Goal: Answer question/provide support: Share knowledge or assist other users

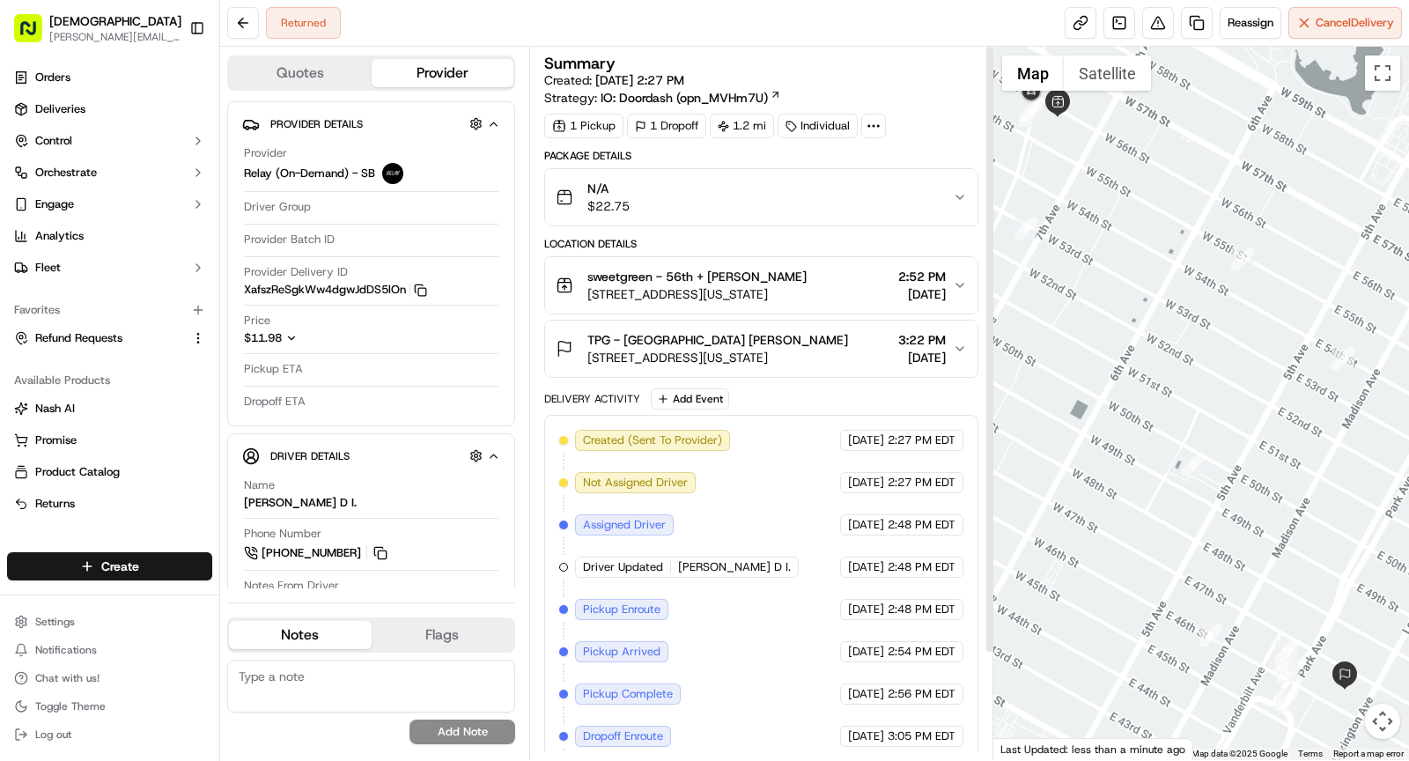
click at [868, 122] on icon at bounding box center [873, 126] width 16 height 16
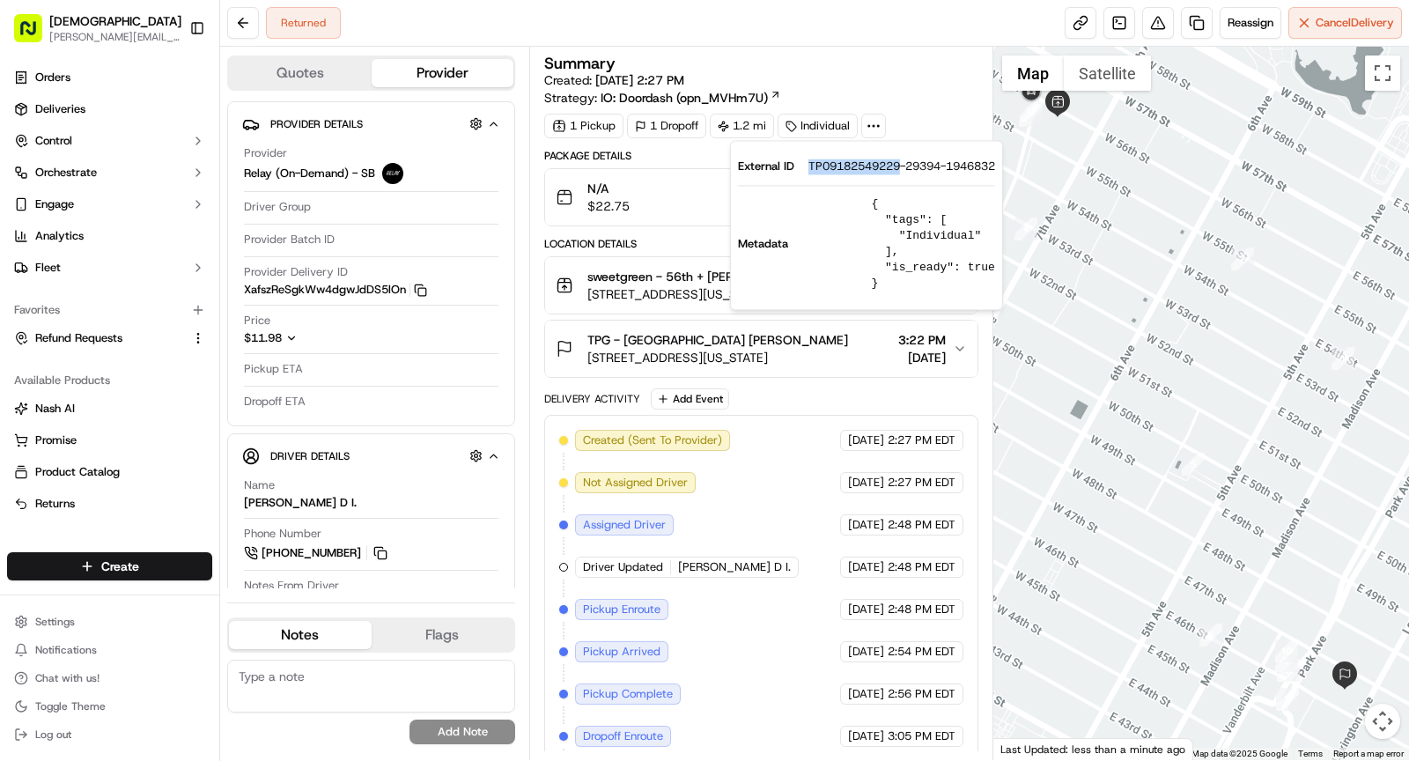
click at [902, 168] on div "External ID TP09182549229-29394-1946832" at bounding box center [866, 166] width 257 height 16
click at [629, 291] on span "1740 Broadway, 1740 Broadway, New York, NY 10019, USA" at bounding box center [696, 294] width 219 height 18
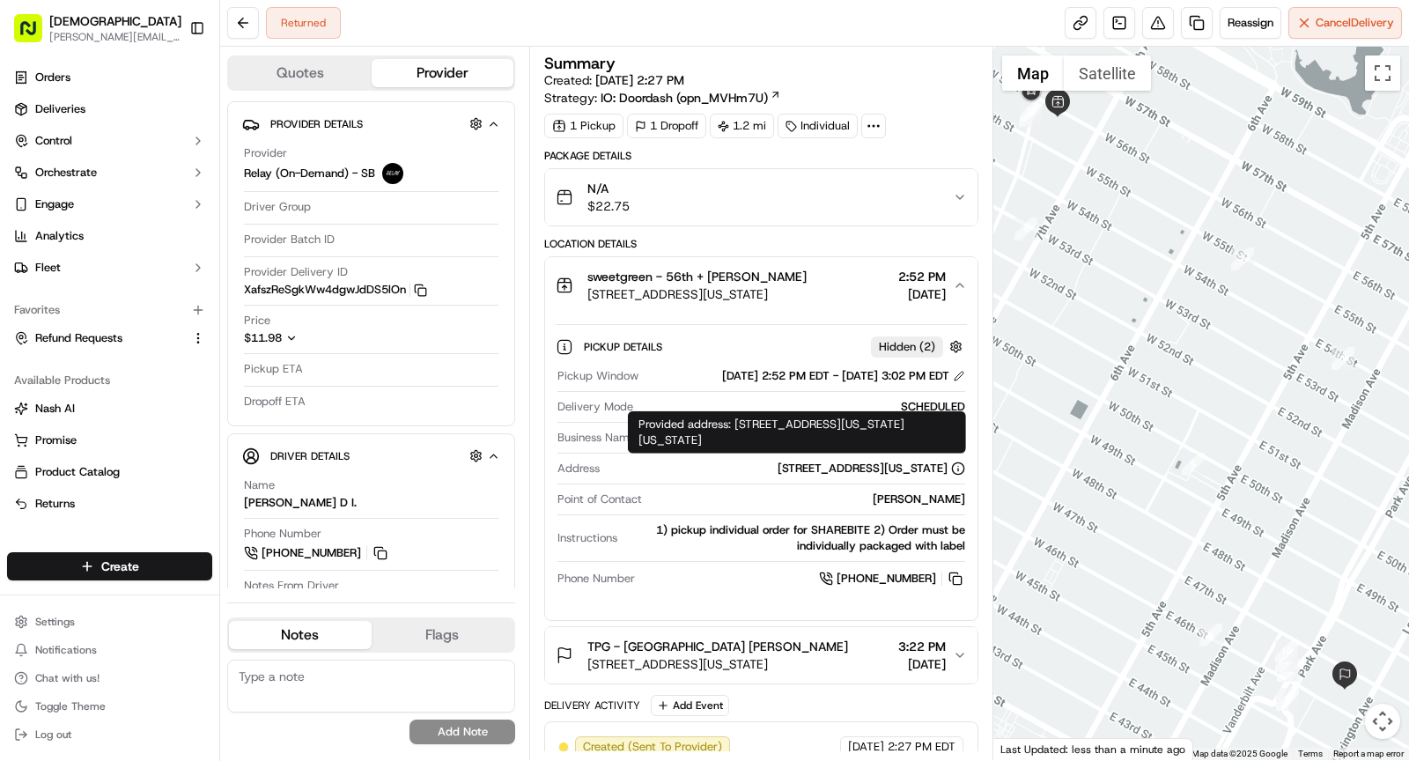
click at [875, 427] on div "Provided address: 1740 Broadway, New York, New York 10019, USA Provided address…" at bounding box center [797, 432] width 338 height 42
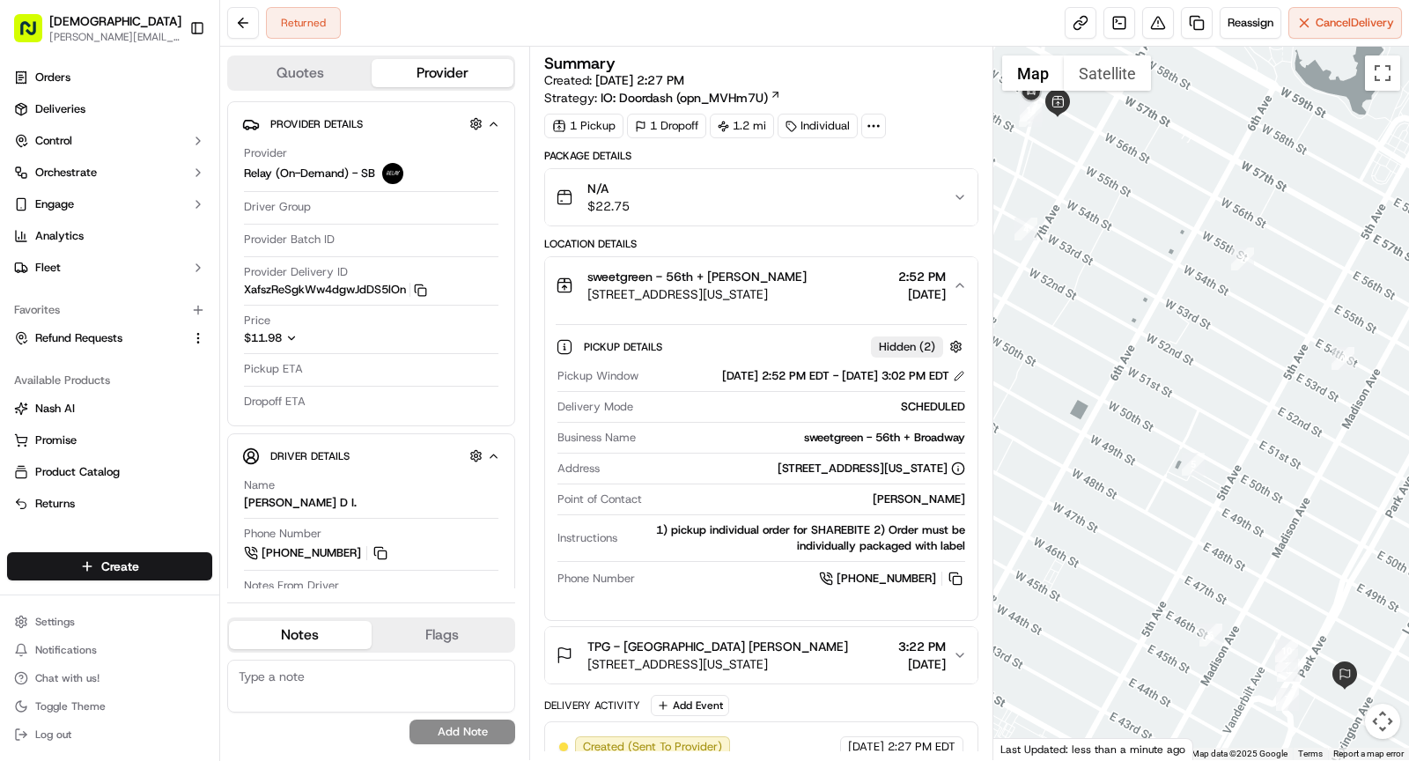
click at [870, 430] on div "sweetgreen - 56th + Broadway" at bounding box center [804, 438] width 322 height 16
copy div "sweetgreen - 56th + Broadway"
click at [701, 285] on span "1740 Broadway, 1740 Broadway, New York, NY 10019, USA" at bounding box center [696, 294] width 219 height 18
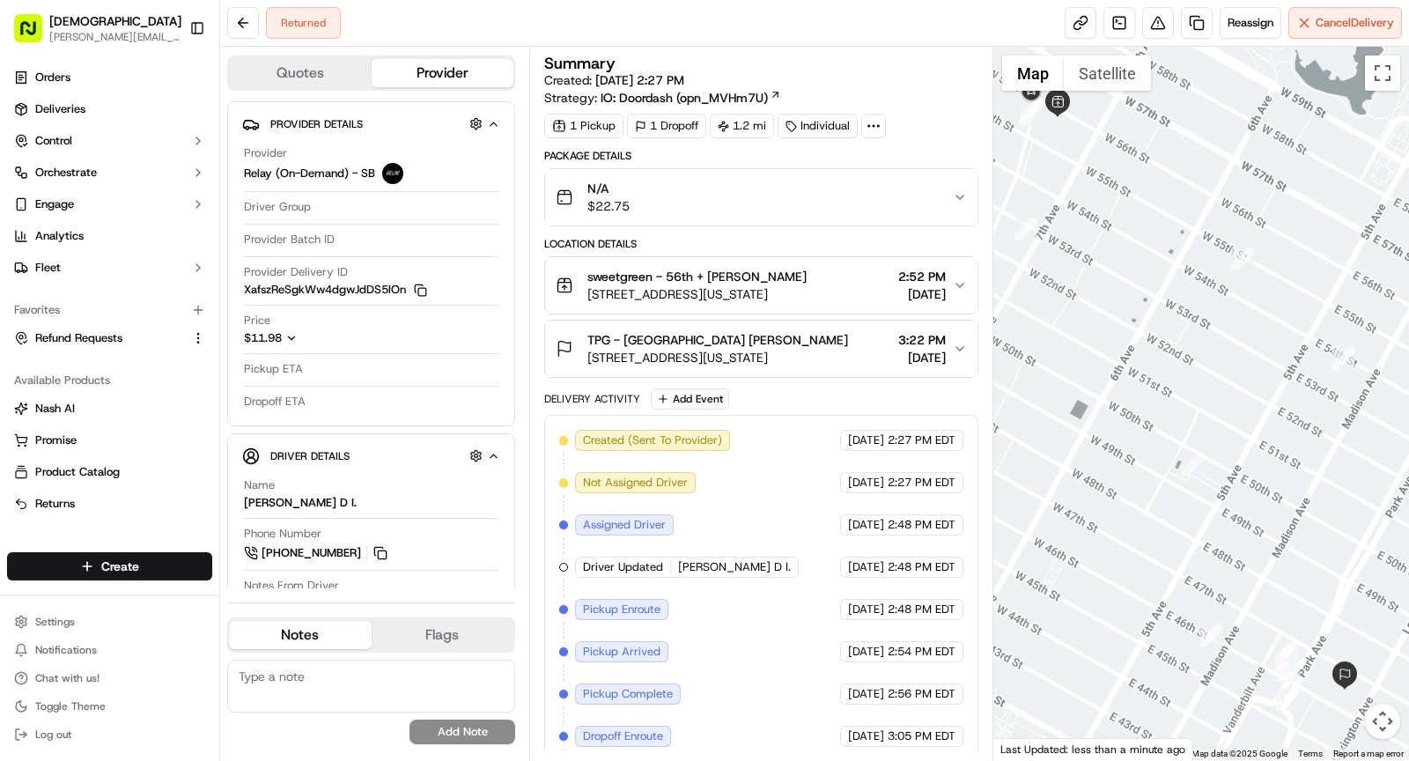
click at [780, 349] on span "245 Park Ave, New York, NY 10167" at bounding box center [717, 358] width 261 height 18
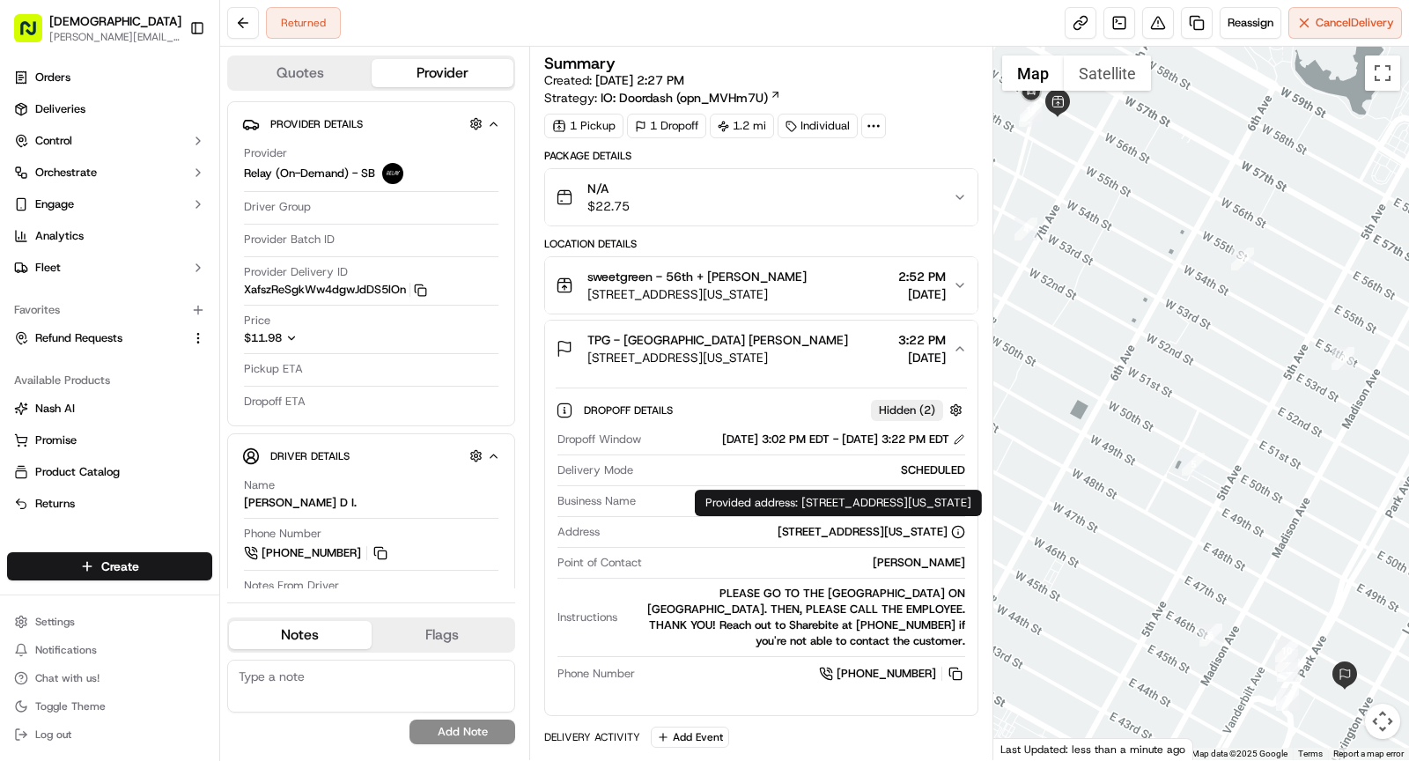
click at [941, 556] on div "Lisa Sosa" at bounding box center [807, 563] width 316 height 16
copy div "Lisa Sosa"
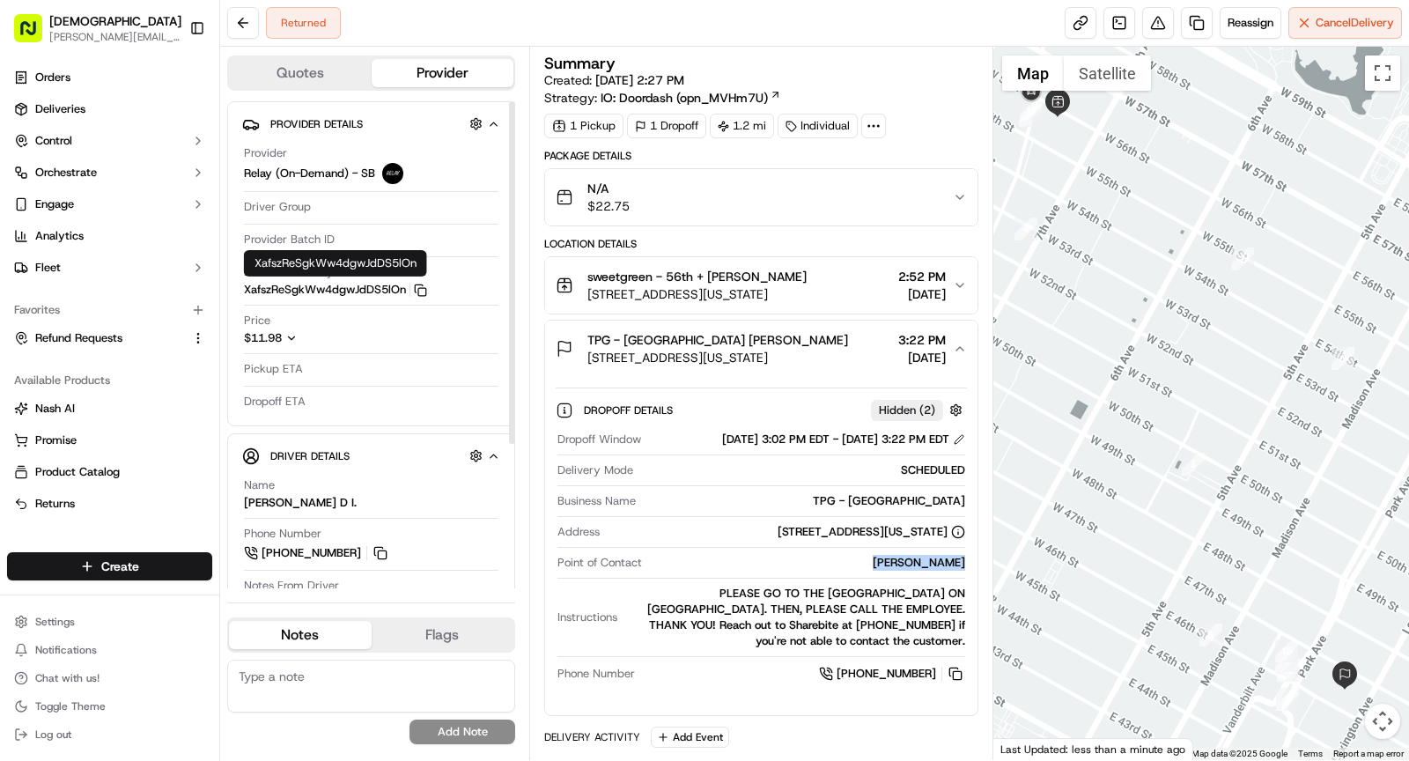
click at [415, 282] on button "XafszReSgkWw4dgwJdDS5lOn Copy XafszReSgkWw4dgwJdDS5lOn" at bounding box center [335, 290] width 183 height 16
click at [423, 288] on rect "button" at bounding box center [422, 292] width 8 height 8
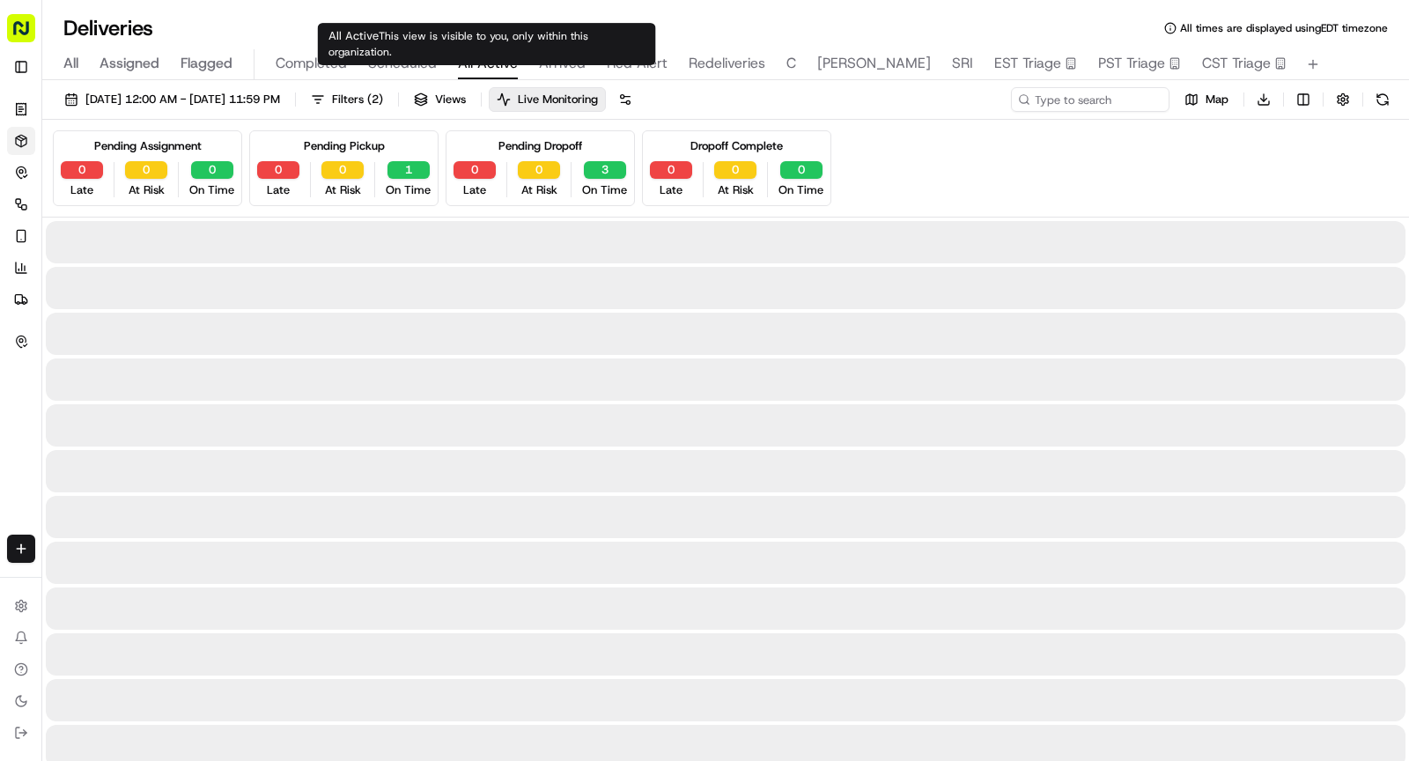
click at [484, 56] on span "All Active" at bounding box center [488, 63] width 60 height 21
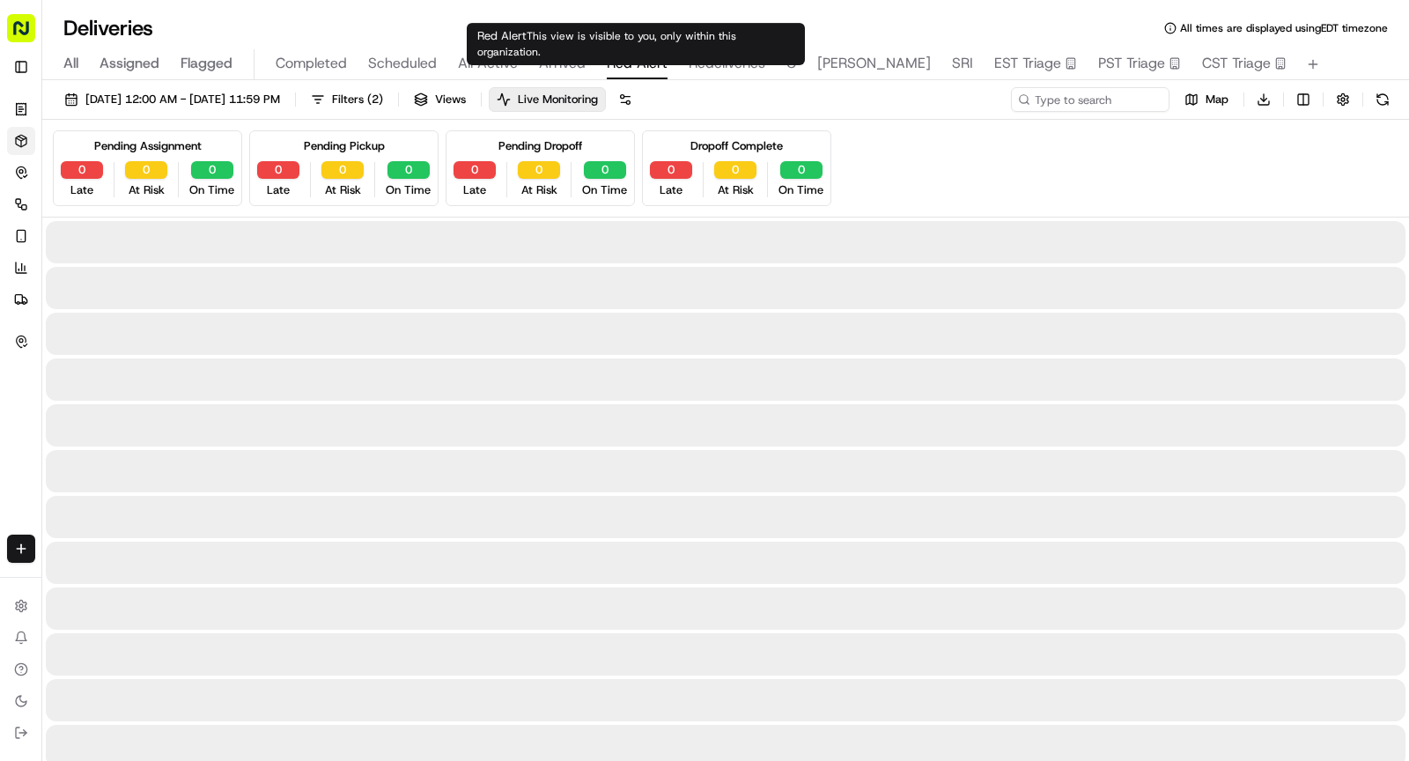
click at [631, 66] on span "Red Alert" at bounding box center [637, 63] width 61 height 21
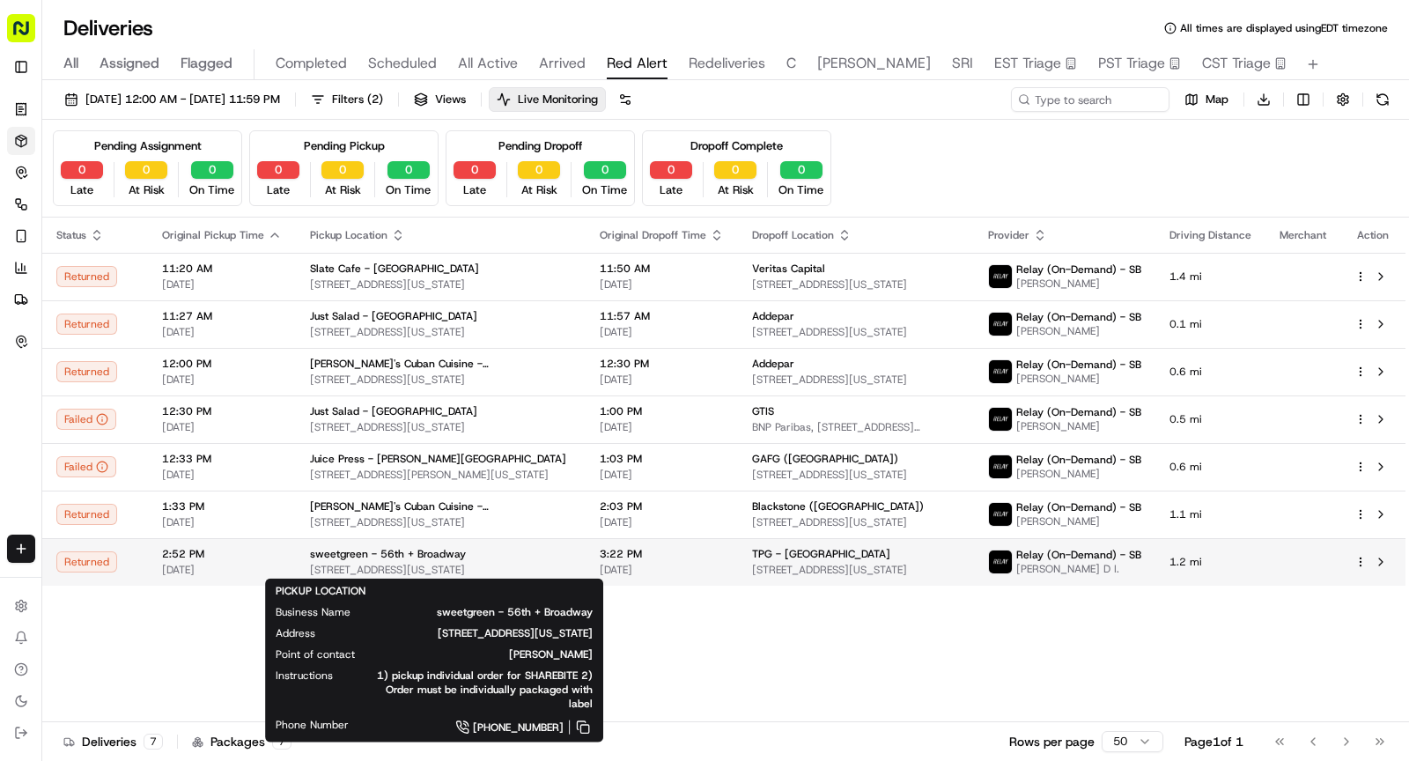
click at [421, 573] on span "1740 Broadway, 1740 Broadway, New York, NY 10019, USA" at bounding box center [440, 570] width 261 height 14
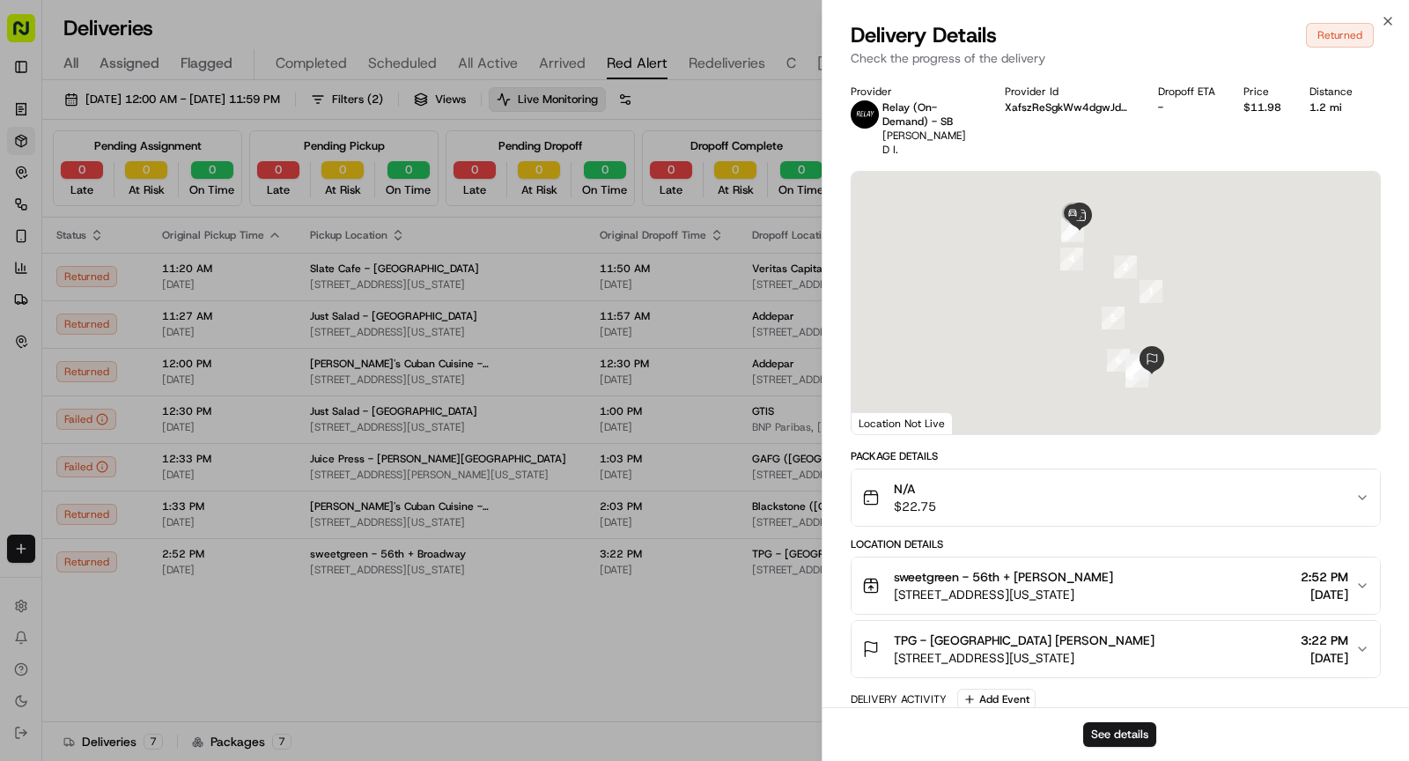
scroll to position [465, 0]
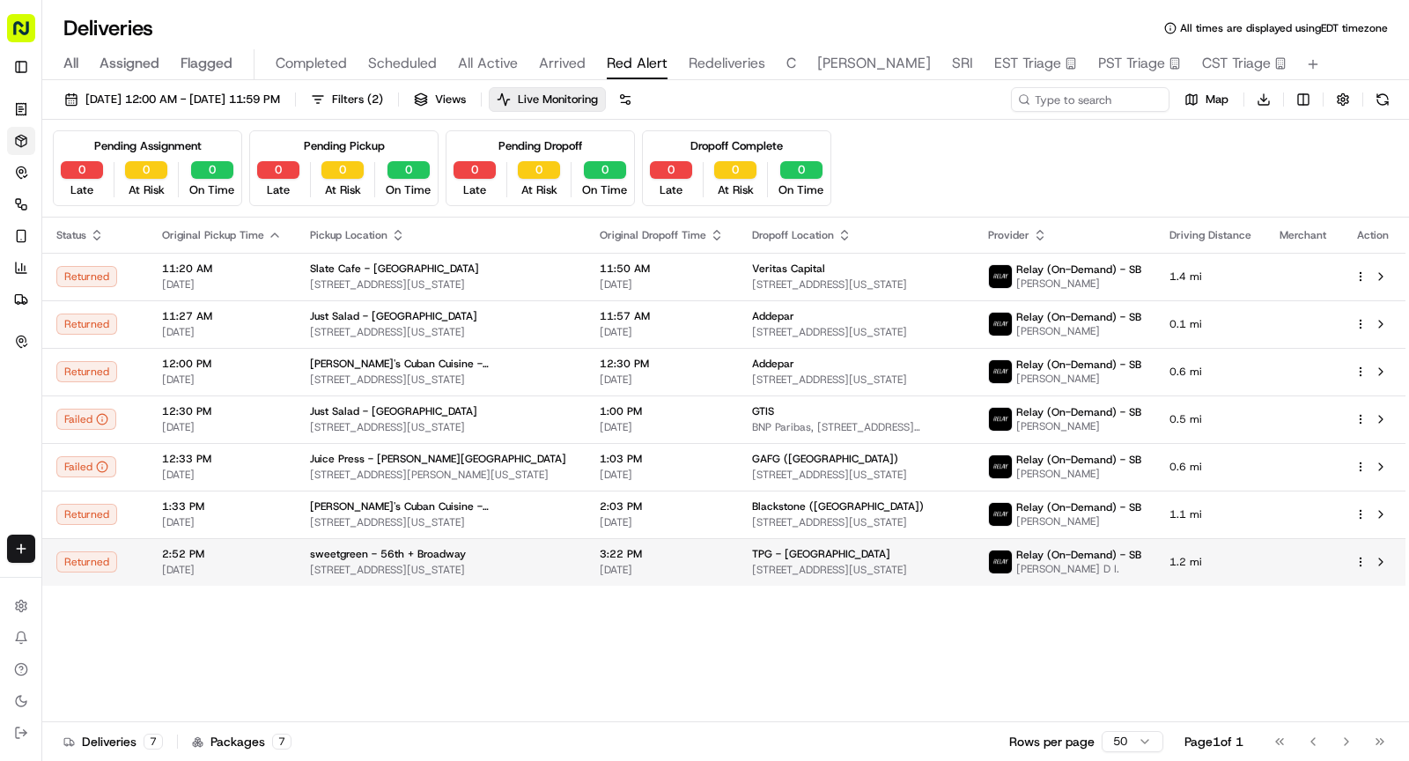
click at [446, 563] on span "1740 Broadway, 1740 Broadway, New York, NY 10019, USA" at bounding box center [440, 570] width 261 height 14
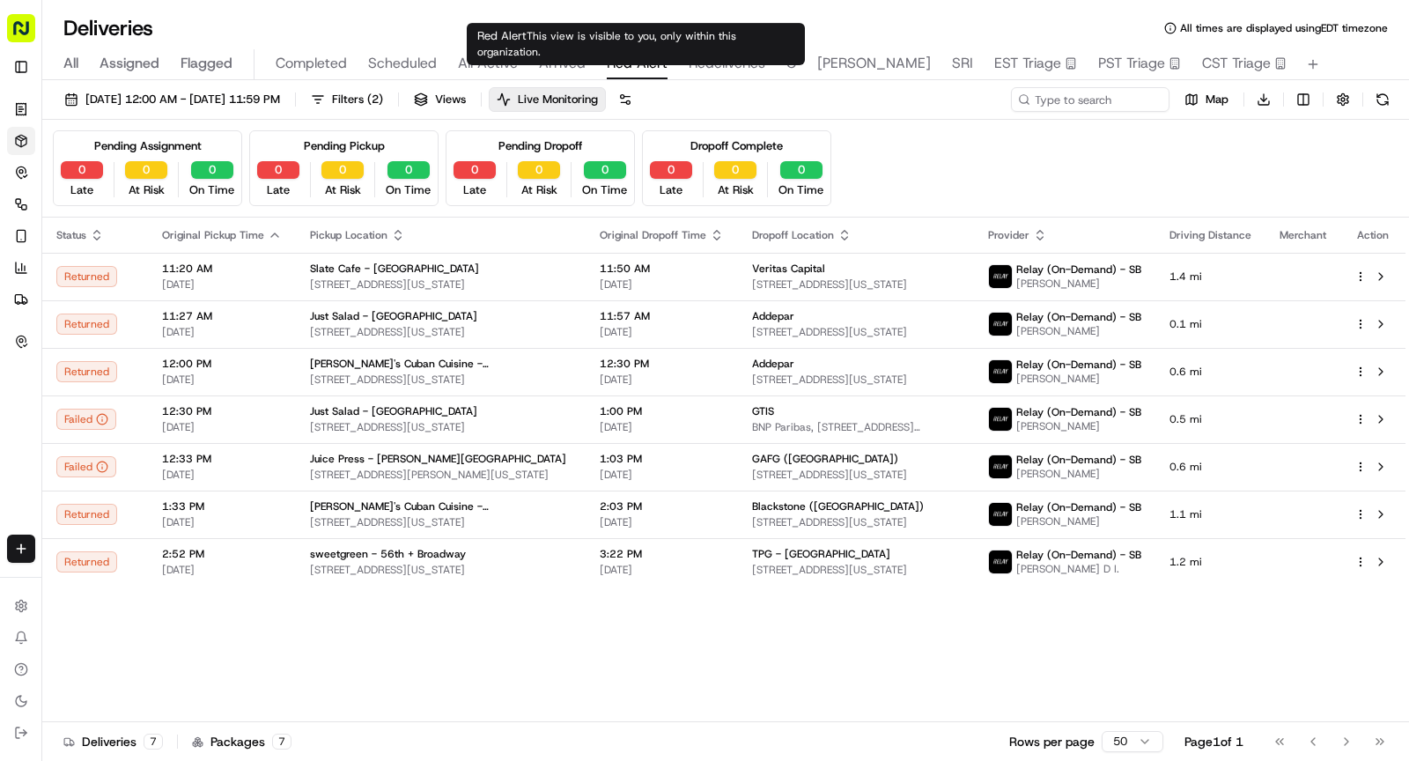
click at [563, 46] on div "Red Alert This view is visible to you, only within this organization. Red Alert…" at bounding box center [636, 44] width 338 height 42
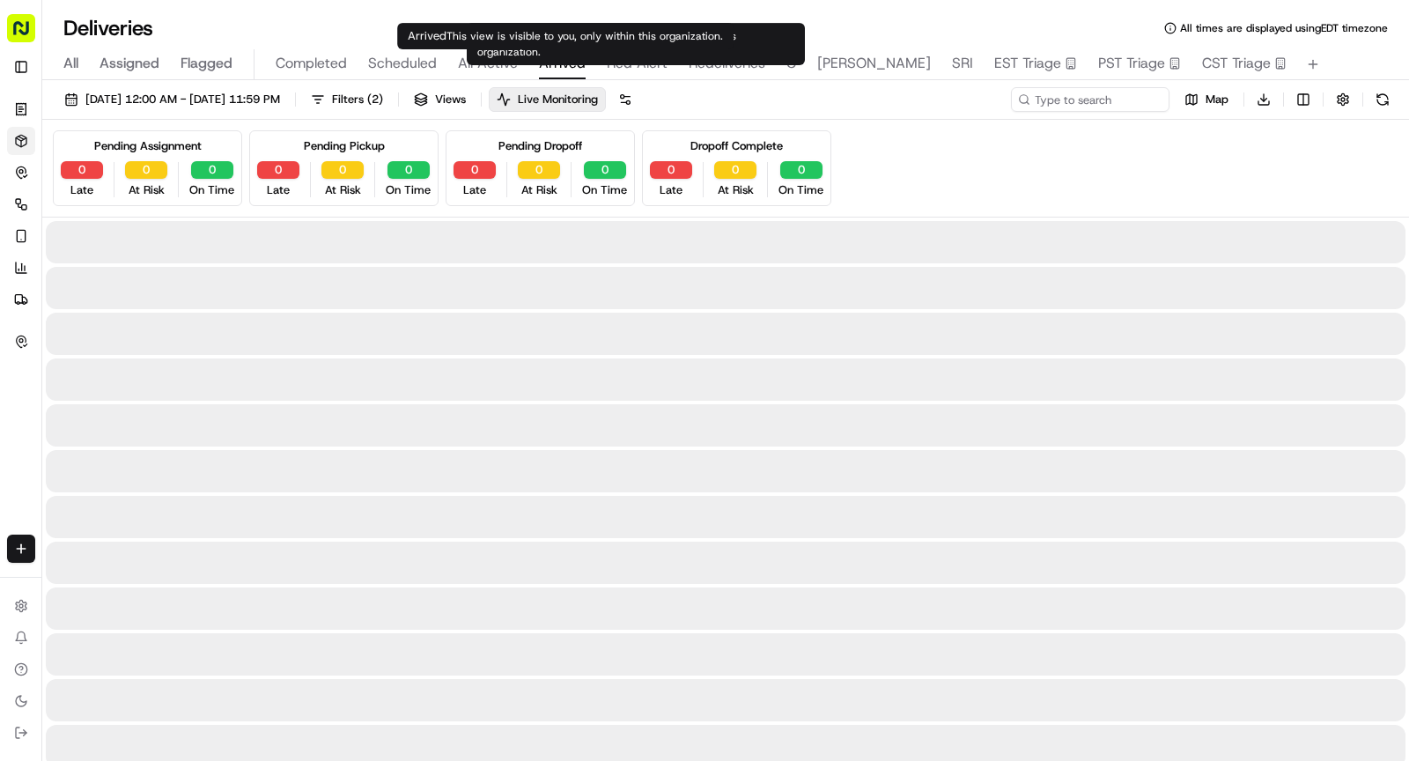
click at [556, 60] on span "Arrived" at bounding box center [562, 63] width 47 height 21
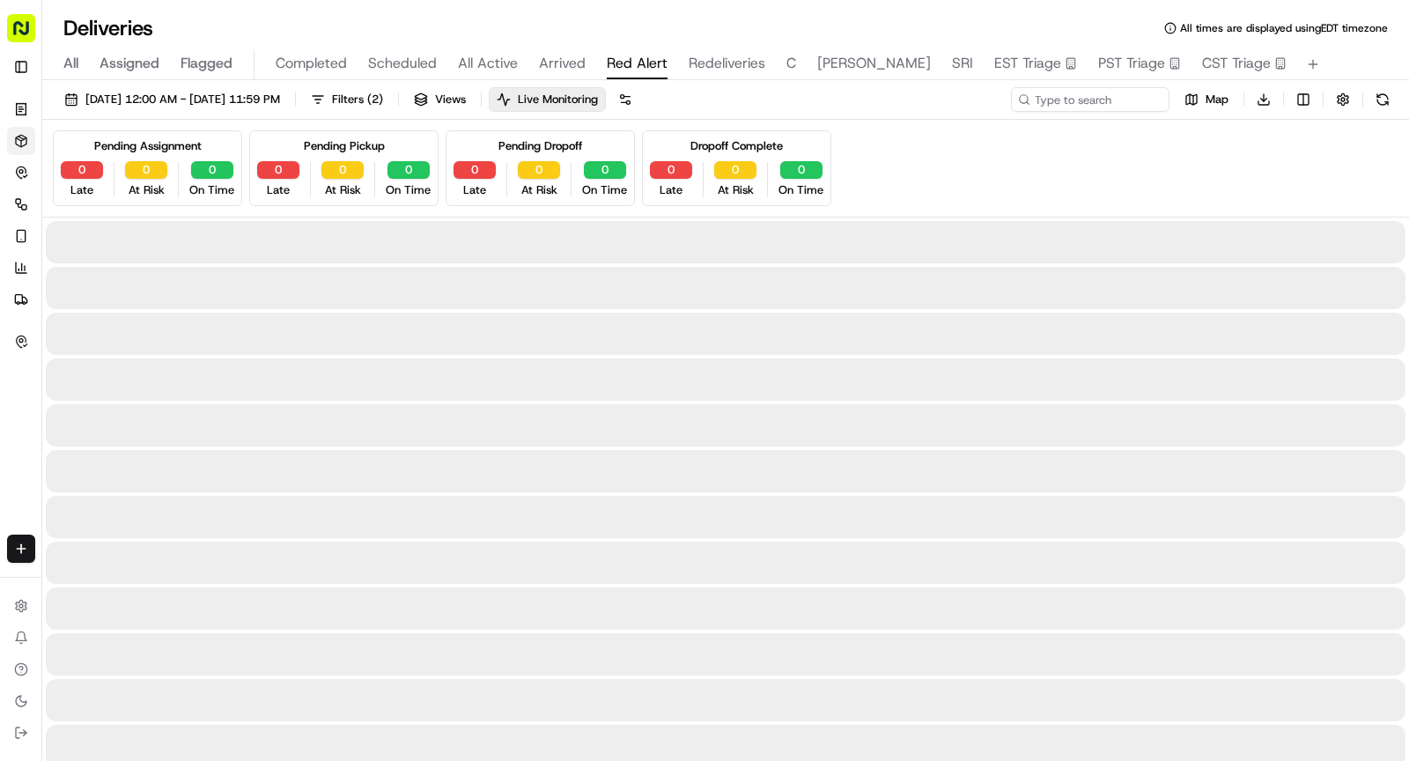
click at [630, 76] on button "Red Alert" at bounding box center [637, 64] width 61 height 30
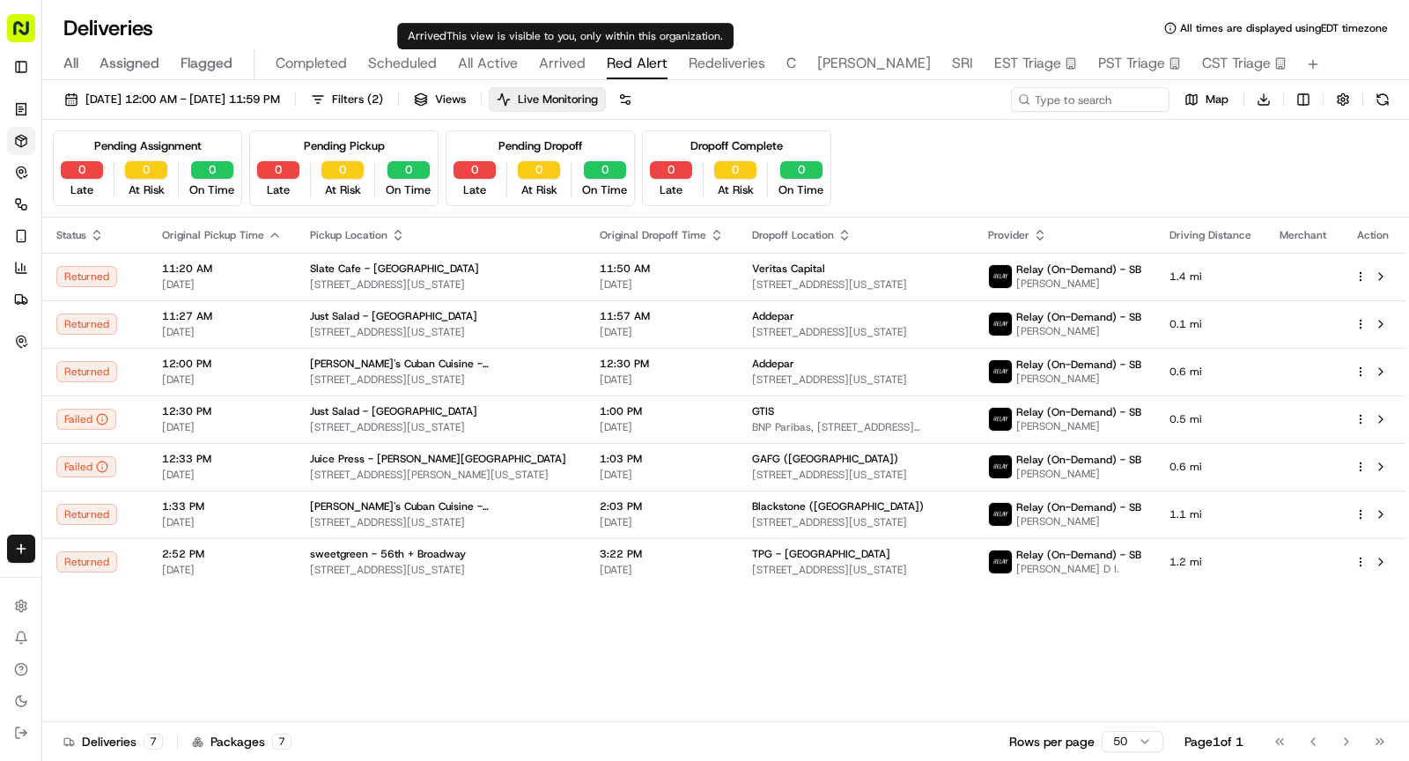
click at [565, 64] on span "Arrived" at bounding box center [562, 63] width 47 height 21
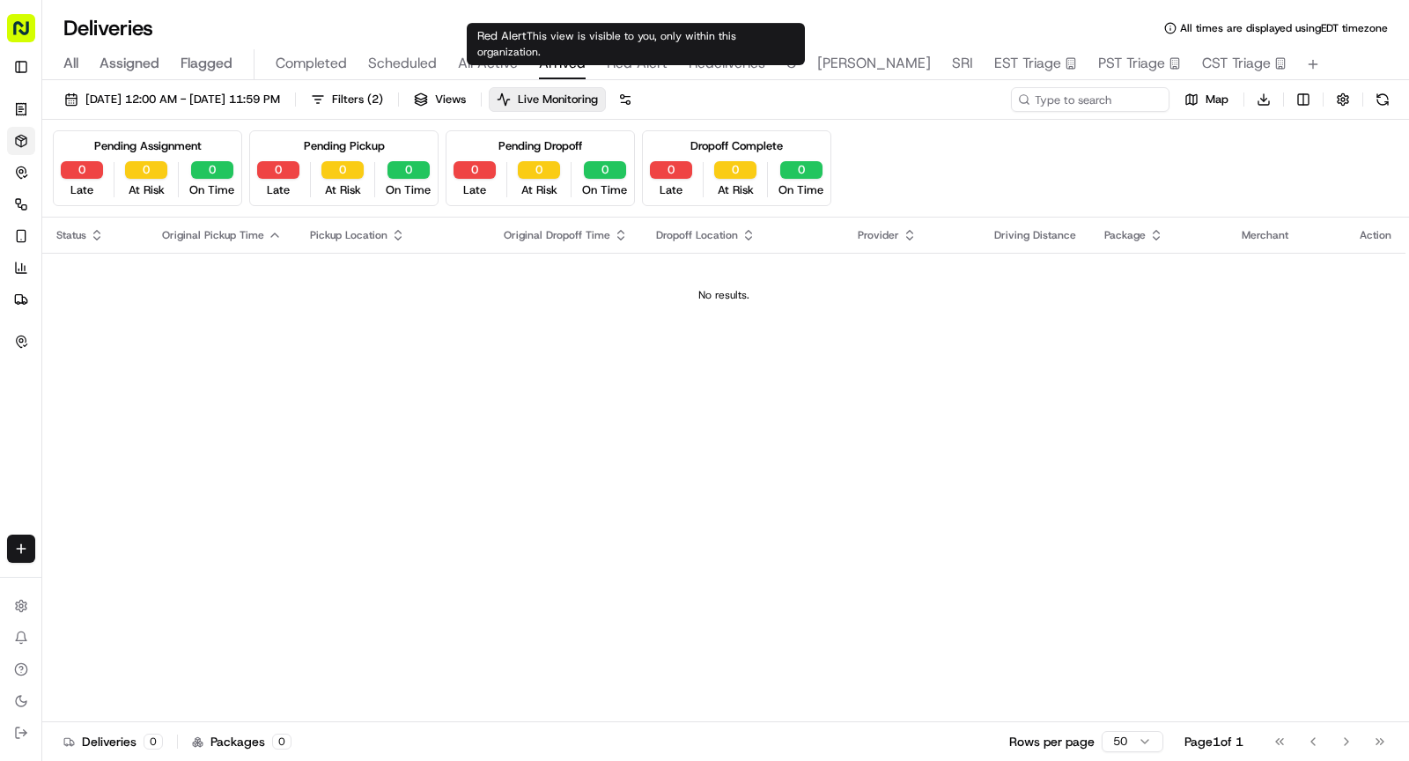
click at [629, 70] on span "Red Alert" at bounding box center [637, 63] width 61 height 21
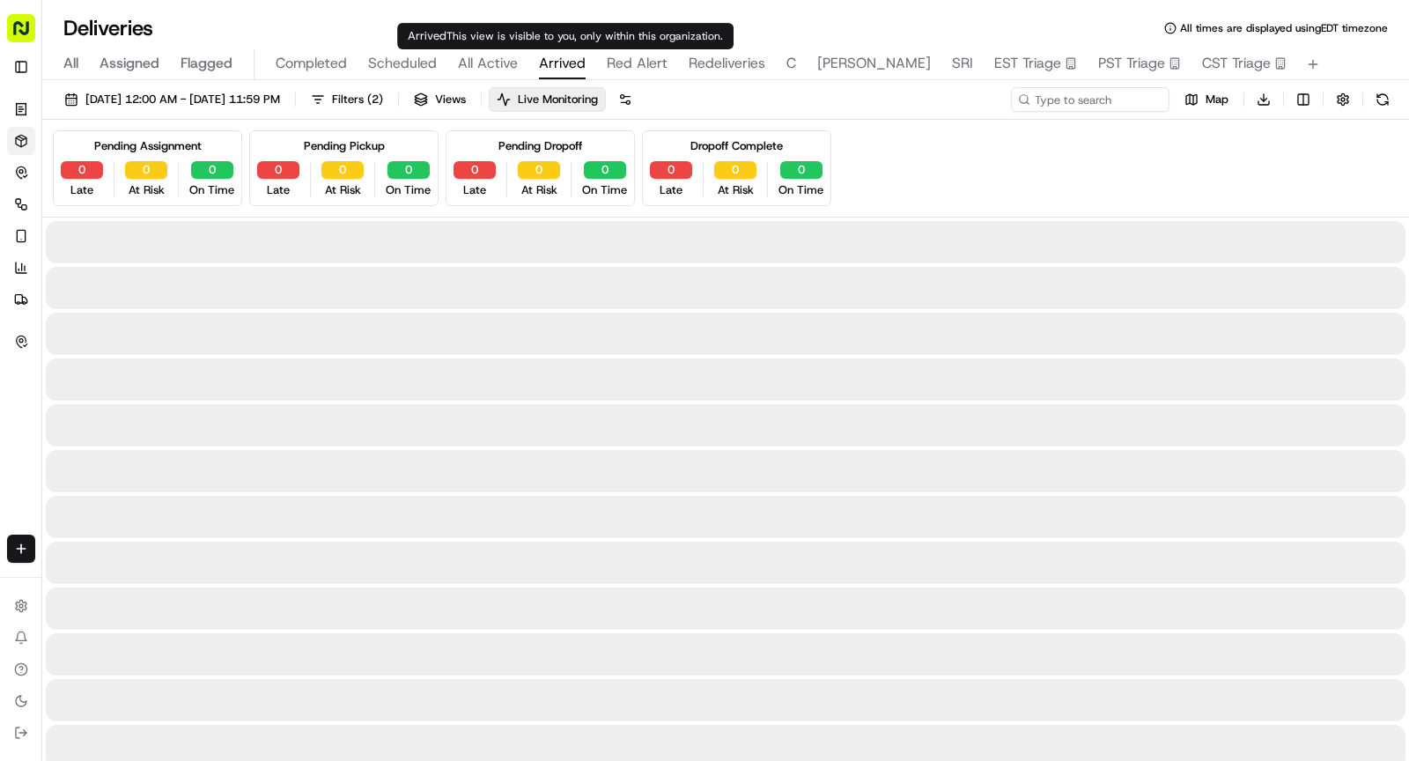
click at [560, 73] on span "Arrived" at bounding box center [562, 63] width 47 height 21
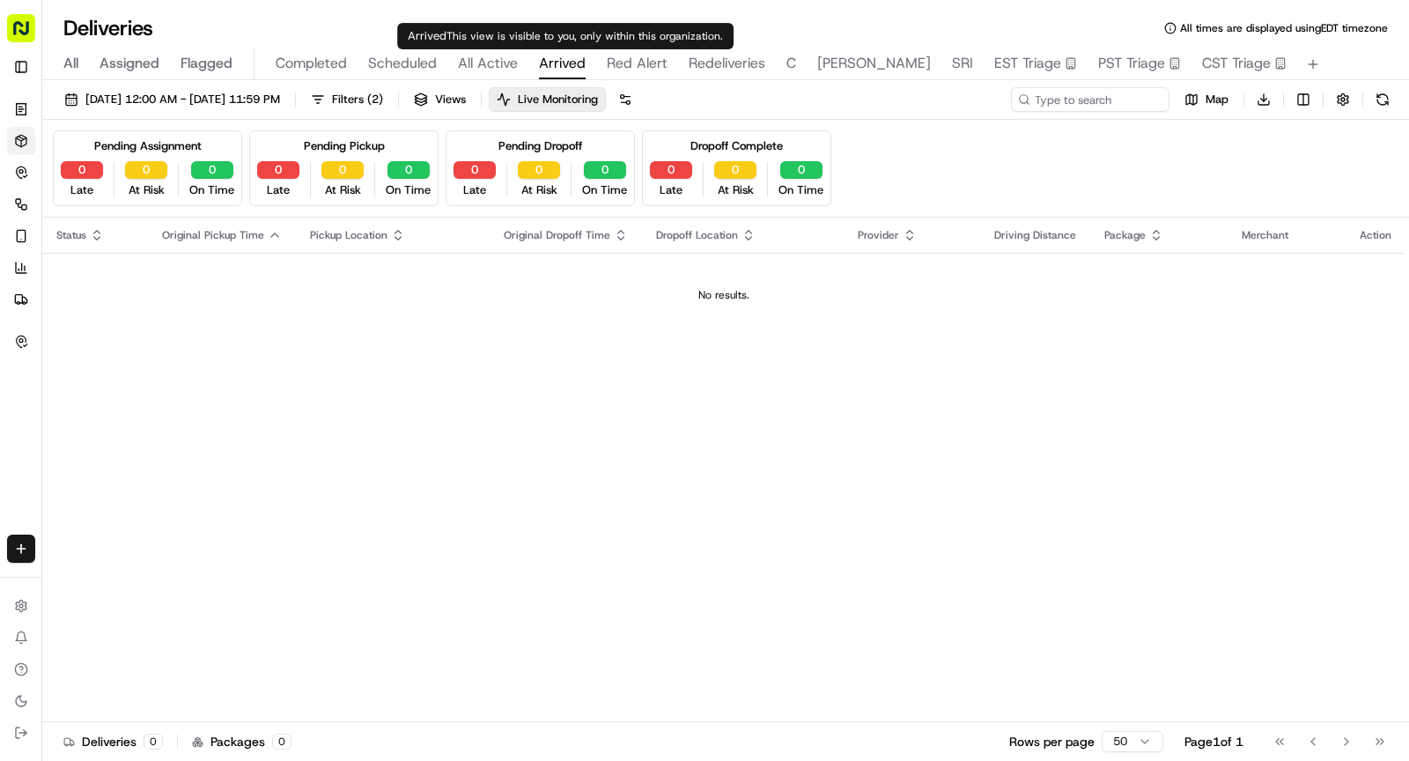
click at [502, 71] on span "All Active" at bounding box center [488, 63] width 60 height 21
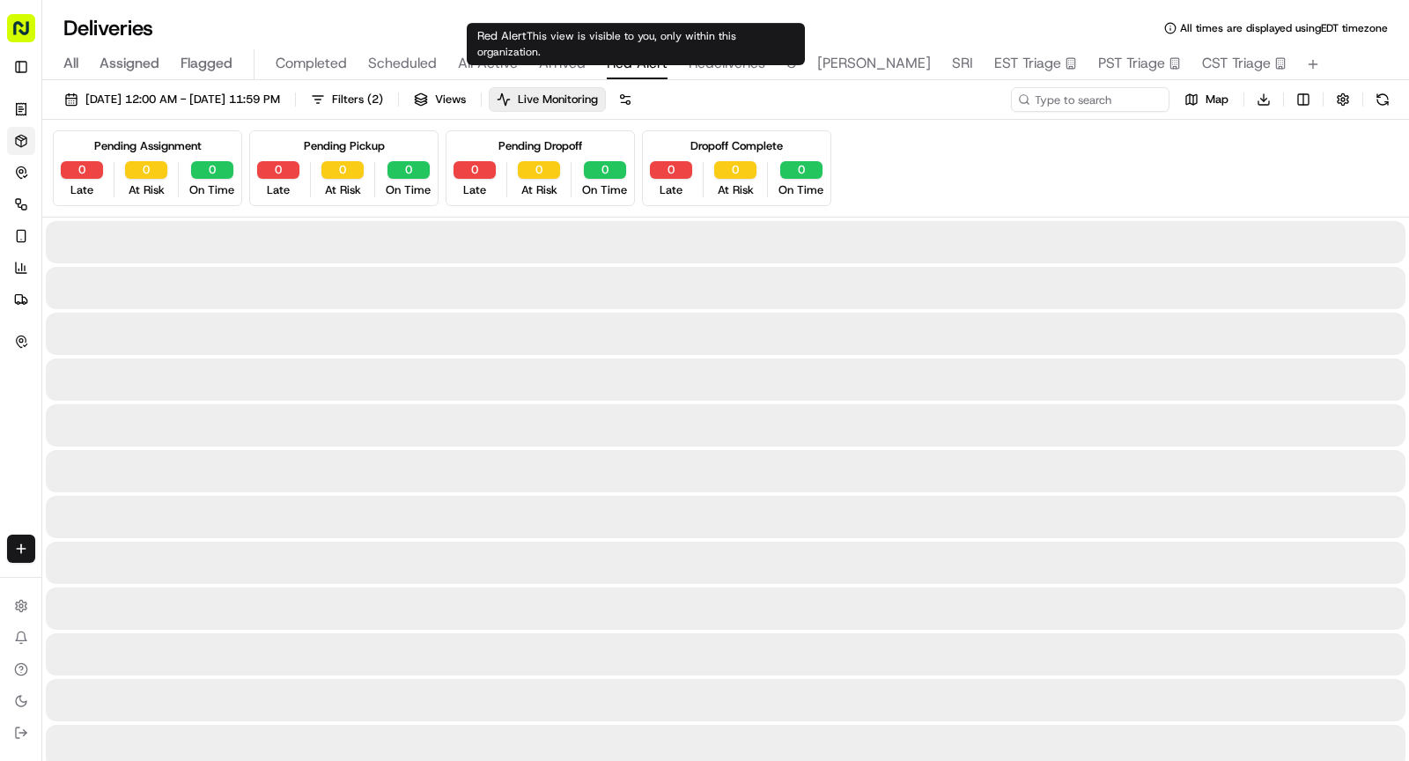
click at [625, 71] on span "Red Alert" at bounding box center [637, 63] width 61 height 21
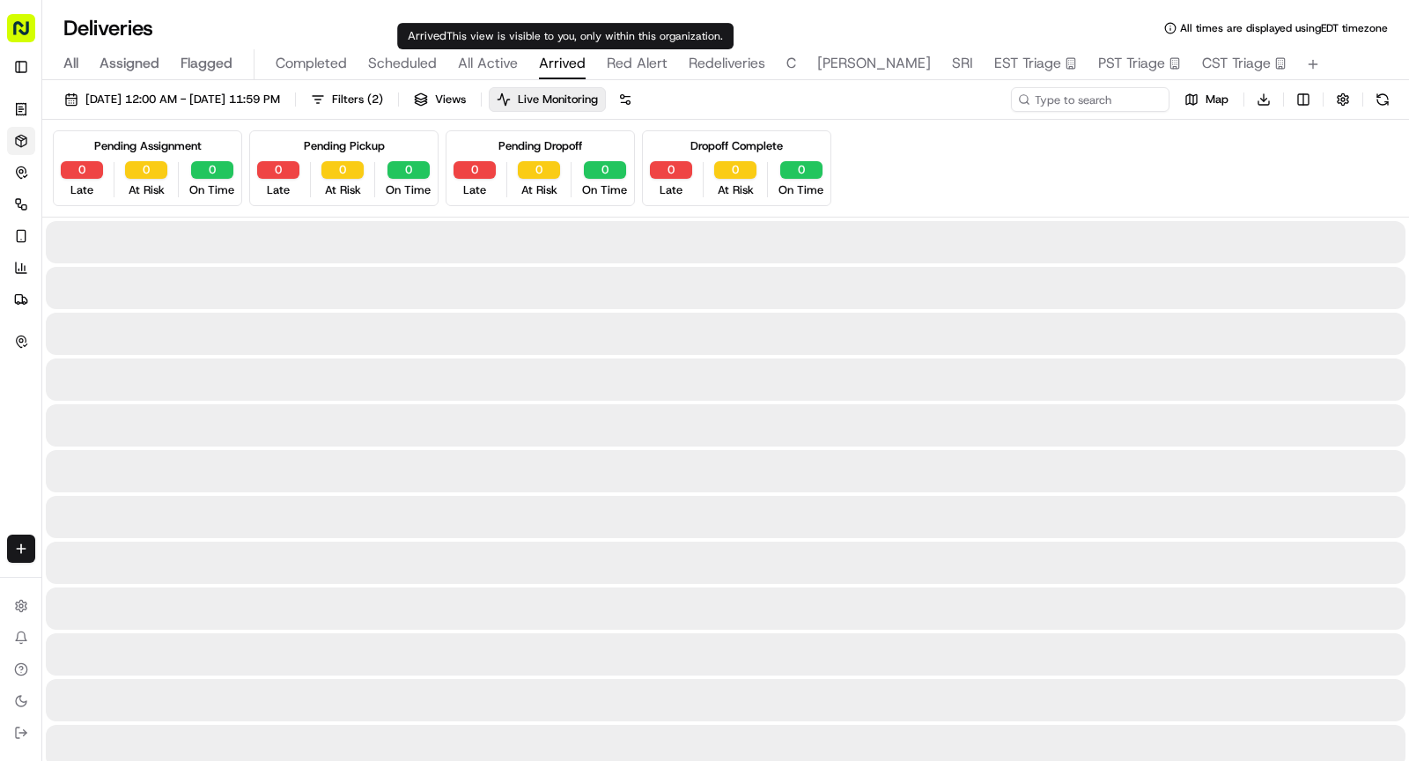
click at [555, 64] on span "Arrived" at bounding box center [562, 63] width 47 height 21
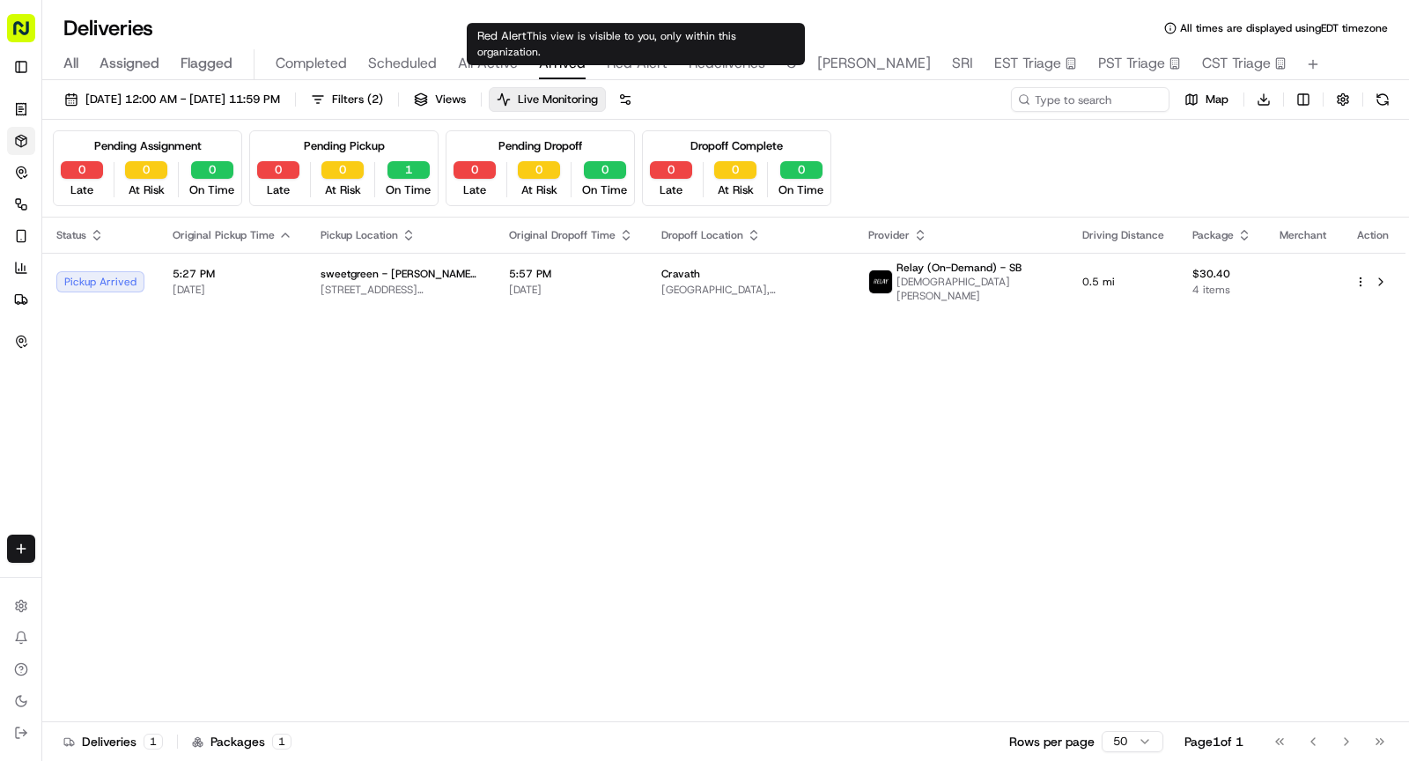
click at [629, 59] on span "Red Alert" at bounding box center [637, 63] width 61 height 21
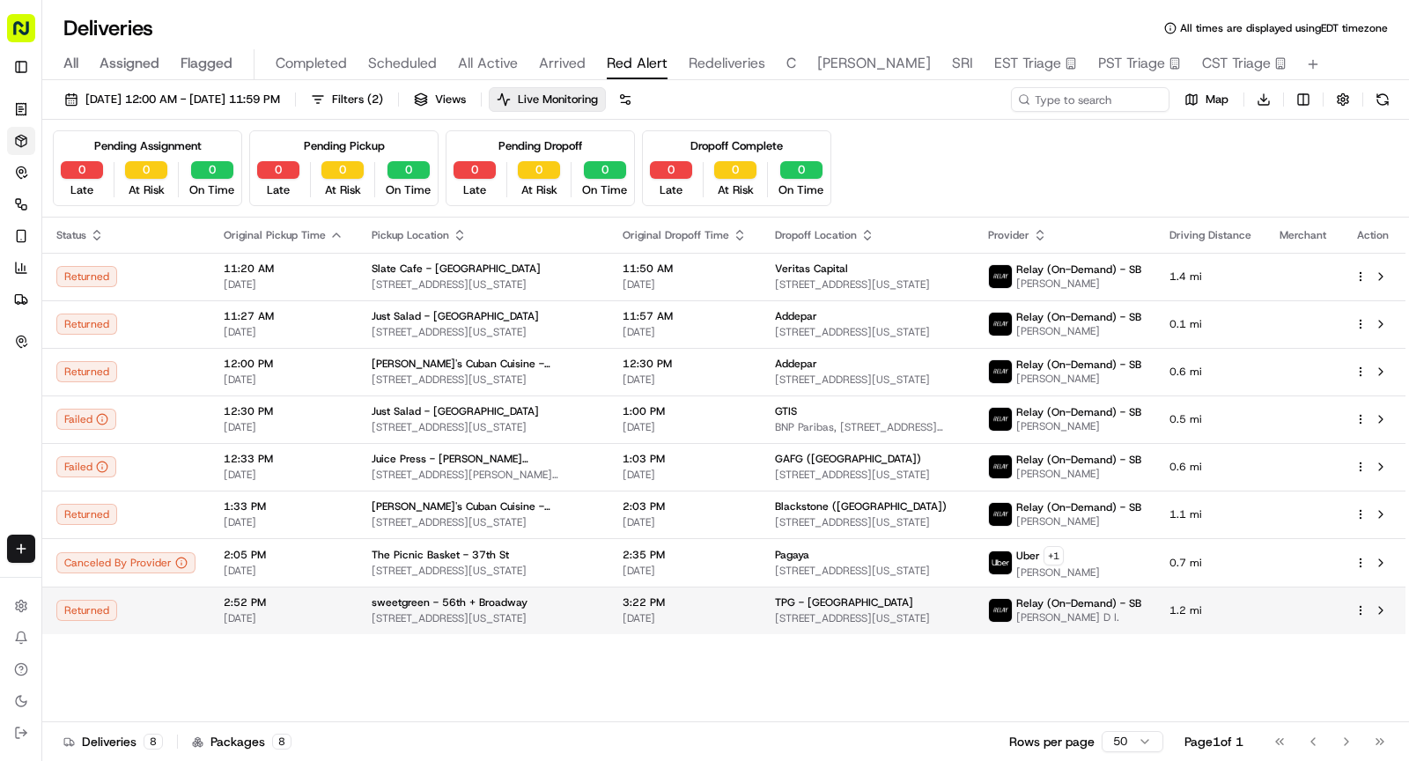
click at [290, 598] on span "2:52 PM" at bounding box center [284, 602] width 120 height 14
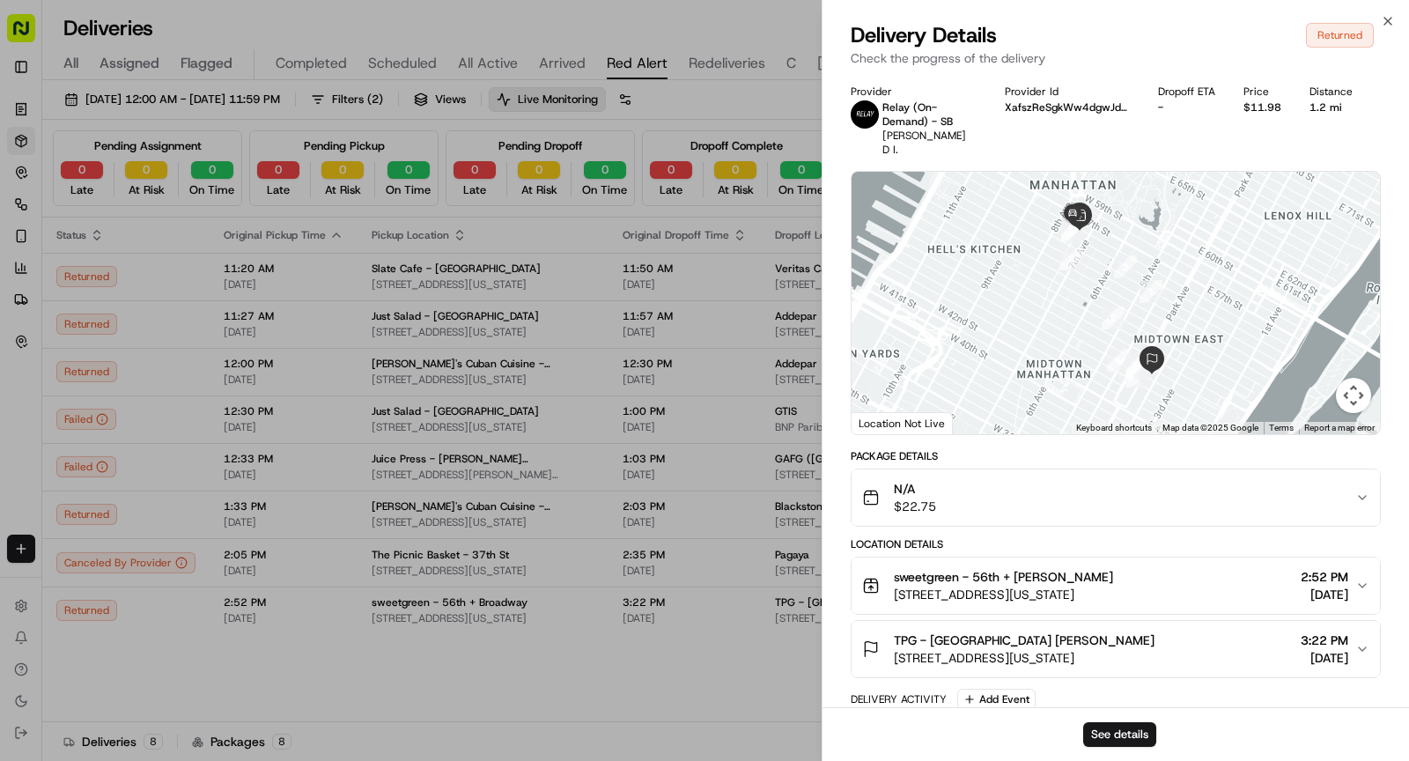
scroll to position [6, 0]
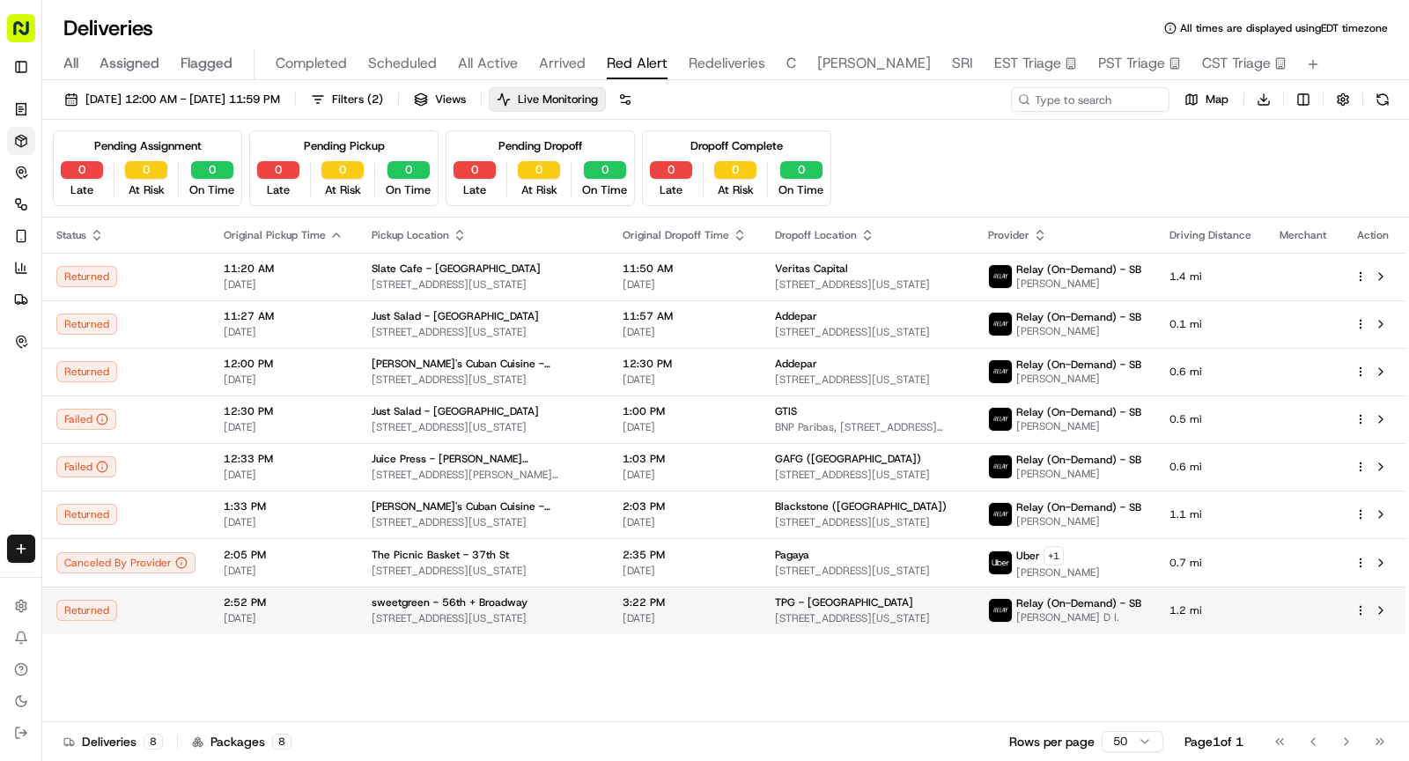
click at [308, 607] on div "2:52 PM 09/18/2025" at bounding box center [284, 610] width 120 height 30
click at [304, 604] on span "2:52 PM" at bounding box center [284, 602] width 120 height 14
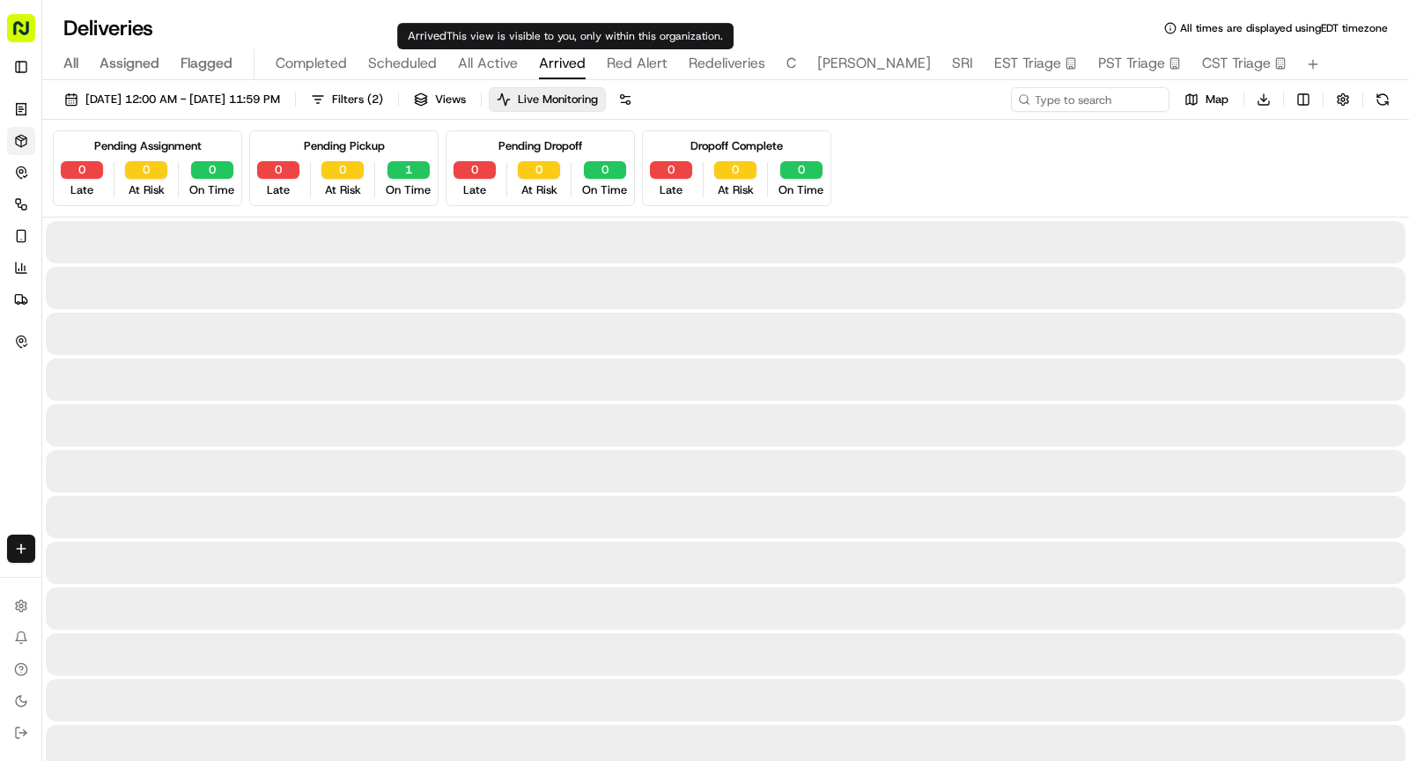
click at [547, 55] on span "Arrived" at bounding box center [562, 63] width 47 height 21
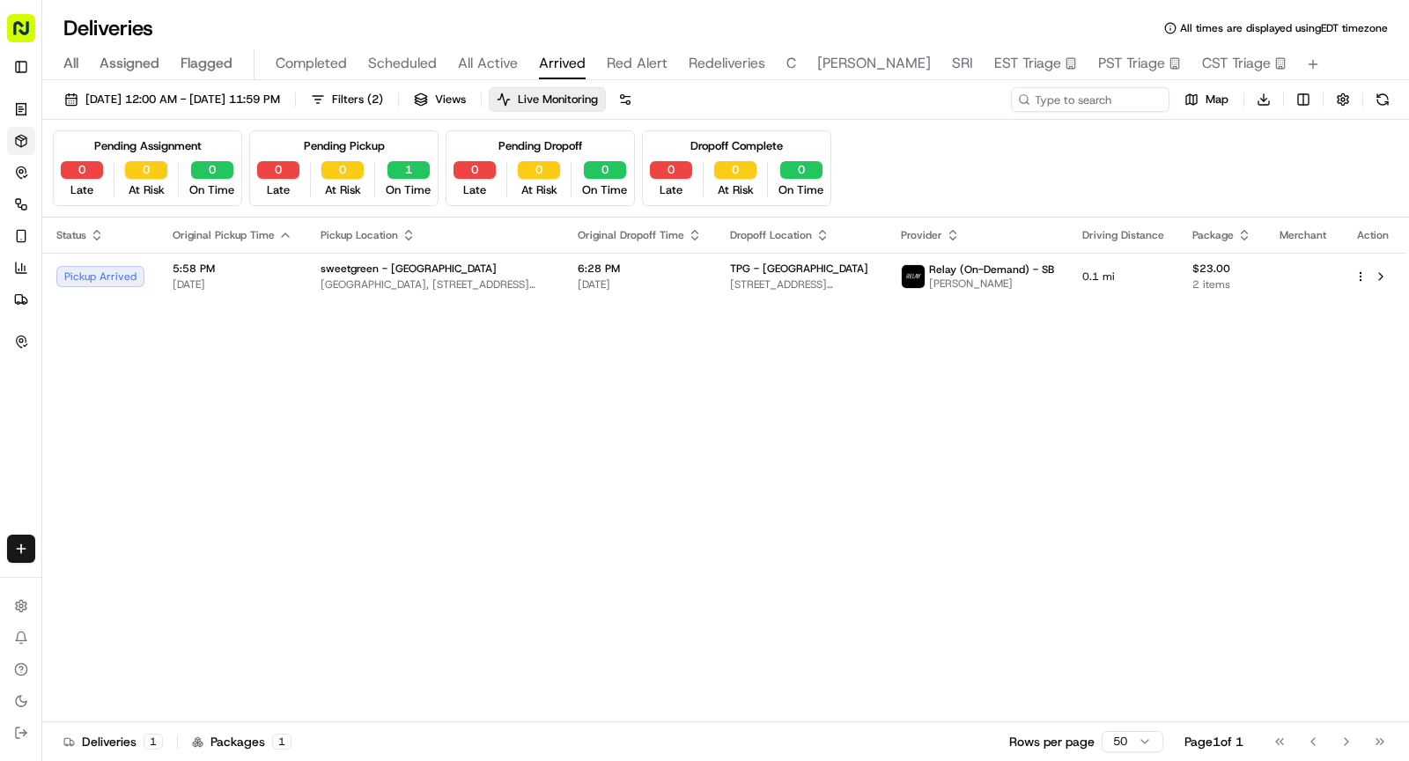
click at [288, 70] on span "Completed" at bounding box center [311, 63] width 71 height 21
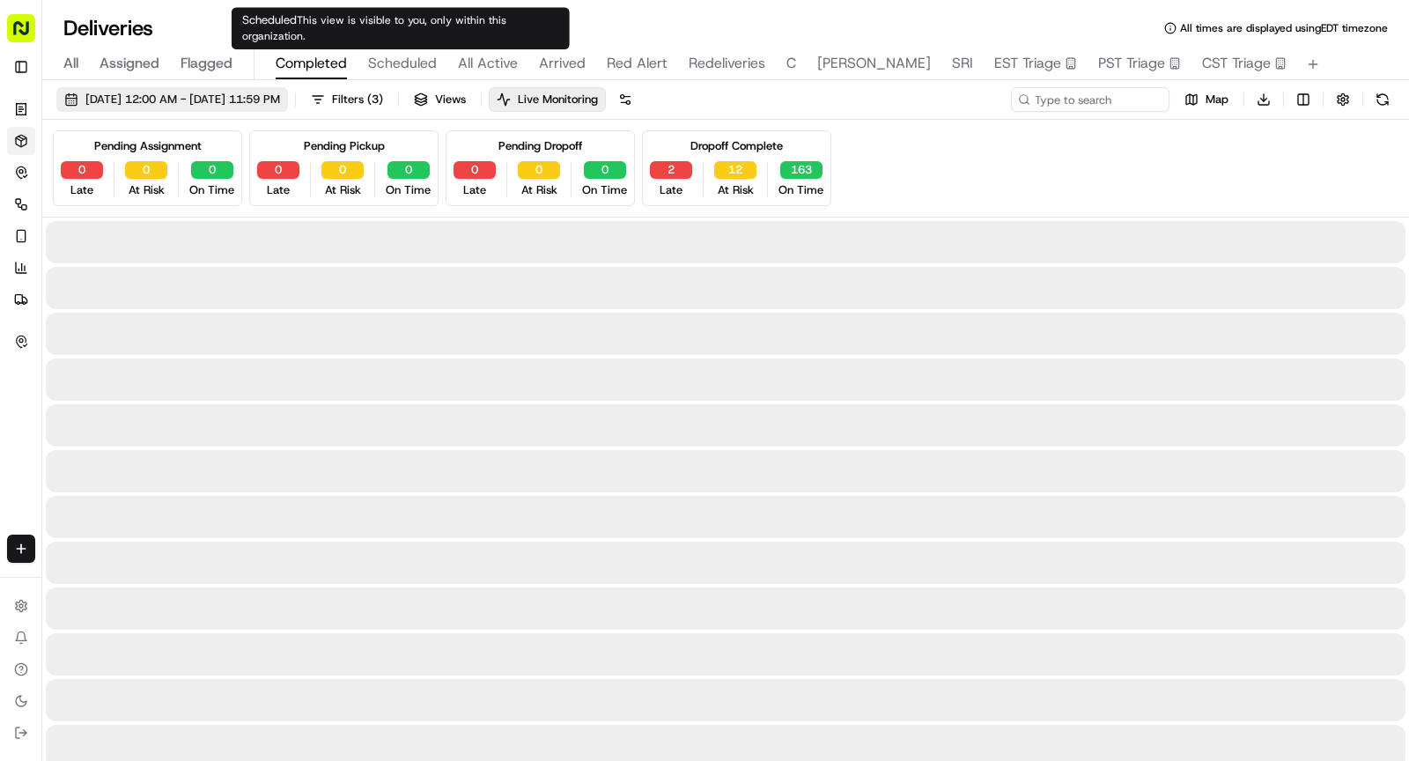
click at [383, 98] on span "Filters ( 3 )" at bounding box center [357, 100] width 51 height 16
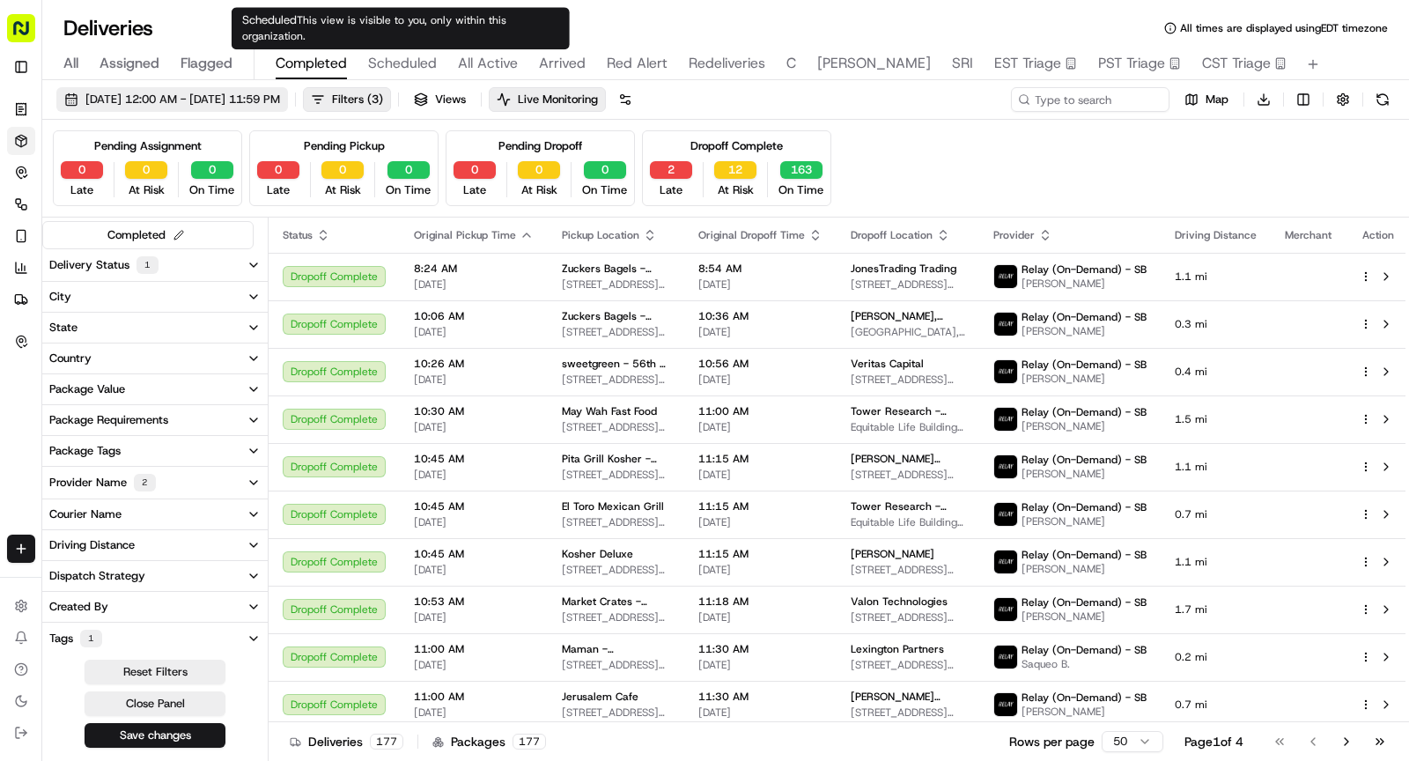
click at [280, 99] on span "09/18/2025 12:00 AM - 09/18/2025 11:59 PM" at bounding box center [182, 100] width 195 height 16
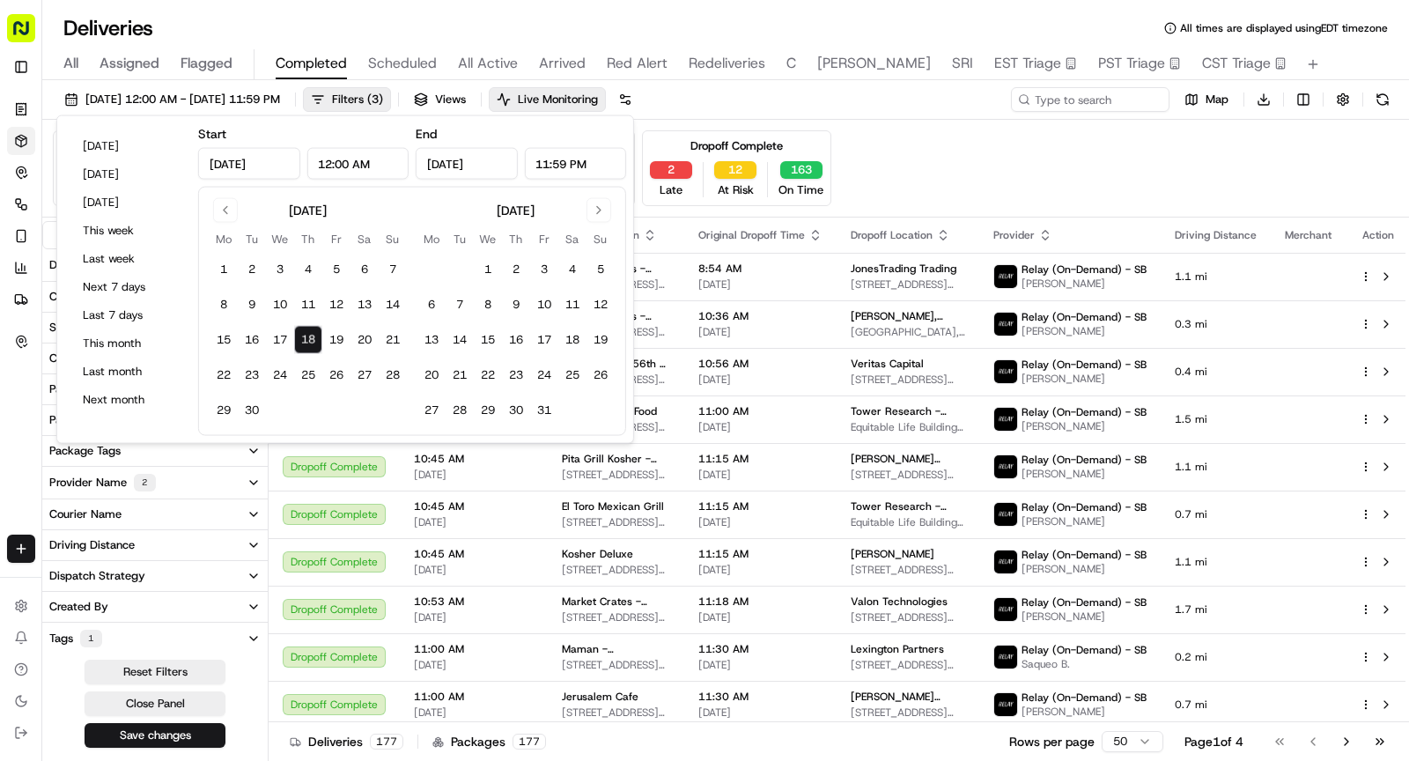
click at [338, 336] on button "19" at bounding box center [336, 340] width 28 height 28
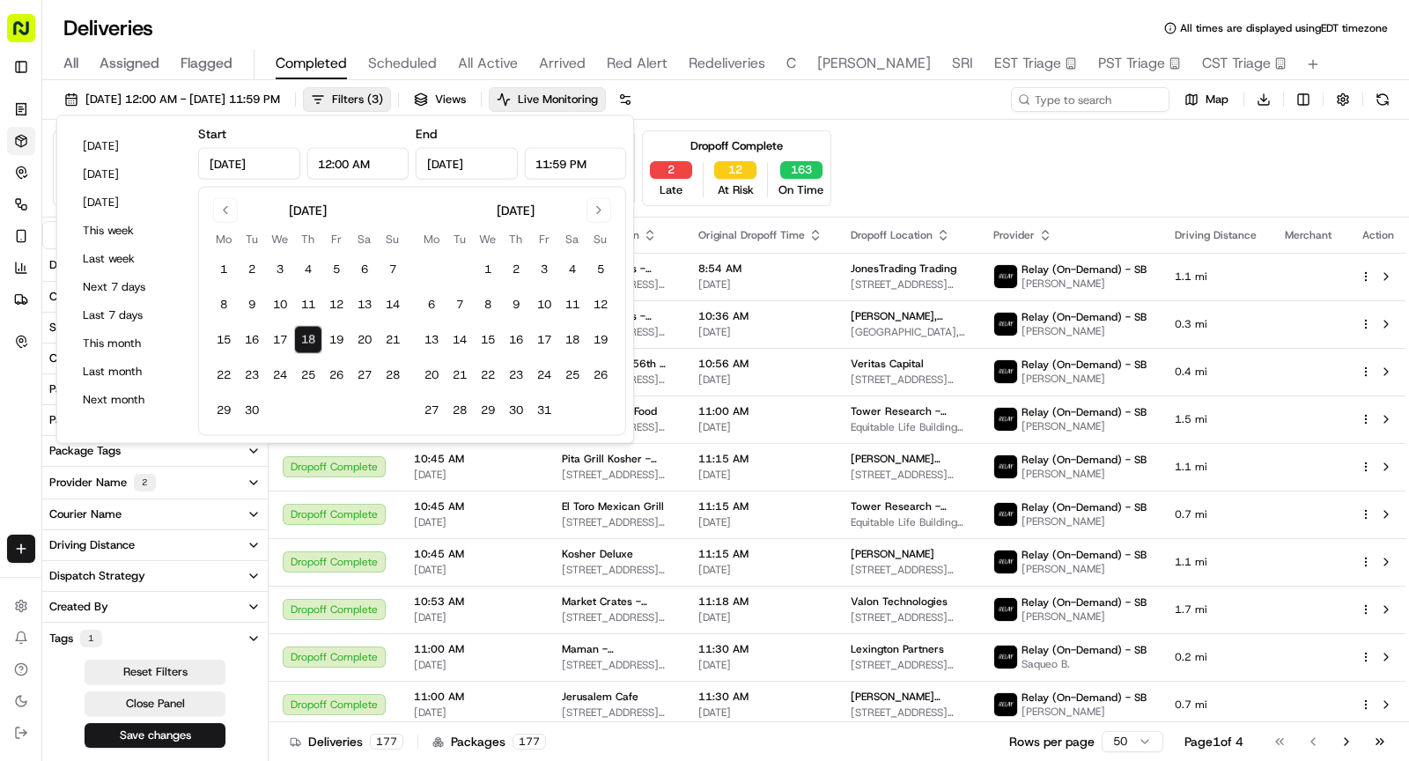
click at [338, 336] on button "19" at bounding box center [336, 340] width 28 height 28
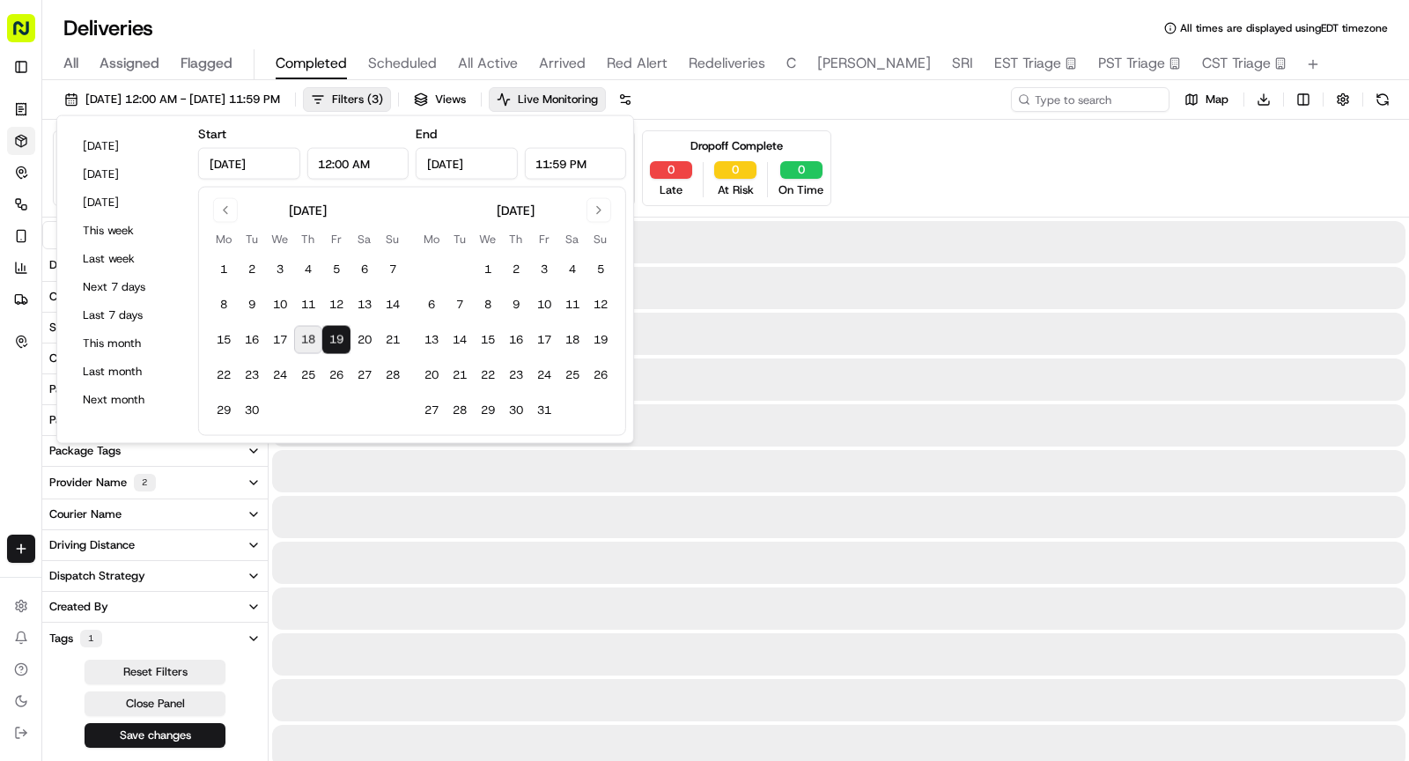
type input "Sep 19, 2025"
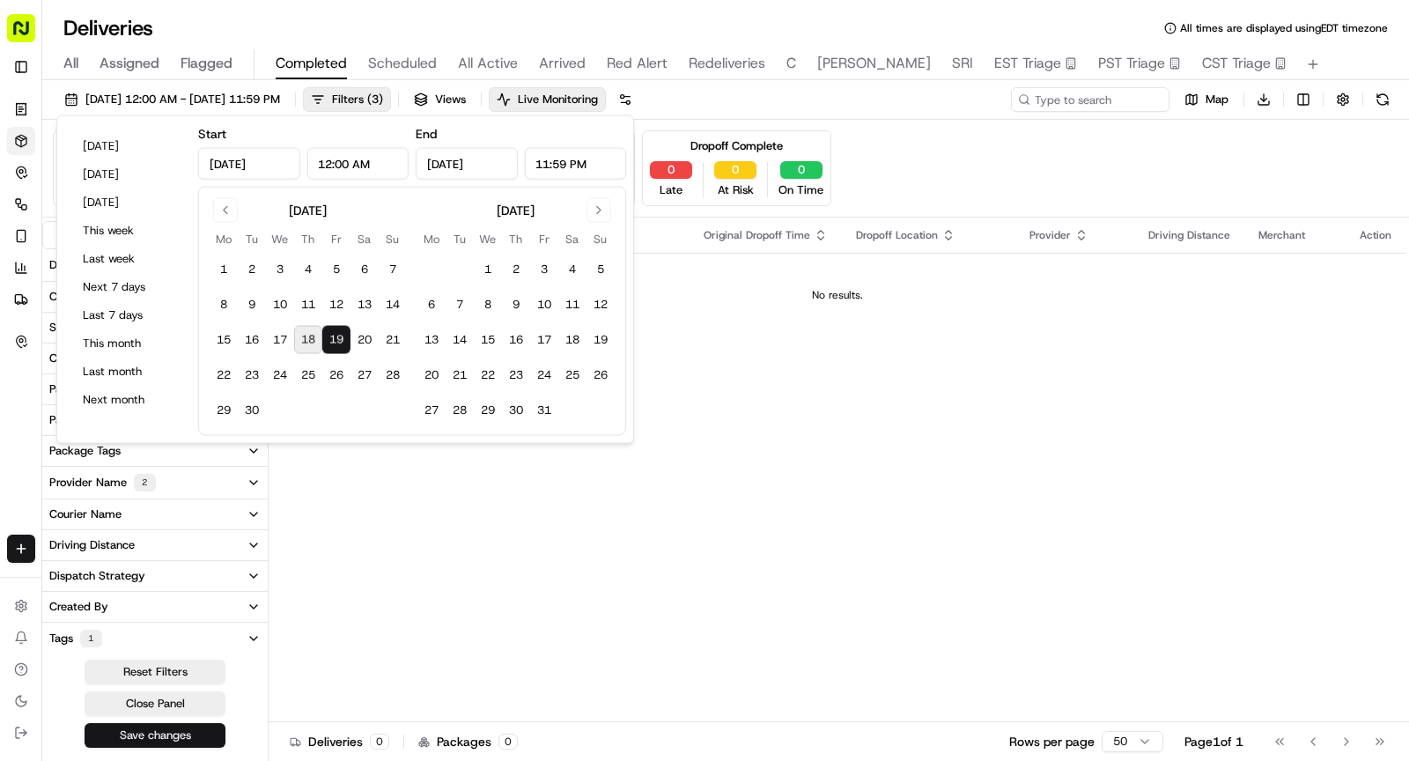
click at [175, 723] on button "Save changes" at bounding box center [155, 735] width 141 height 25
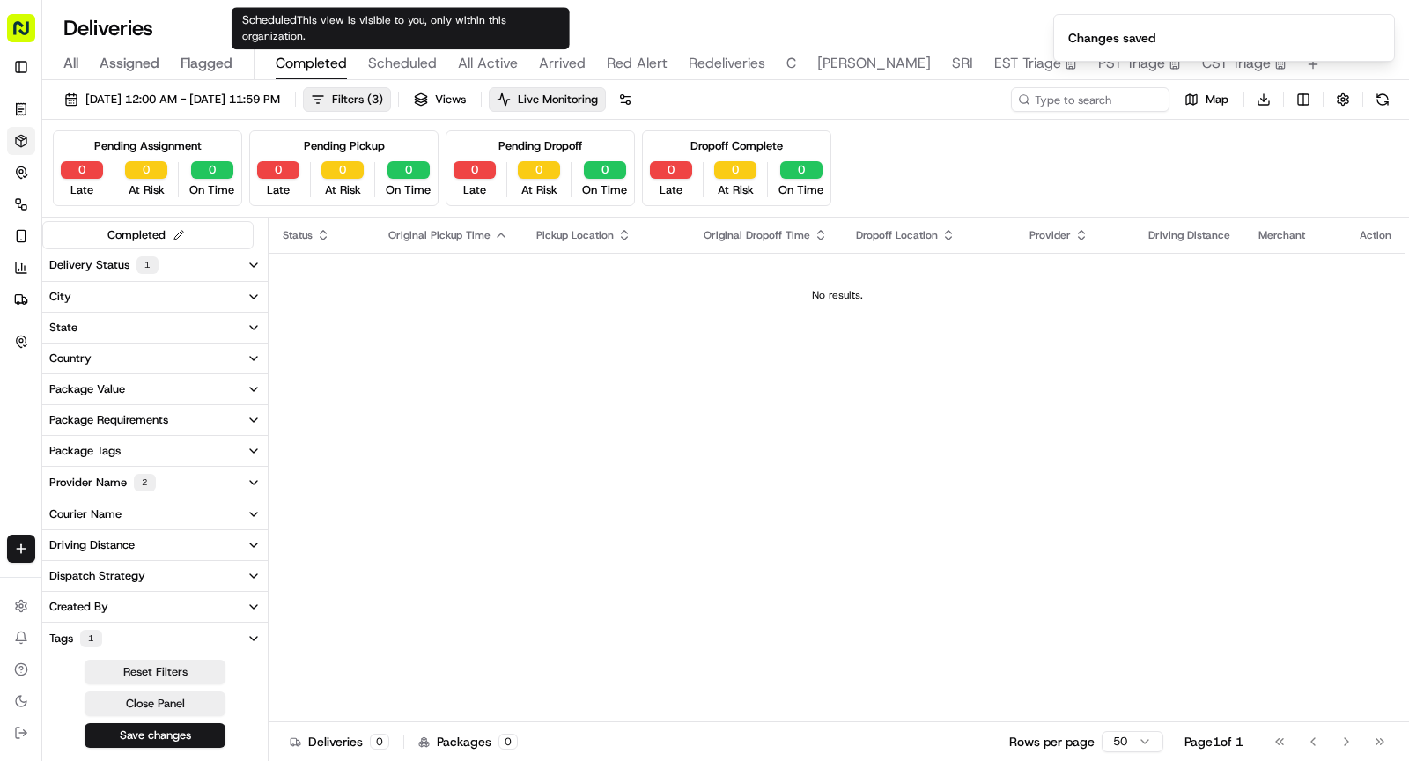
click at [420, 66] on span "Scheduled" at bounding box center [402, 63] width 69 height 21
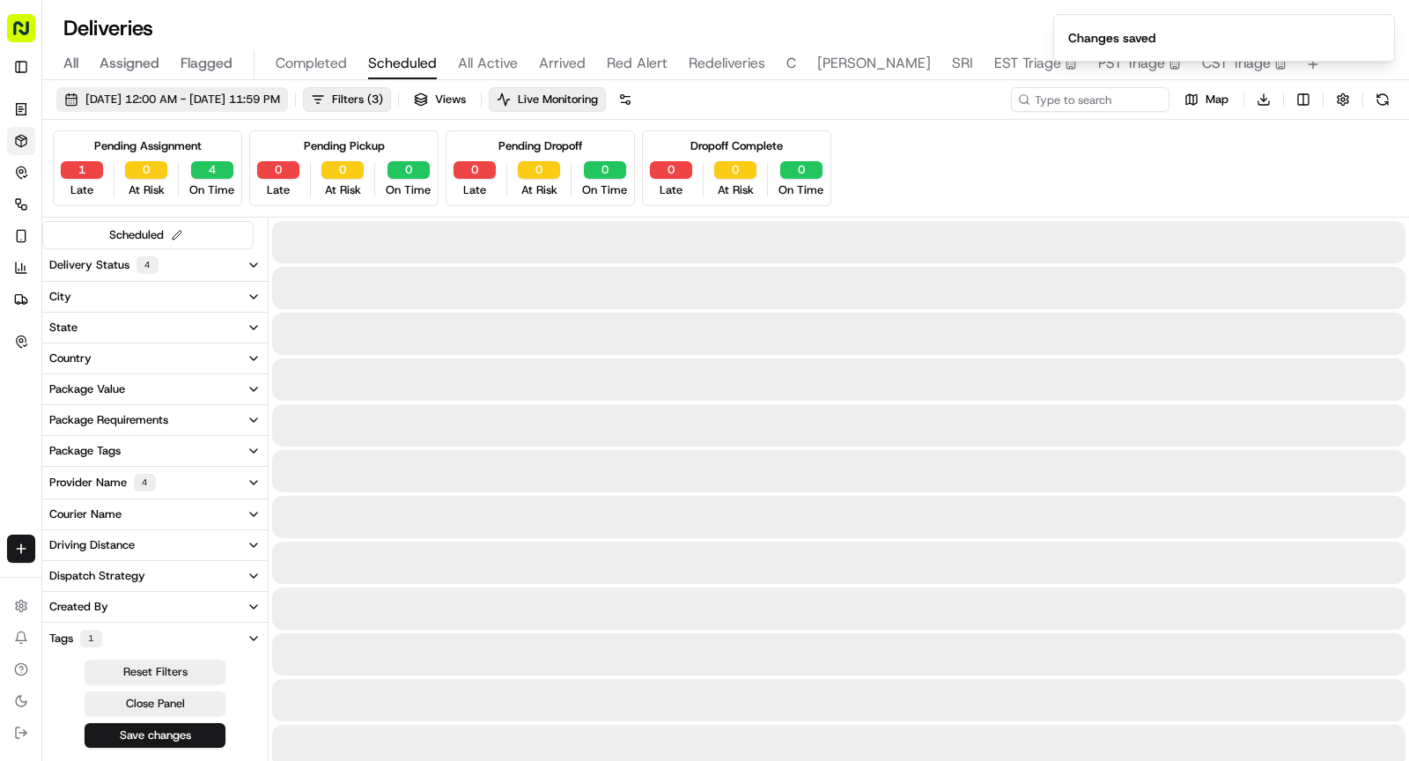
click at [255, 97] on span "09/18/2025 12:00 AM - 09/18/2025 11:59 PM" at bounding box center [182, 100] width 195 height 16
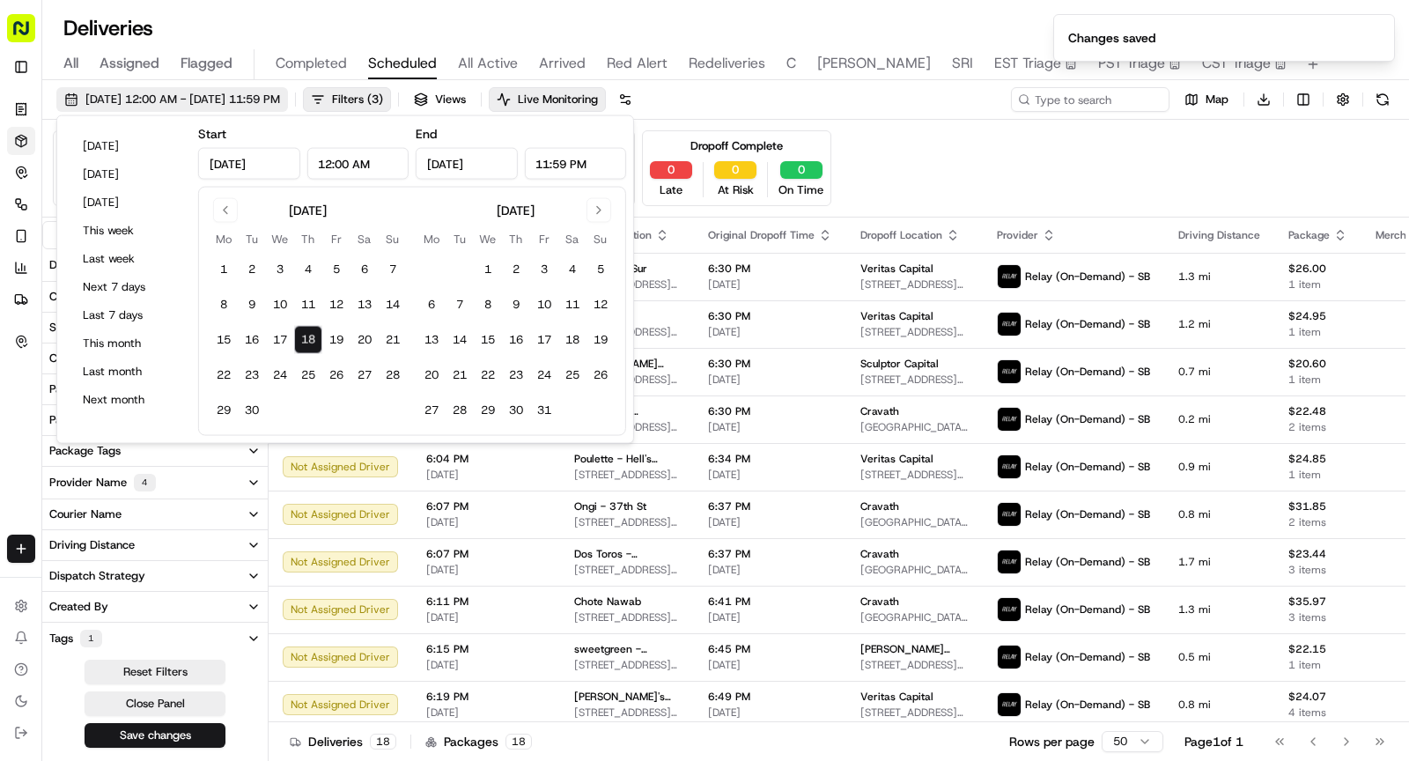
type input "Sep 18, 2025"
type input "12:00 AM"
type input "Sep 18, 2025"
type input "11:59 PM"
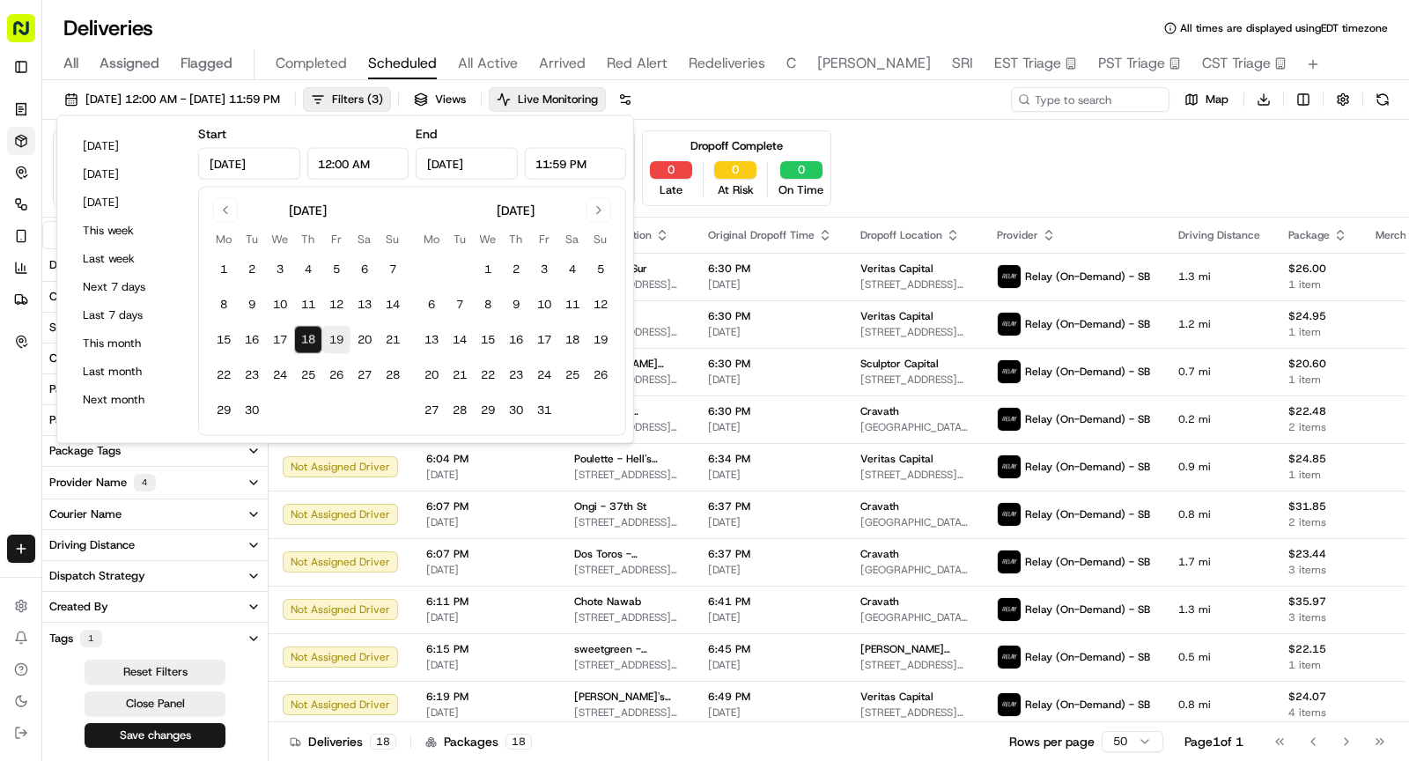
click at [332, 334] on button "19" at bounding box center [336, 340] width 28 height 28
type input "Sep 19, 2025"
click at [332, 334] on button "19" at bounding box center [336, 340] width 28 height 28
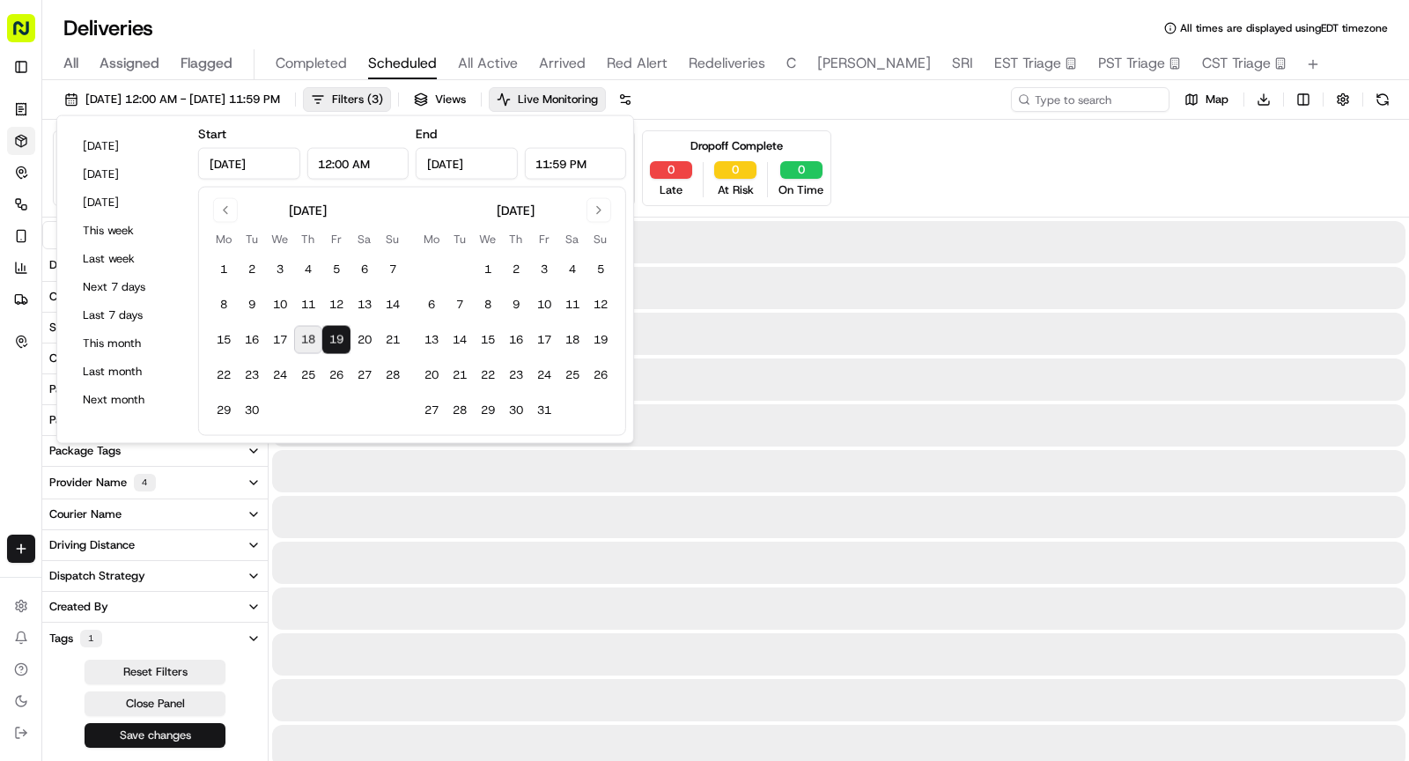
type input "Sep 19, 2025"
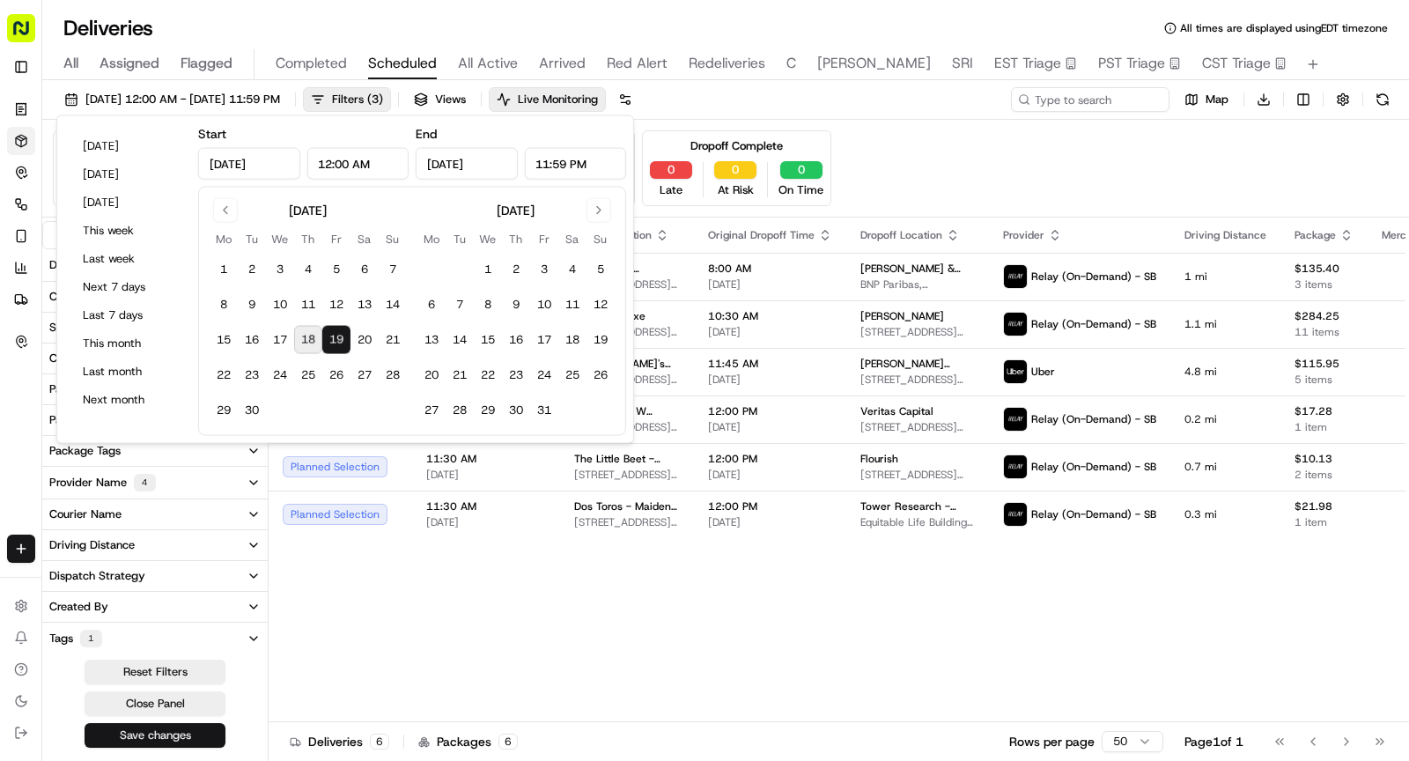
click at [152, 728] on button "Save changes" at bounding box center [155, 735] width 141 height 25
click at [152, 728] on div "Reset Filters Close Panel" at bounding box center [154, 704] width 225 height 90
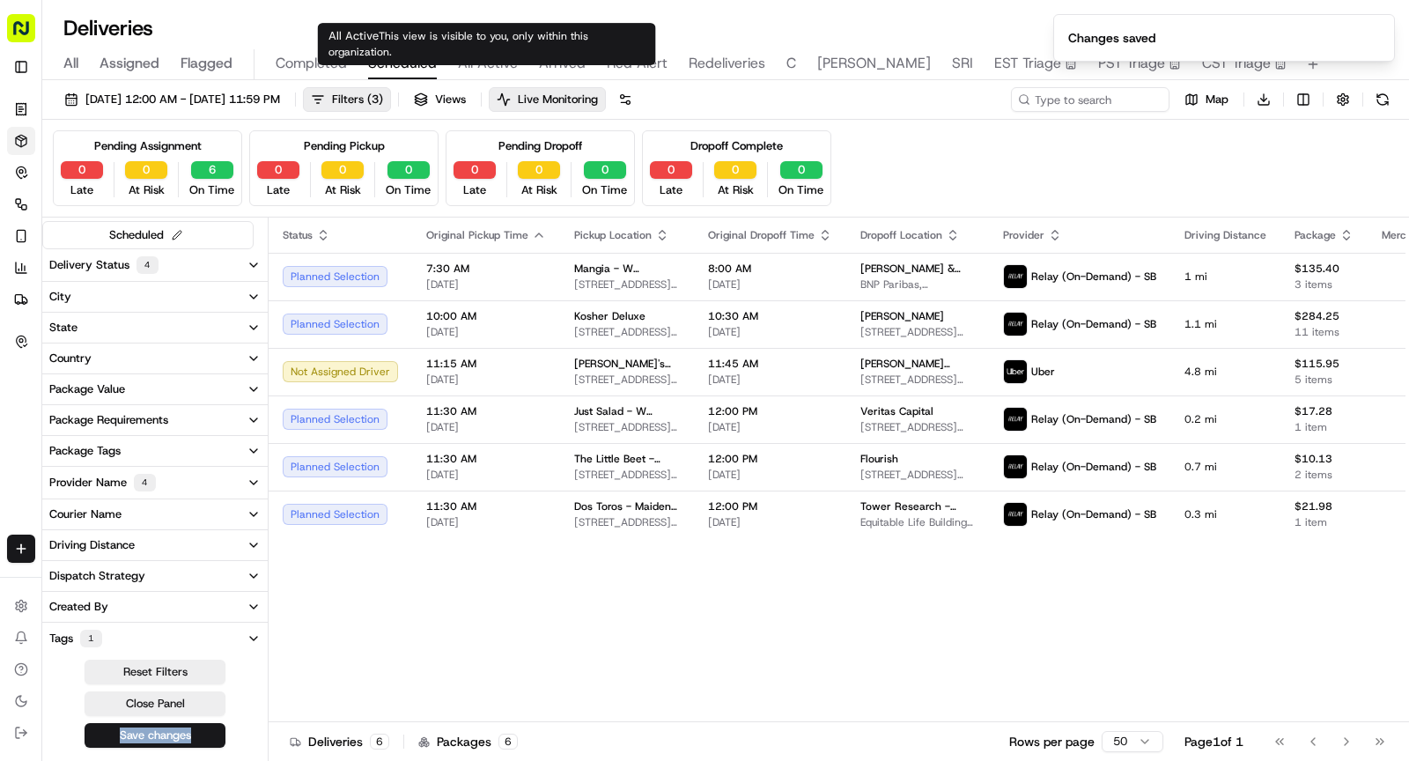
click at [491, 63] on span "All Active" at bounding box center [488, 63] width 60 height 21
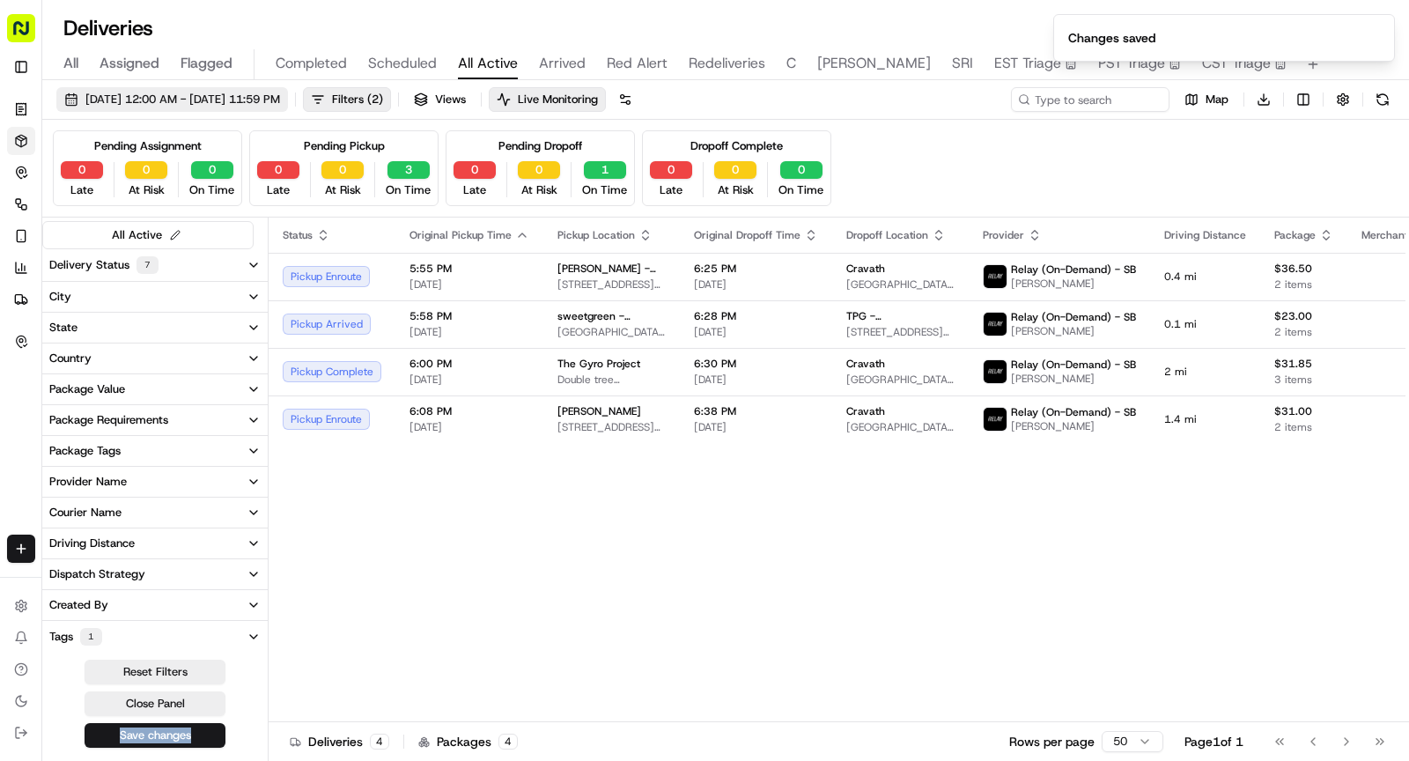
click at [286, 90] on button "09/18/2025 12:00 AM - 09/18/2025 11:59 PM" at bounding box center [172, 99] width 232 height 25
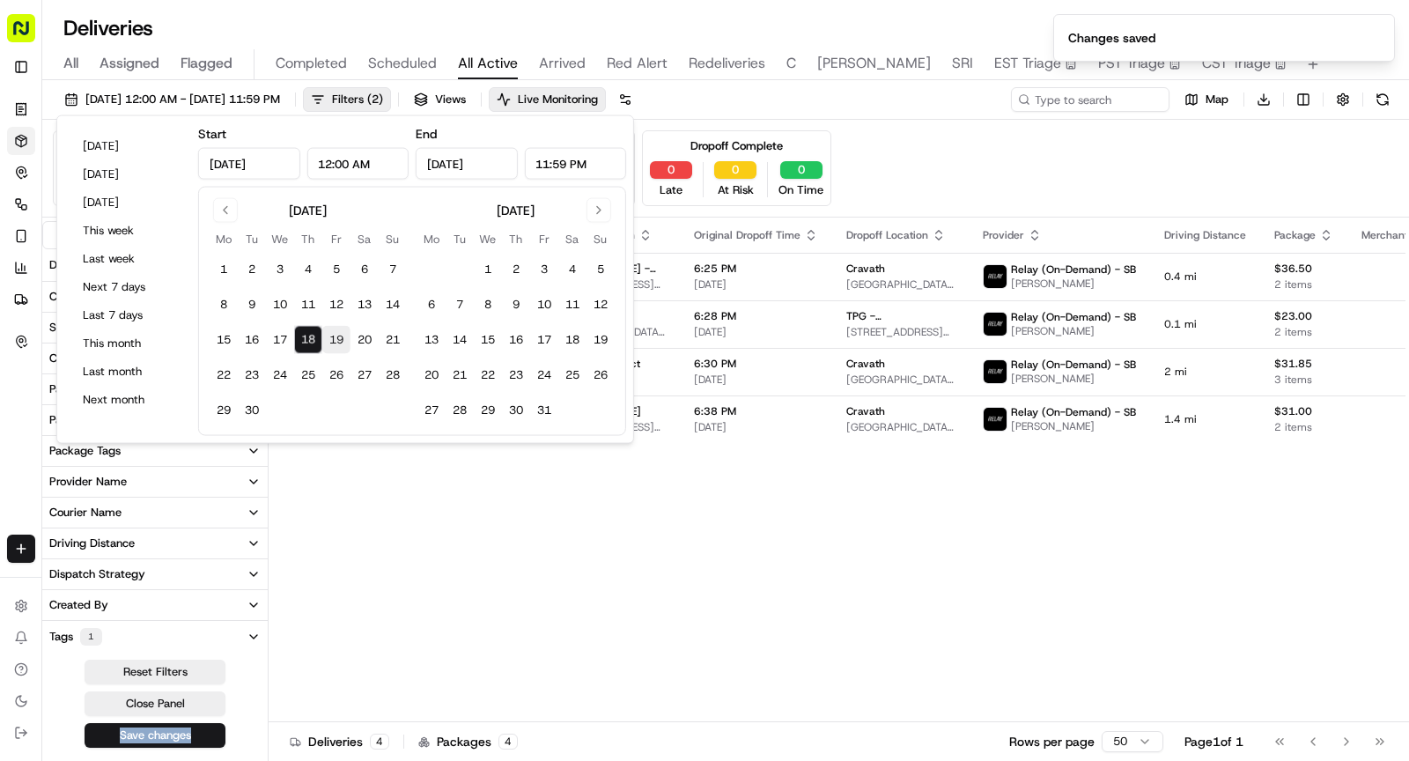
click at [334, 338] on button "19" at bounding box center [336, 340] width 28 height 28
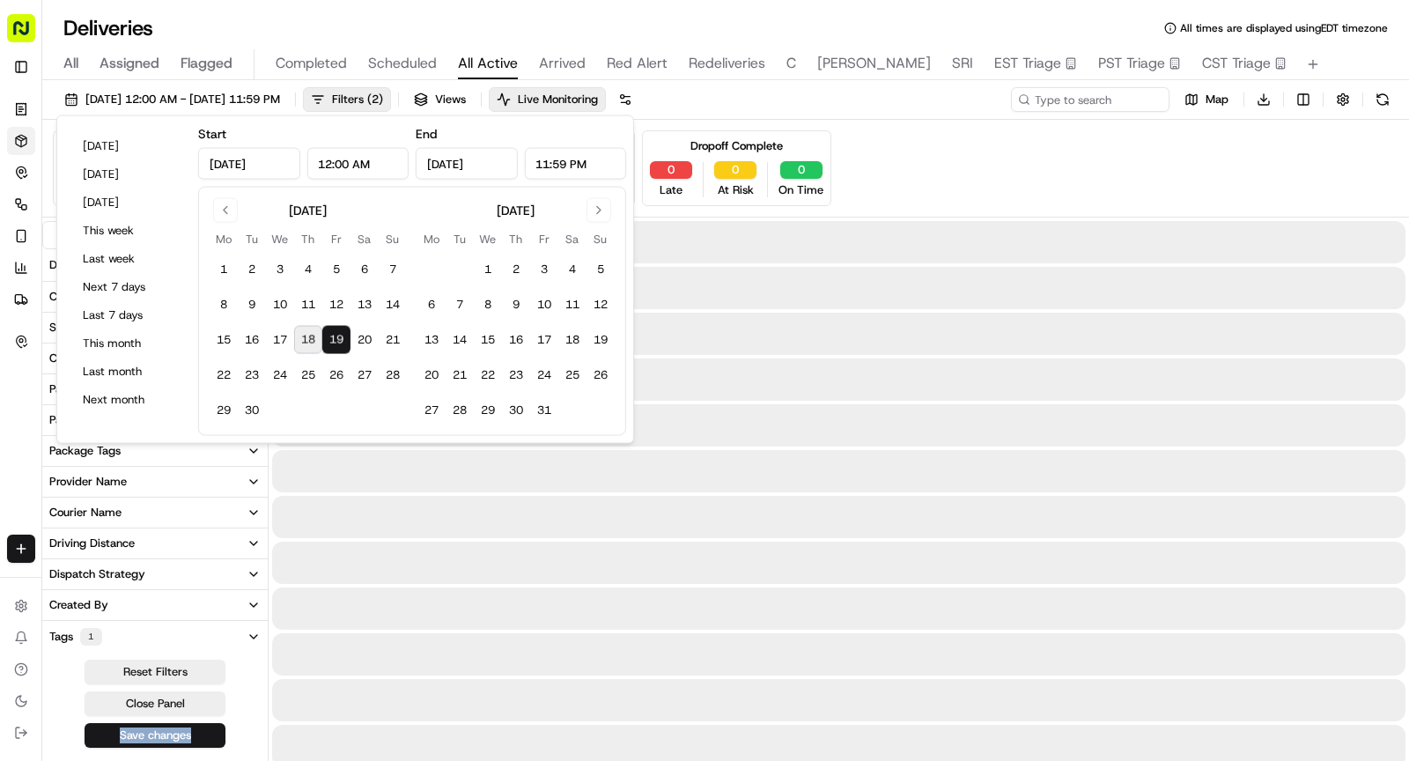
type input "Sep 19, 2025"
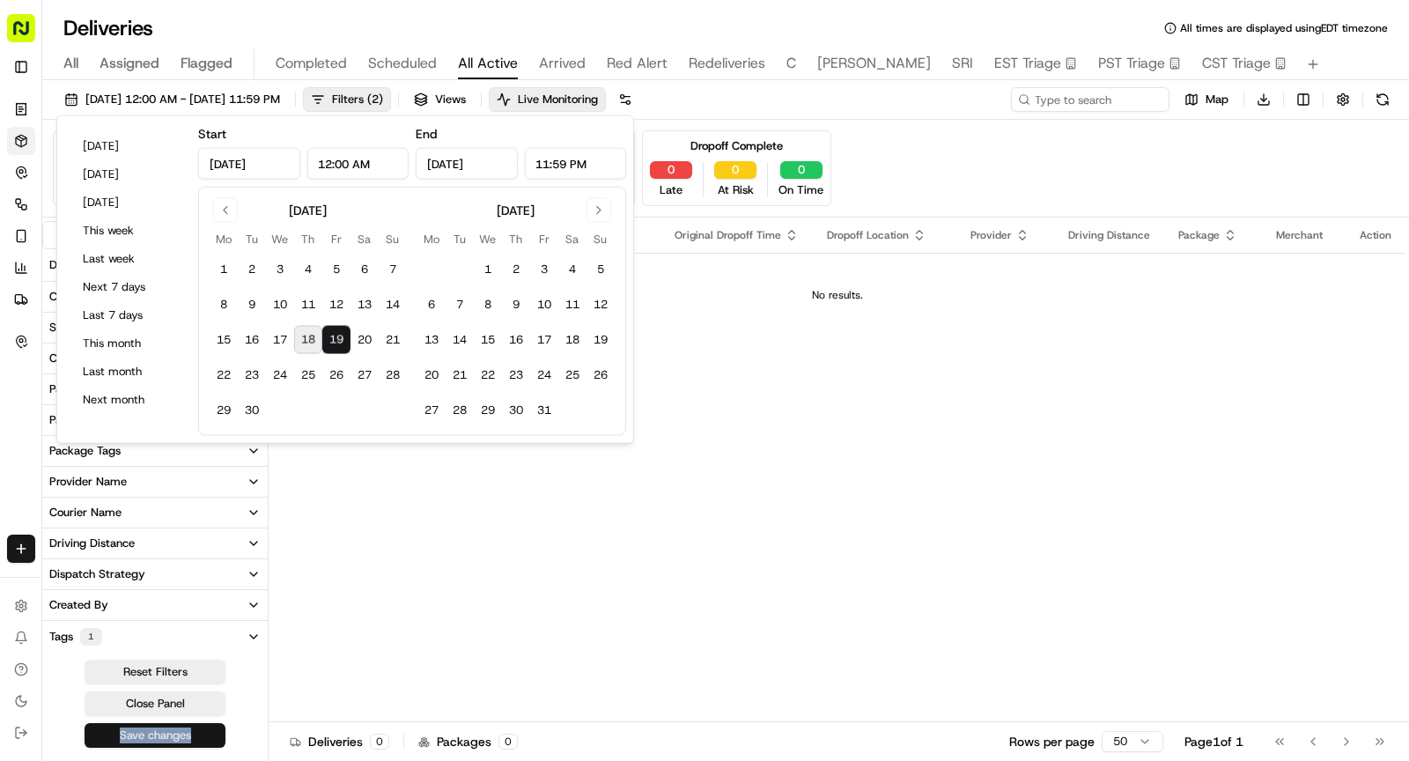
click at [152, 729] on button "Save changes" at bounding box center [155, 735] width 141 height 25
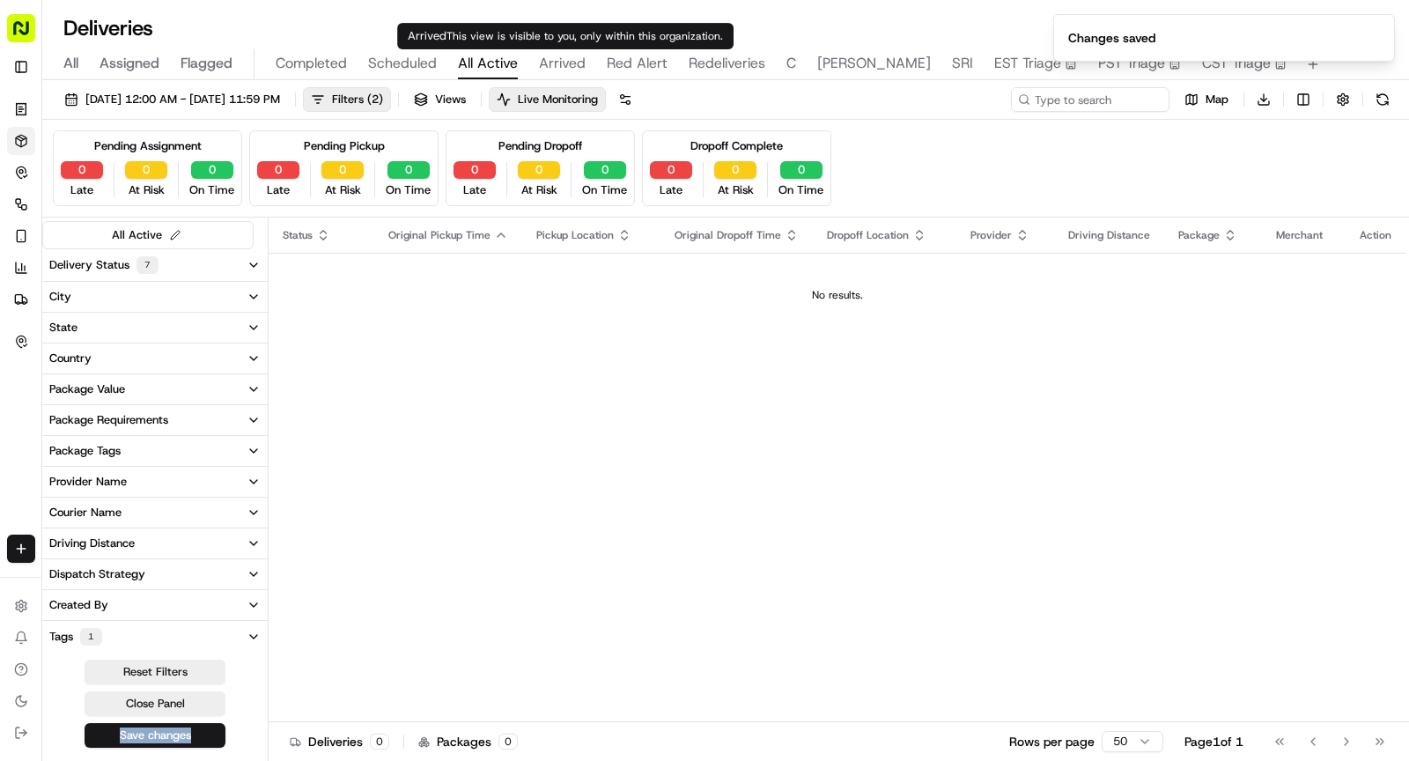
click at [573, 58] on span "Arrived" at bounding box center [562, 63] width 47 height 21
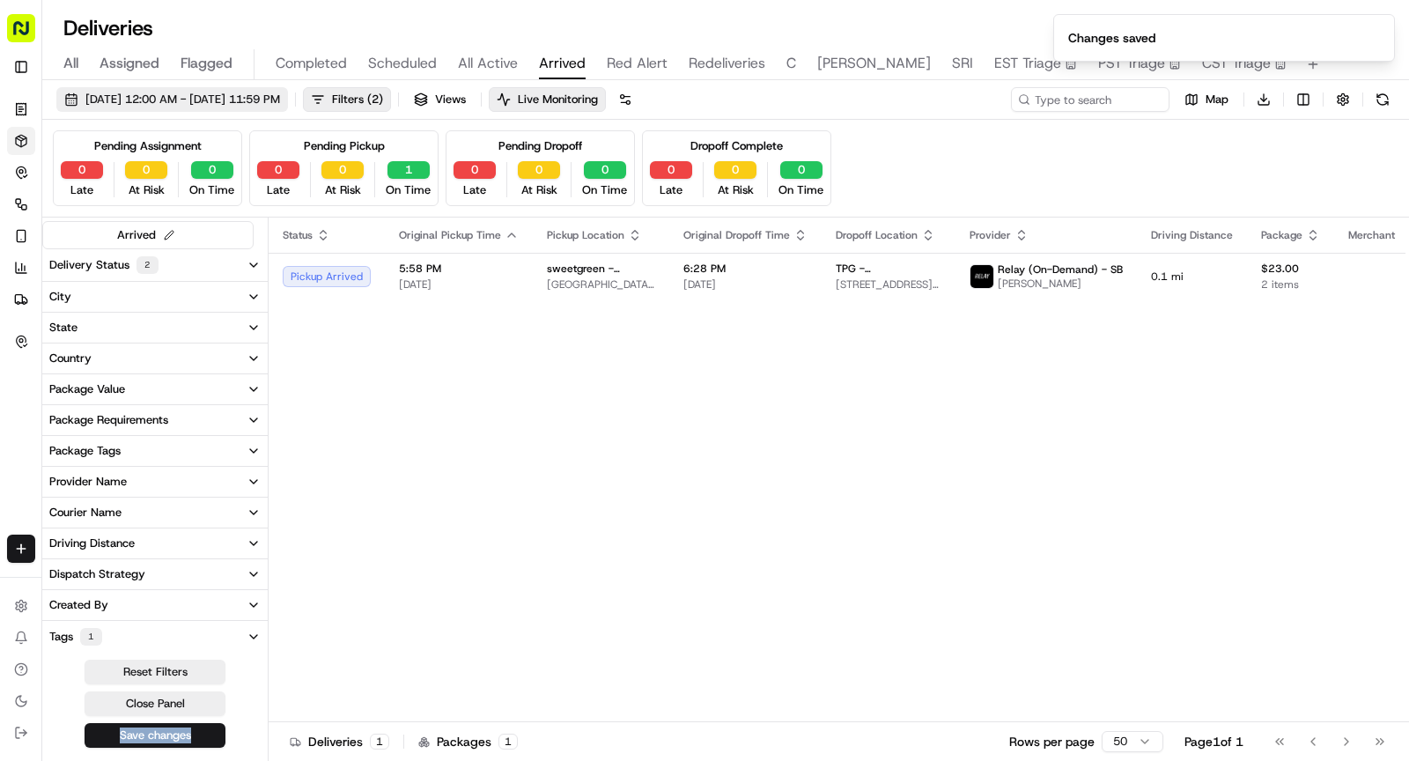
click at [235, 100] on span "09/18/2025 12:00 AM - 09/18/2025 11:59 PM" at bounding box center [182, 100] width 195 height 16
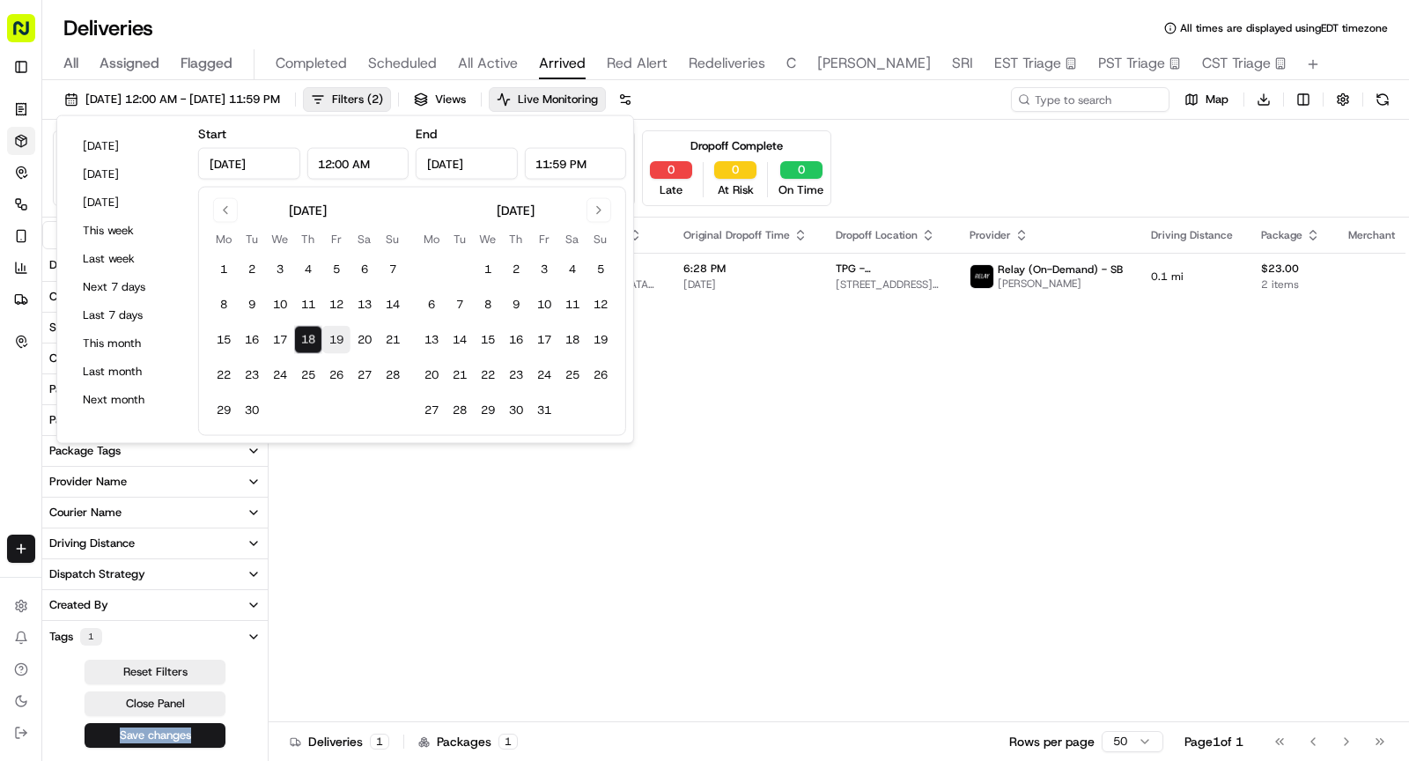
click at [334, 335] on button "19" at bounding box center [336, 340] width 28 height 28
type input "Sep 19, 2025"
click at [334, 335] on button "19" at bounding box center [336, 340] width 28 height 28
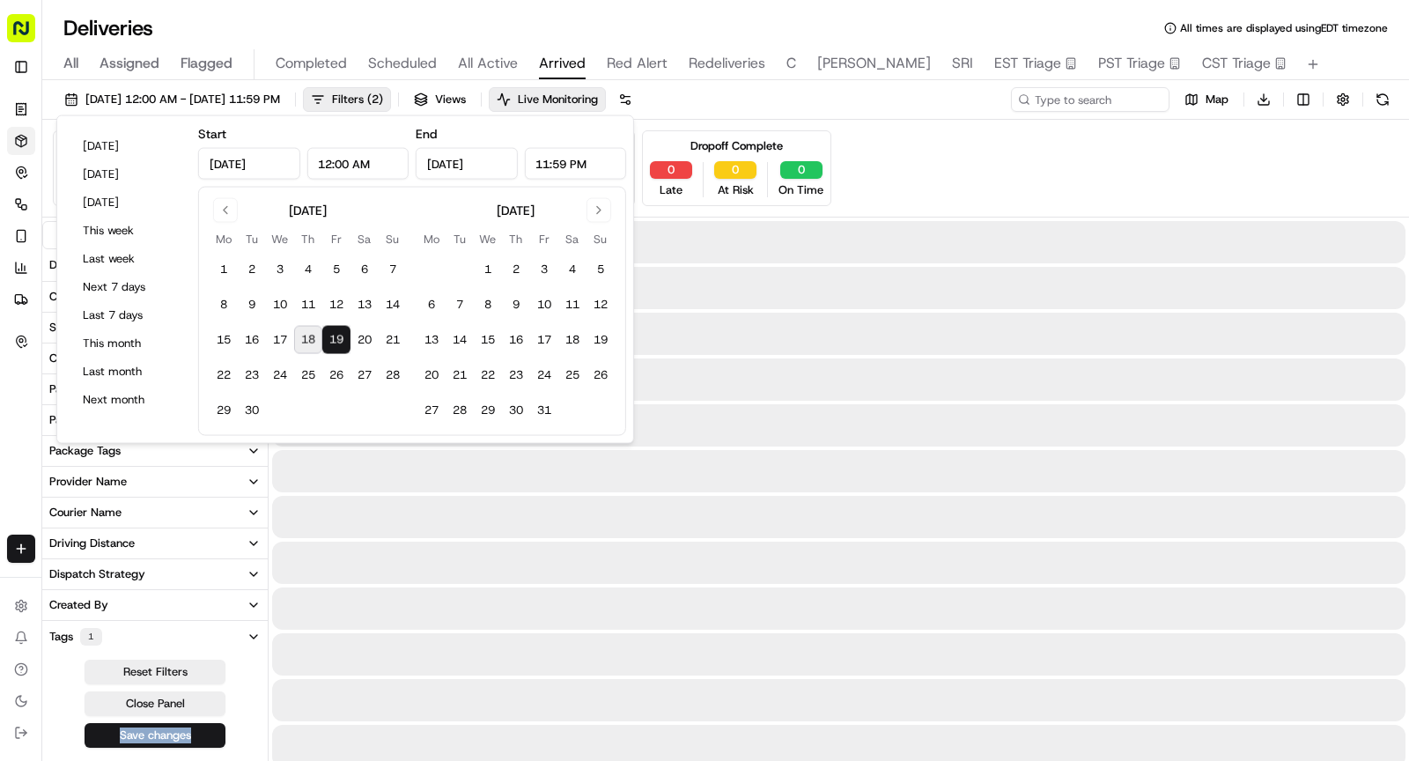
type input "Sep 19, 2025"
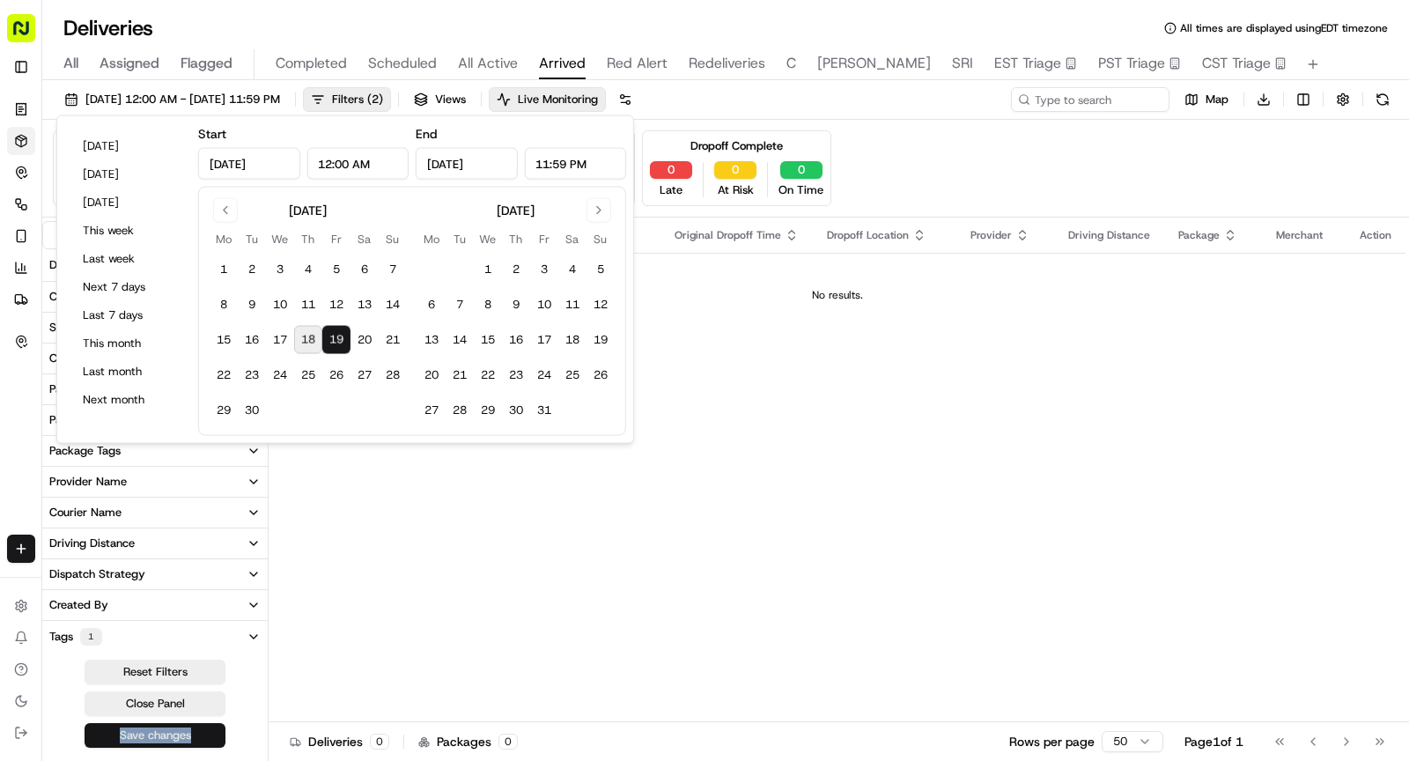
click at [159, 730] on button "Save changes" at bounding box center [155, 735] width 141 height 25
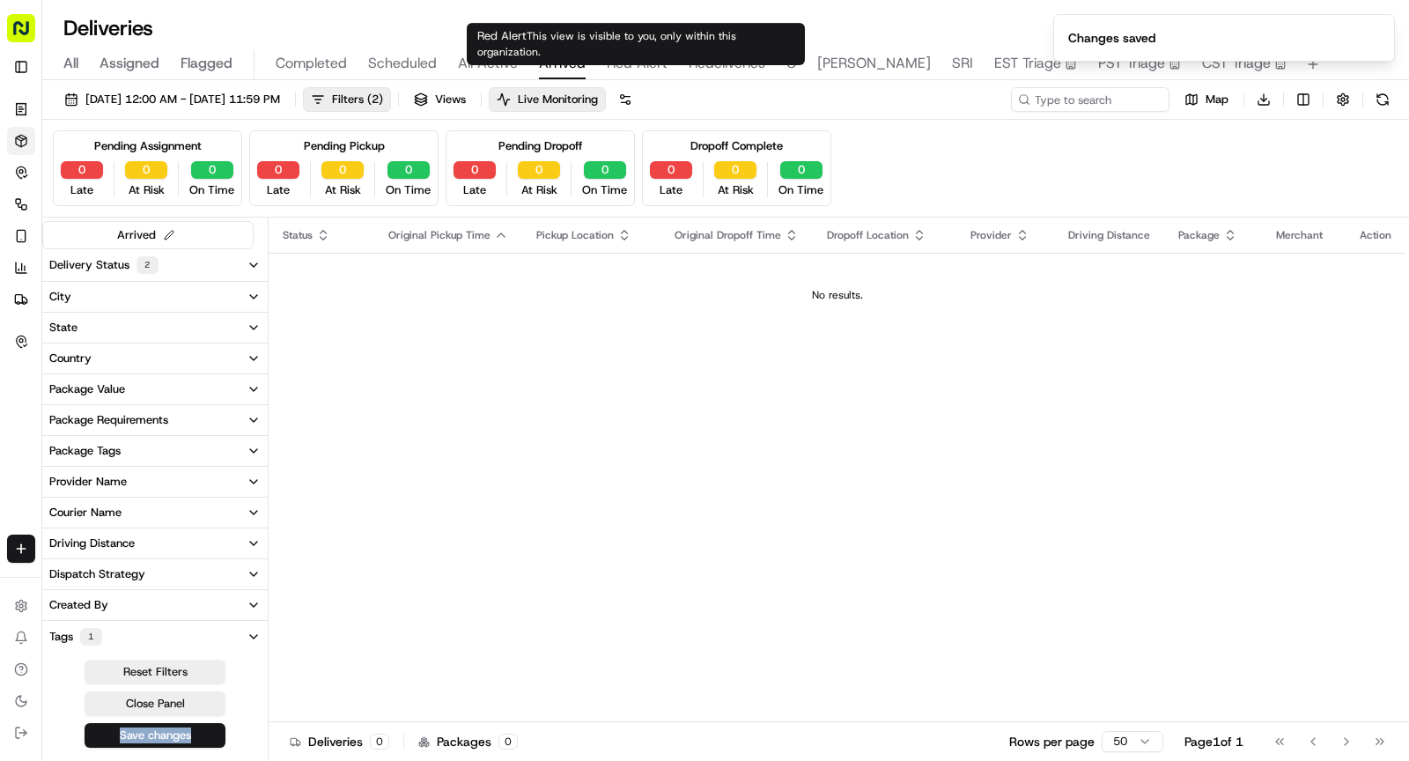
click at [629, 62] on span "Red Alert" at bounding box center [637, 63] width 61 height 21
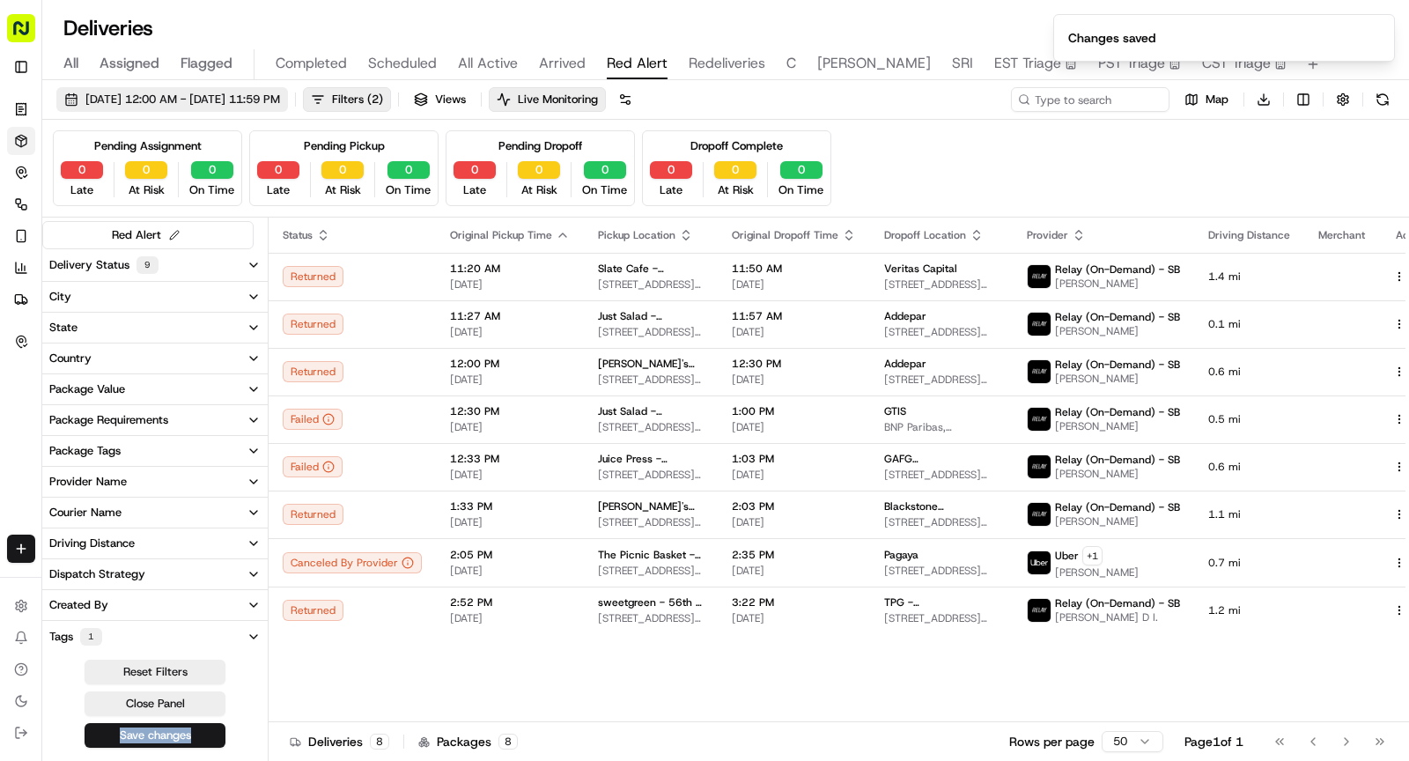
click at [280, 99] on span "09/18/2025 12:00 AM - 09/18/2025 11:59 PM" at bounding box center [182, 100] width 195 height 16
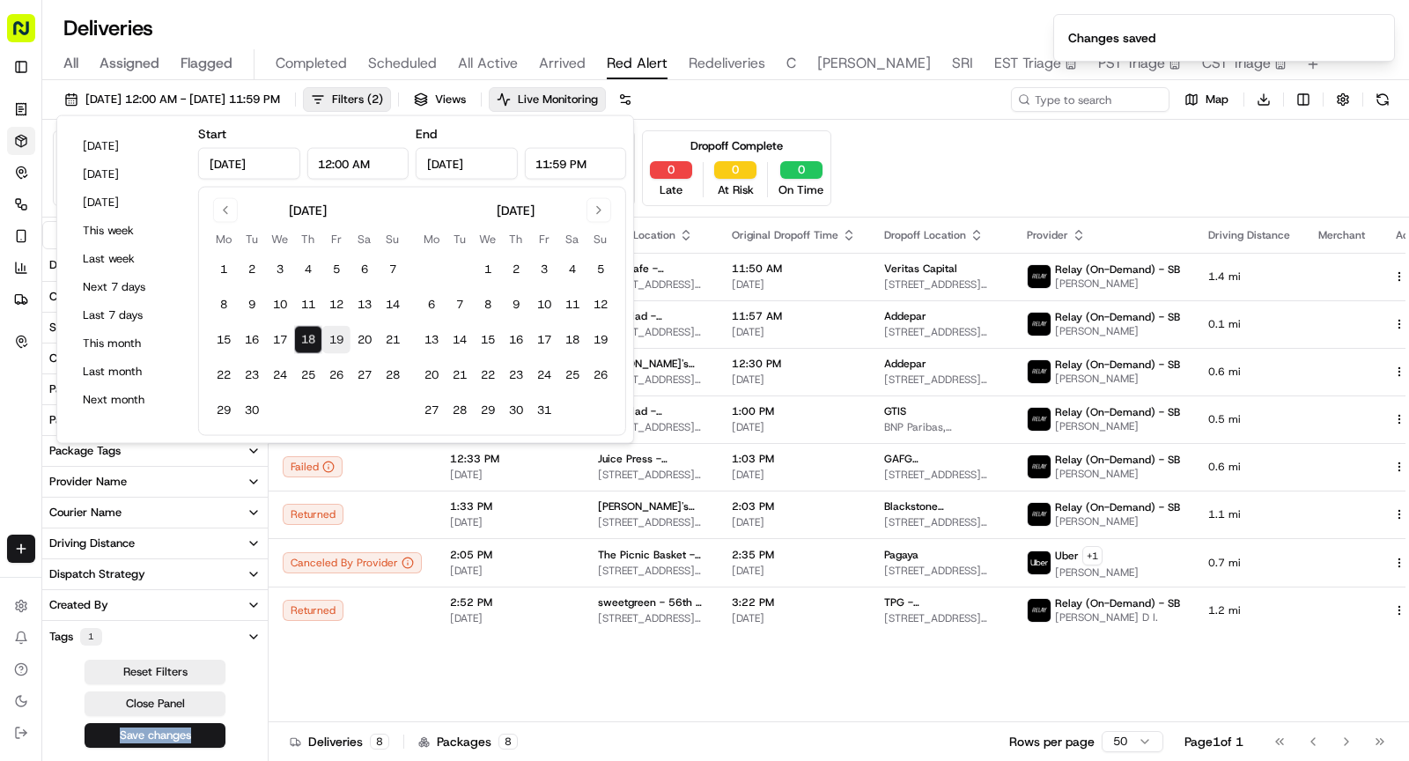
click at [332, 339] on button "19" at bounding box center [336, 340] width 28 height 28
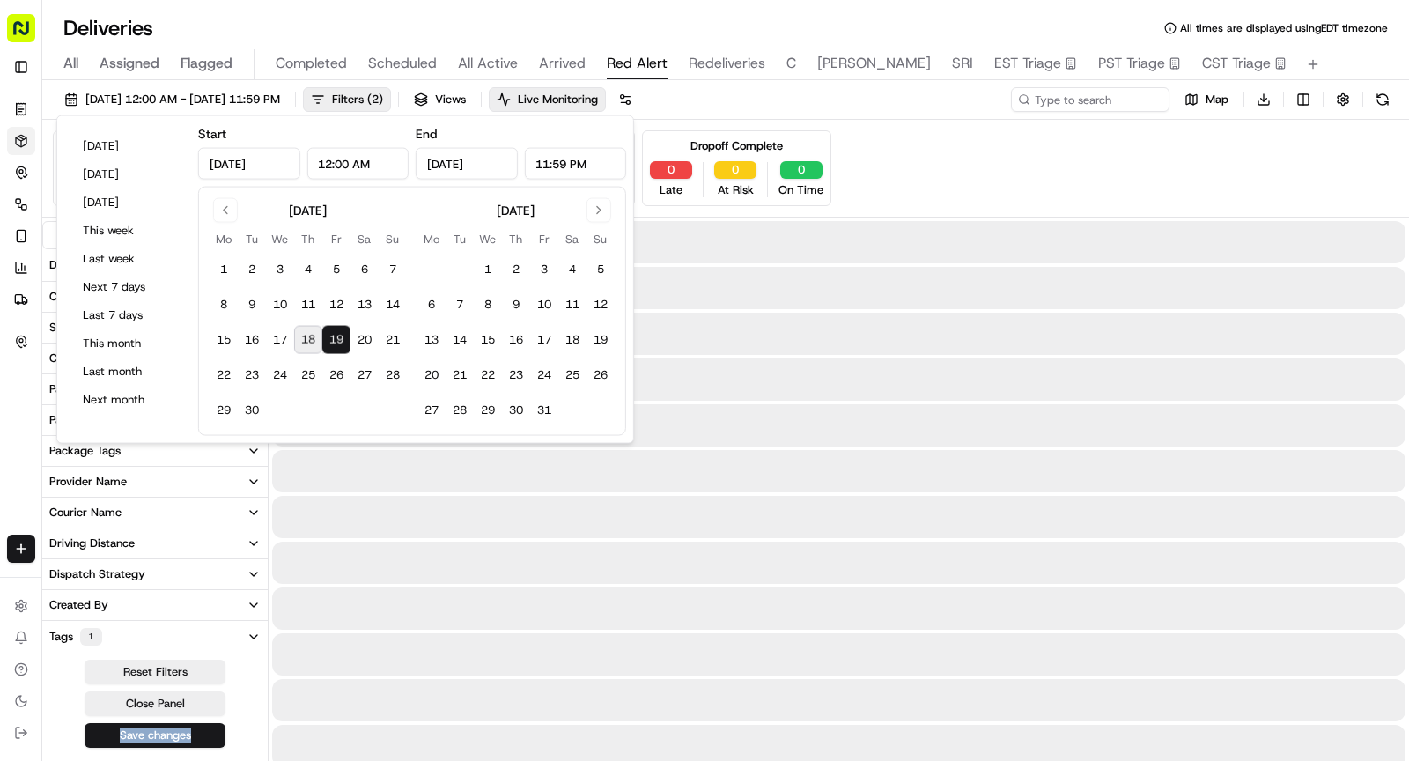
click at [332, 339] on button "19" at bounding box center [336, 340] width 28 height 28
type input "Sep 19, 2025"
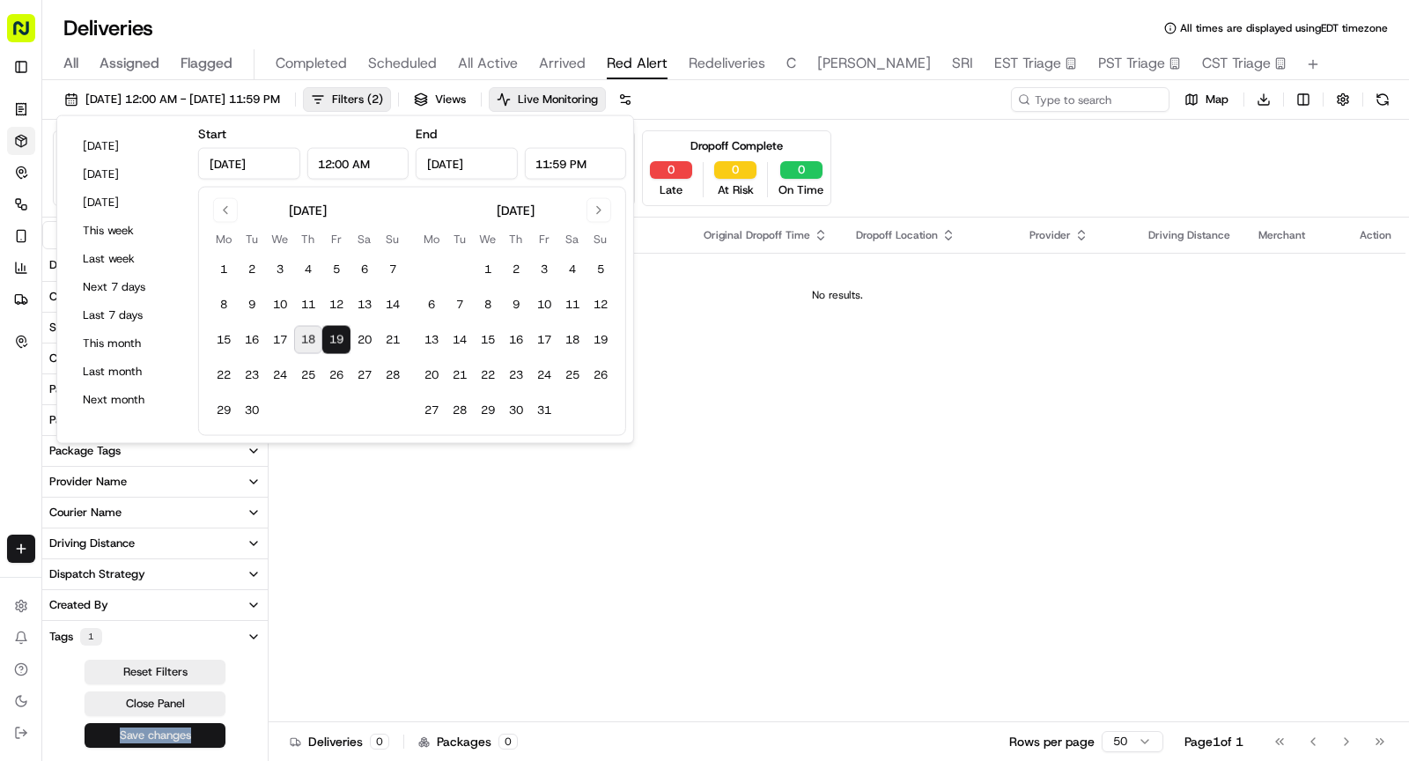
click at [174, 726] on button "Save changes" at bounding box center [155, 735] width 141 height 25
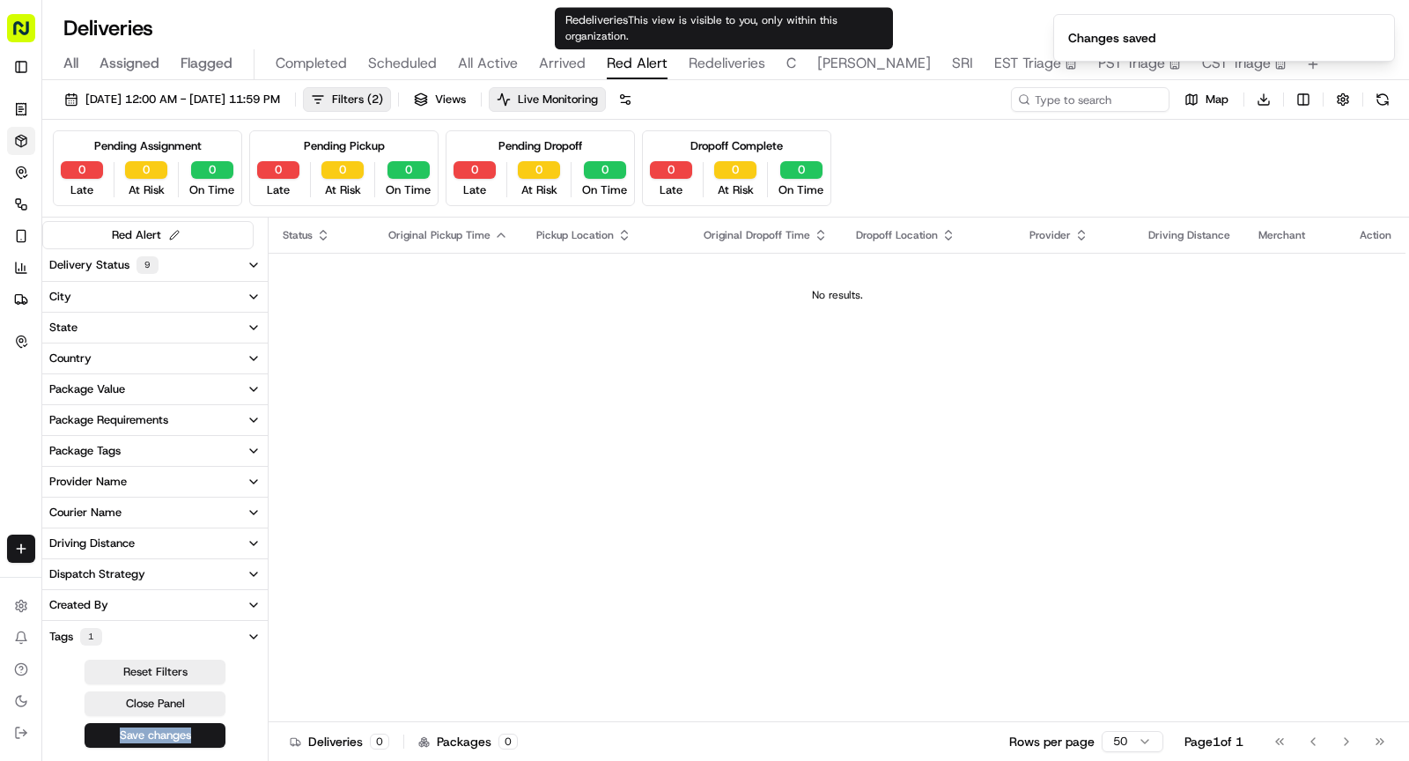
click at [739, 64] on span "Redeliveries" at bounding box center [726, 63] width 77 height 21
type input "REDEL"
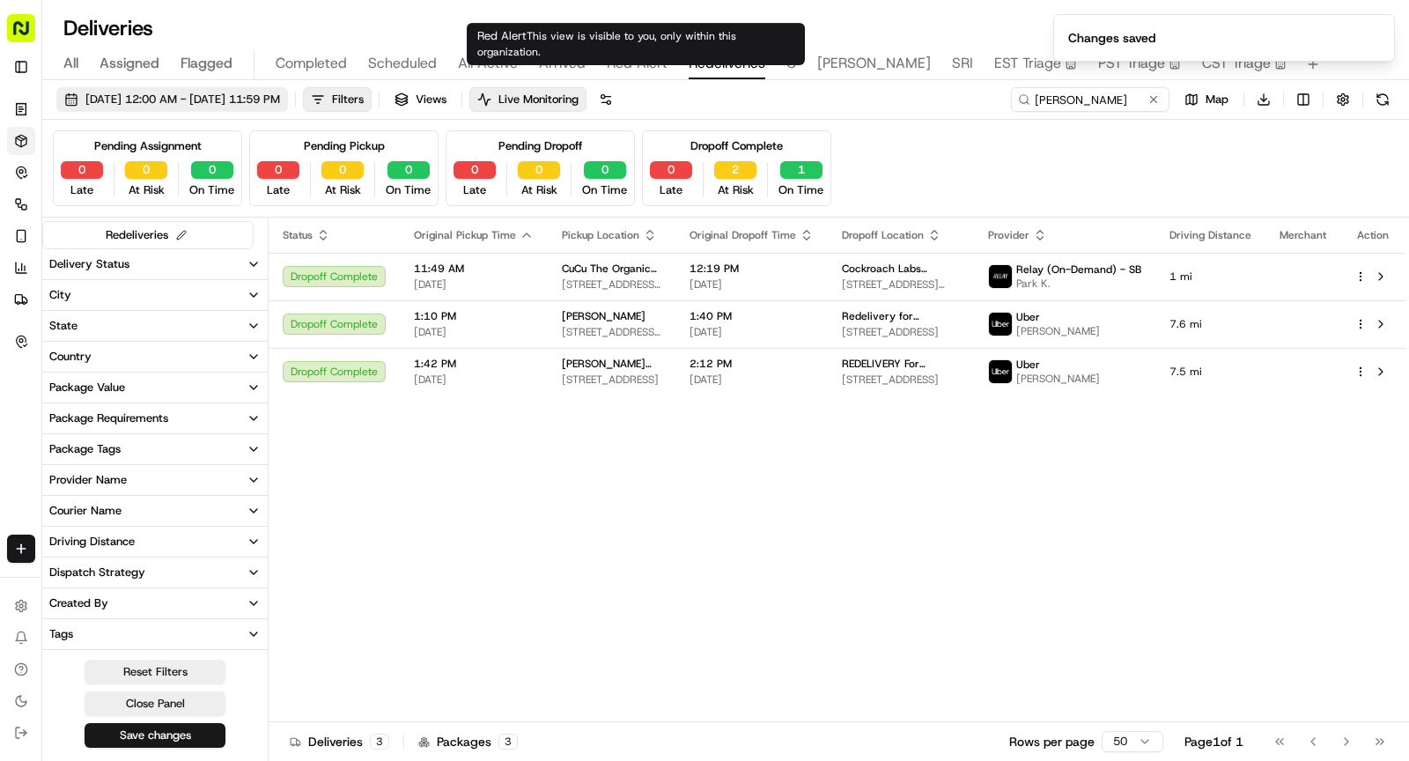
click at [280, 100] on span "09/18/2025 12:00 AM - 09/18/2025 11:59 PM" at bounding box center [182, 100] width 195 height 16
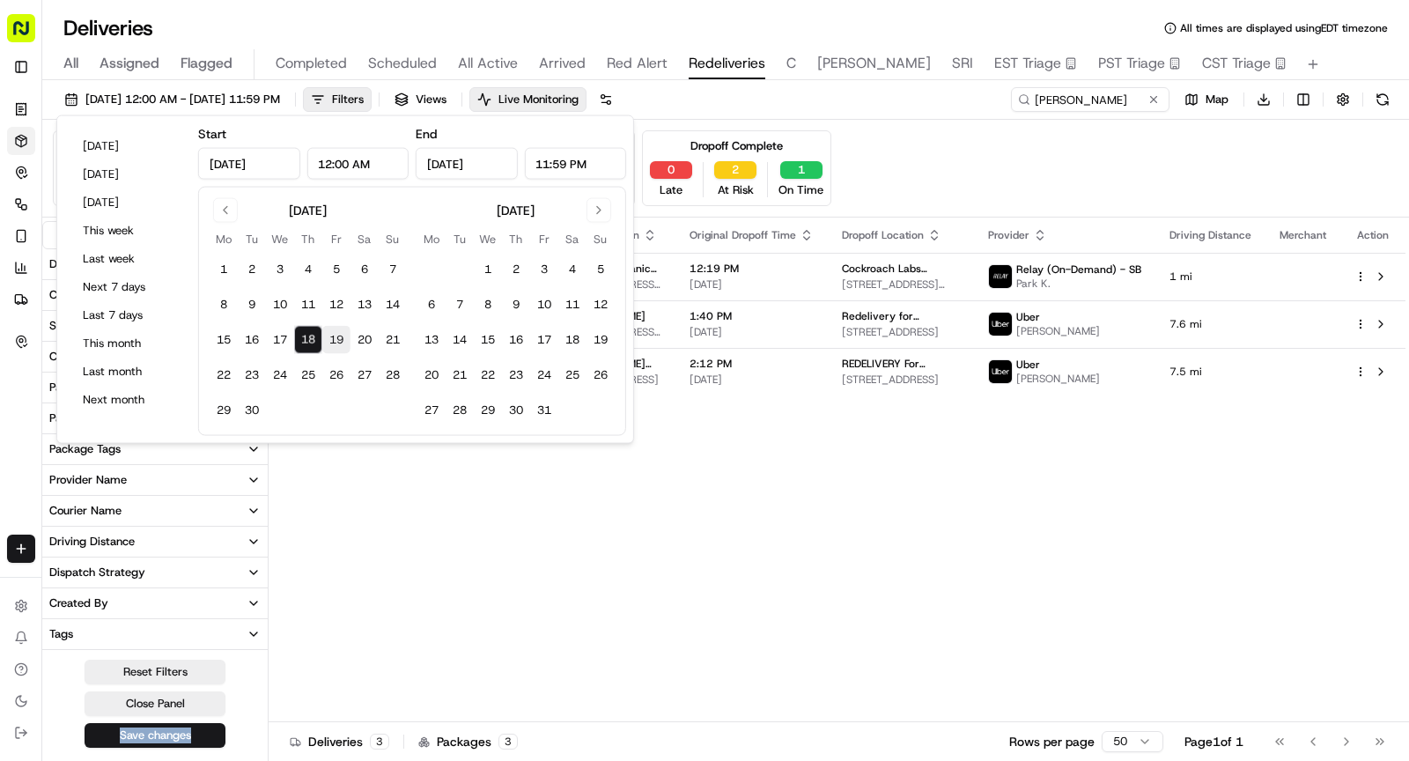
click at [337, 329] on button "19" at bounding box center [336, 340] width 28 height 28
type input "Sep 19, 2025"
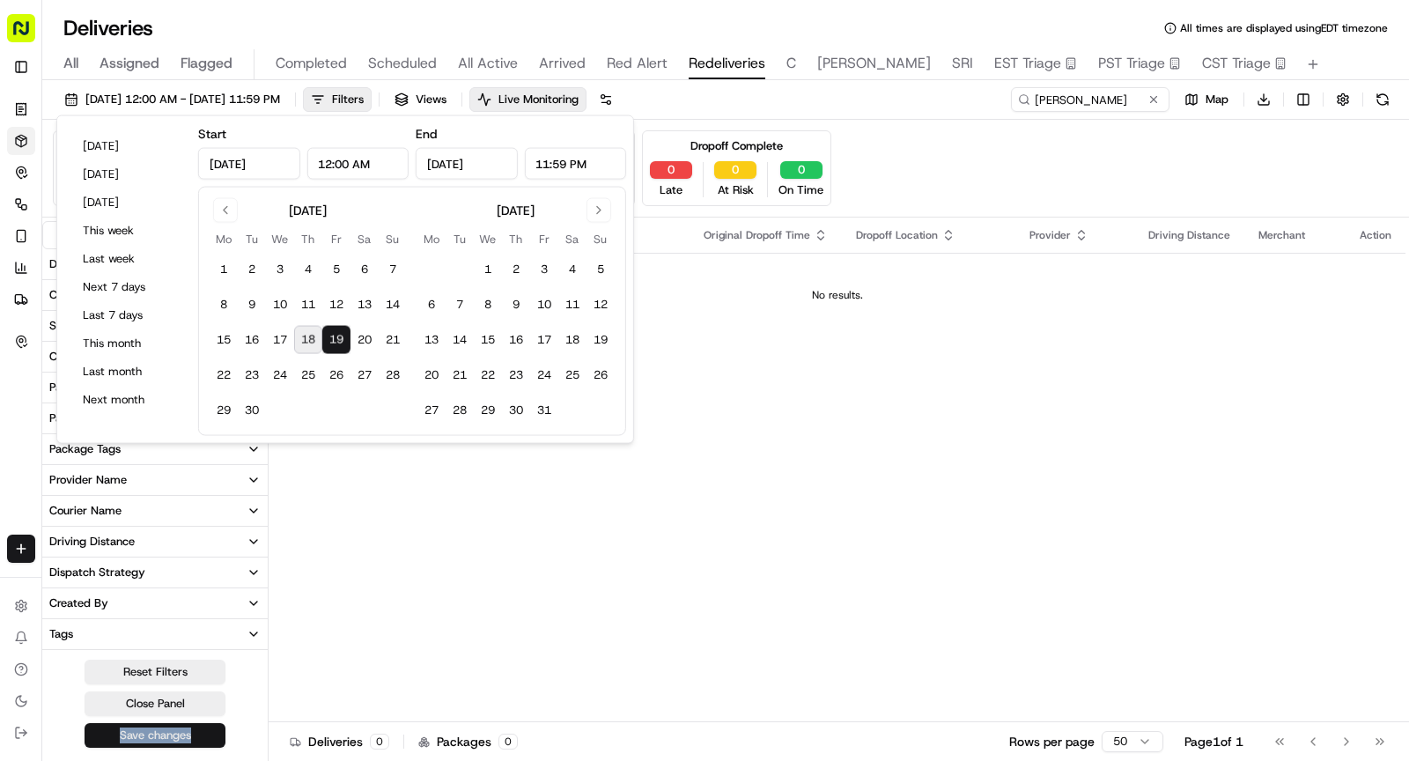
click at [166, 733] on button "Save changes" at bounding box center [155, 735] width 141 height 25
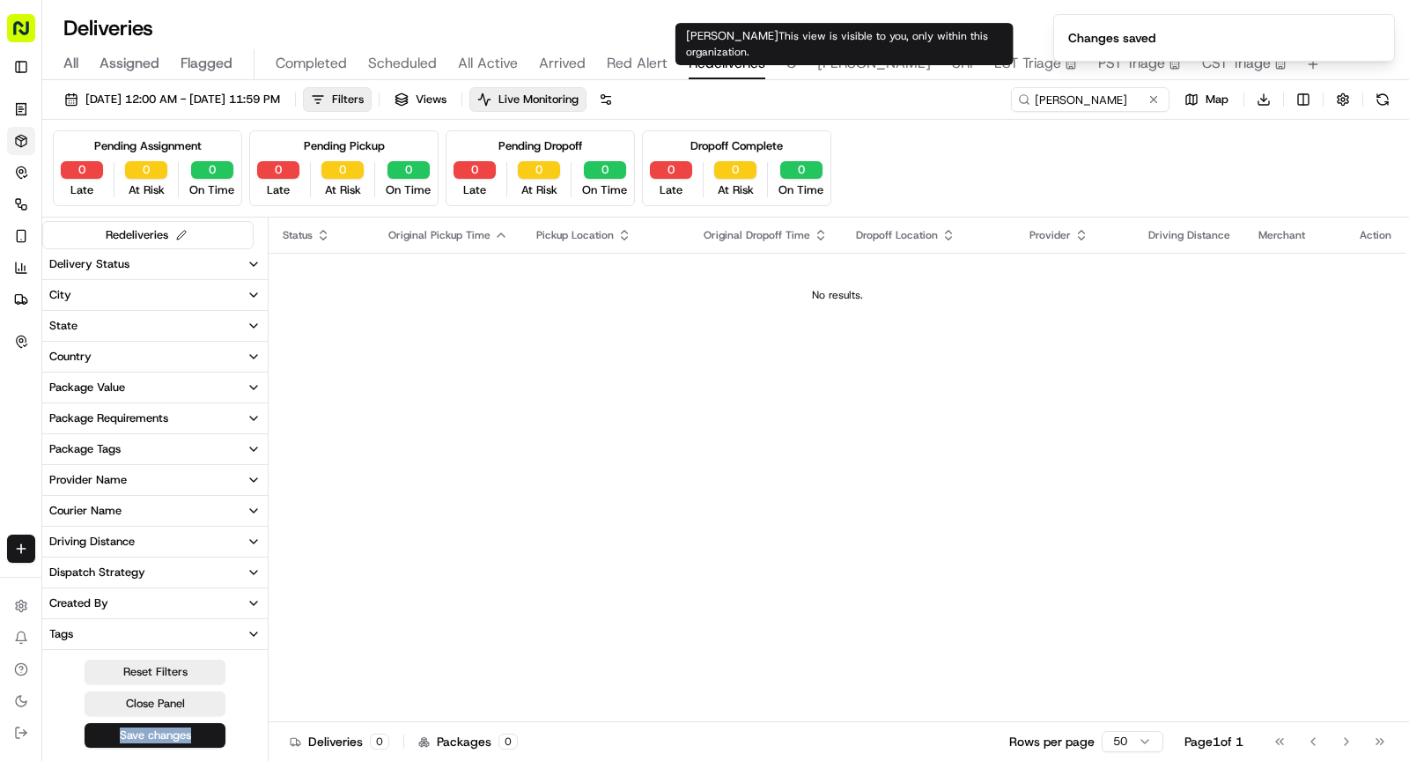
click at [788, 60] on span "C" at bounding box center [791, 63] width 10 height 21
type input "Cockroach Labs"
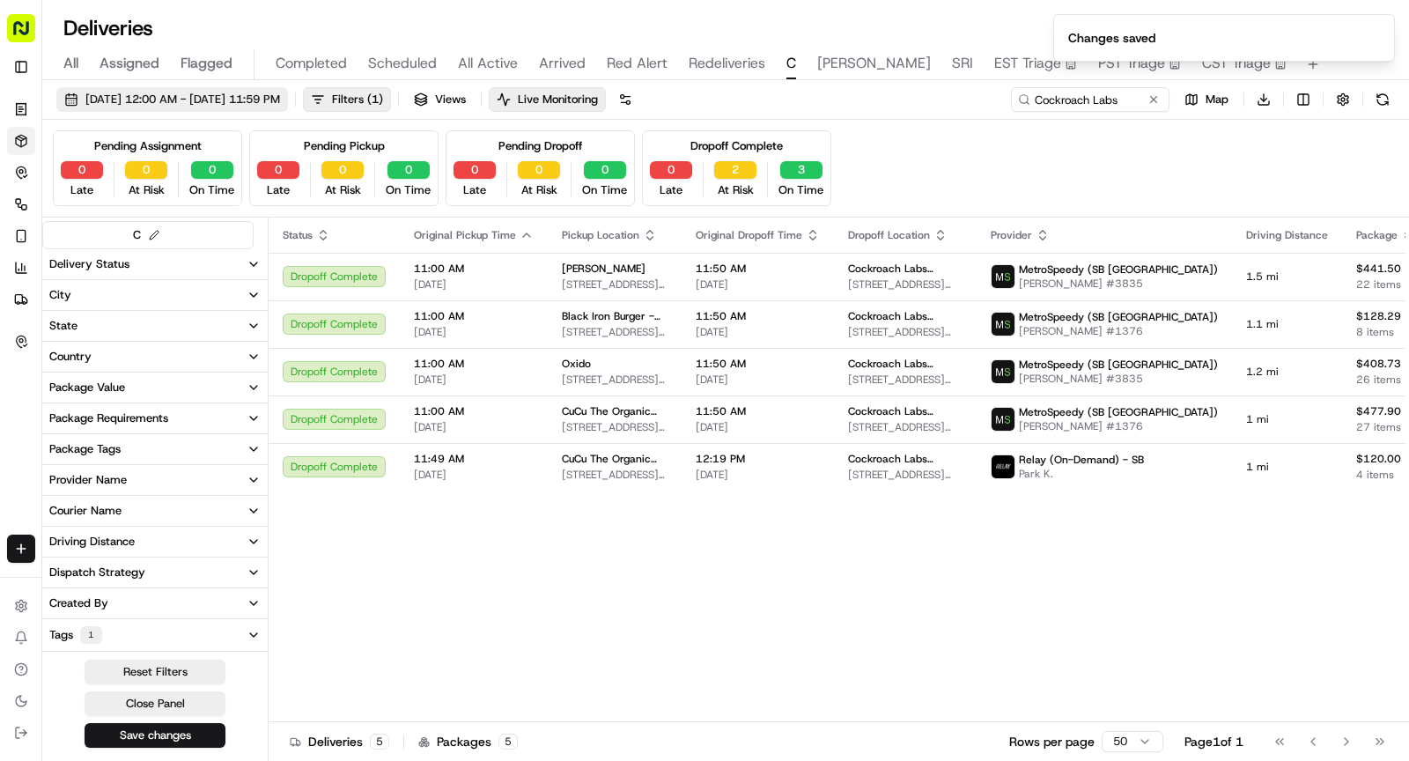
click at [267, 100] on span "09/18/2025 12:00 AM - 09/18/2025 11:59 PM" at bounding box center [182, 100] width 195 height 16
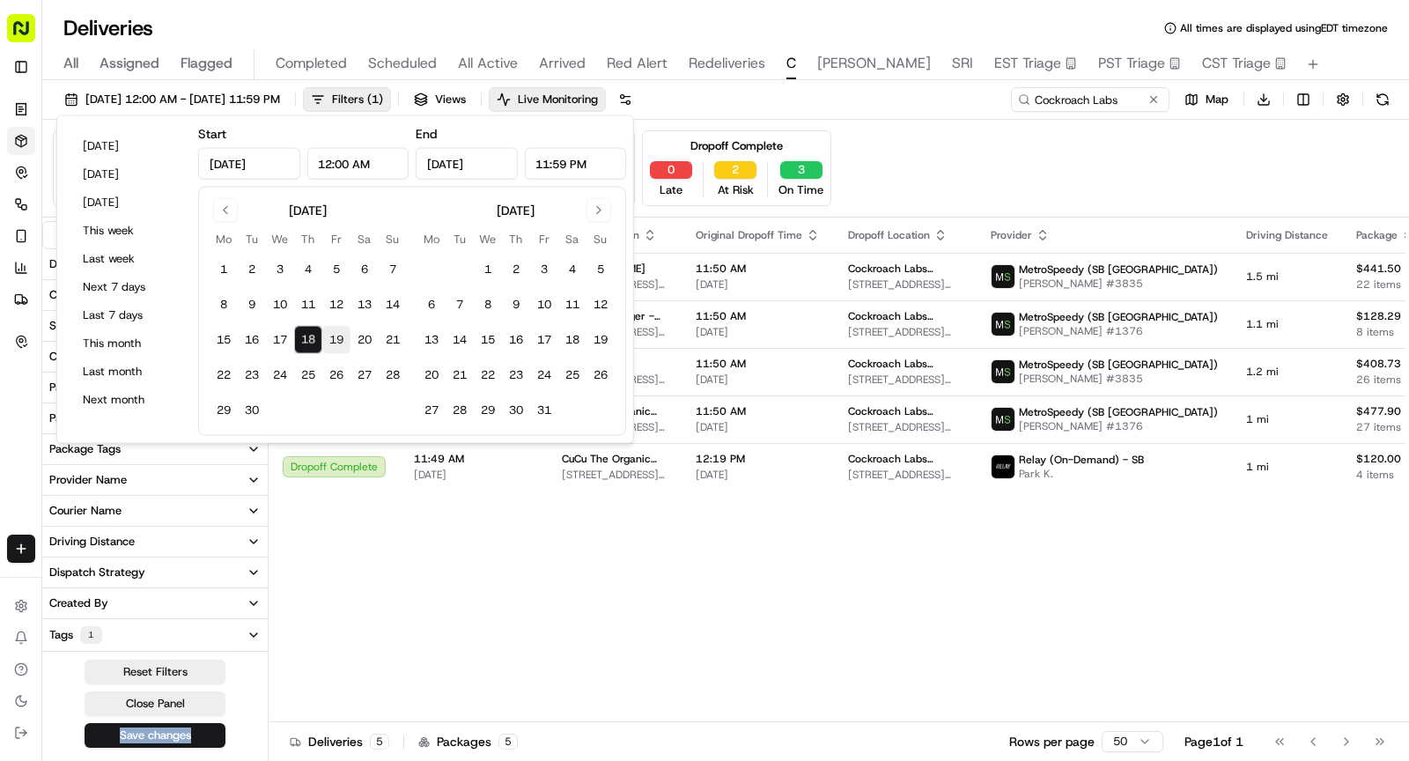
click at [334, 339] on button "19" at bounding box center [336, 340] width 28 height 28
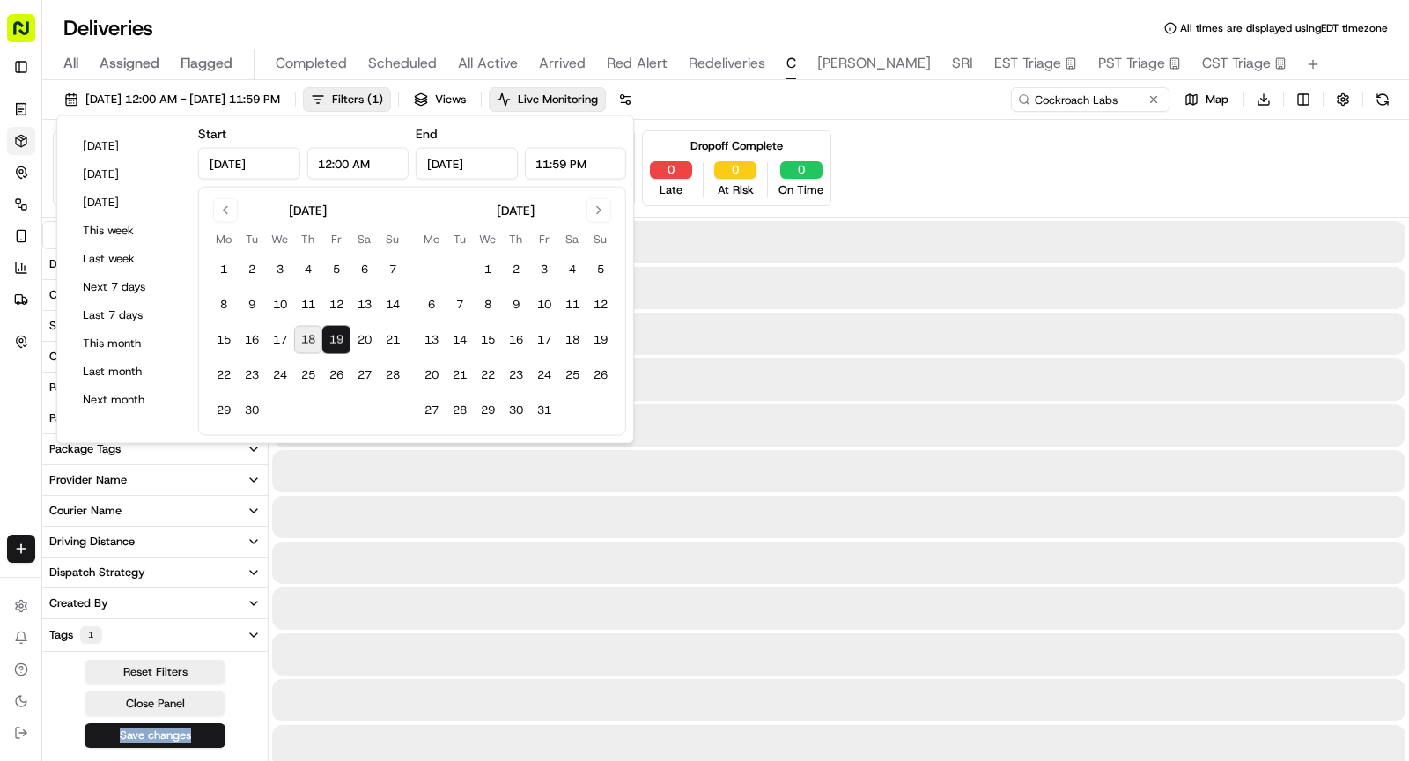
type input "Sep 19, 2025"
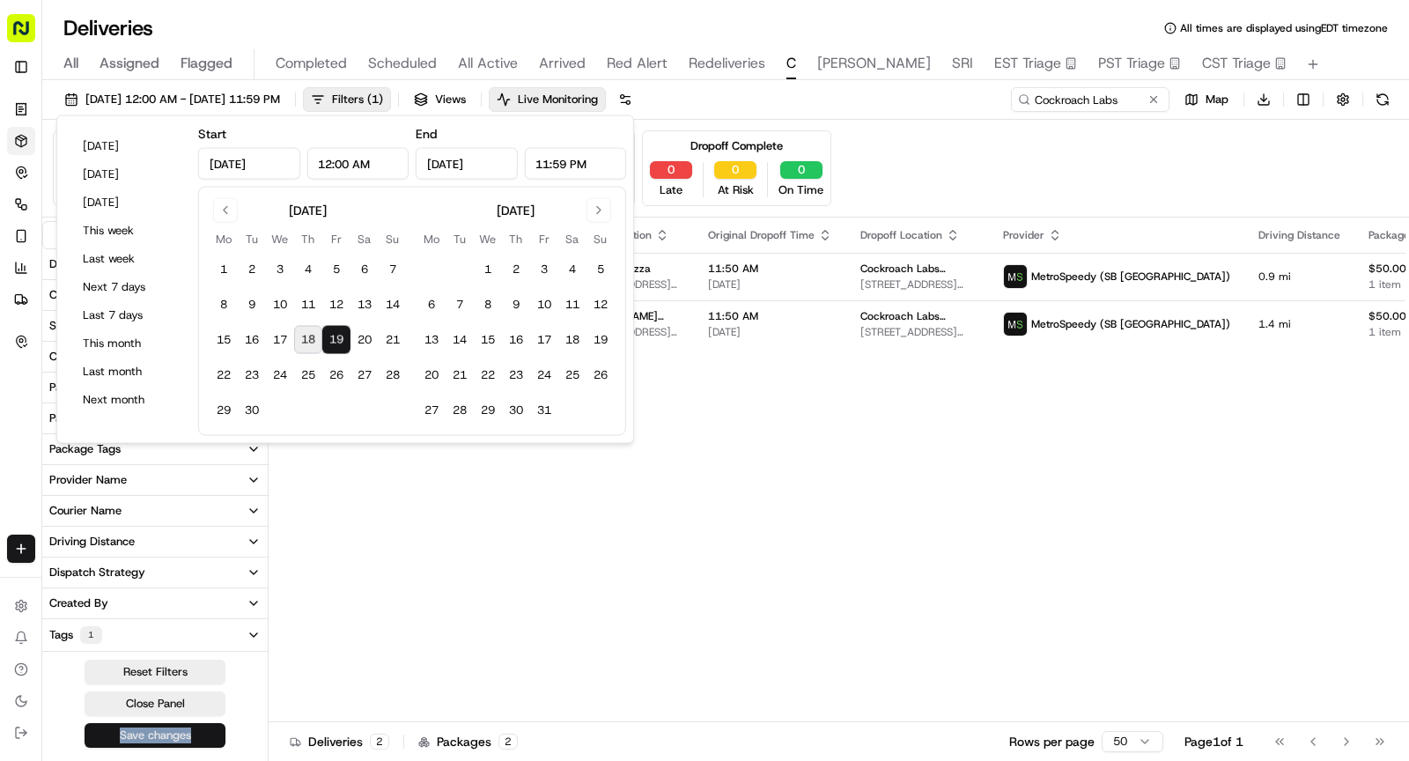
click at [182, 732] on button "Save changes" at bounding box center [155, 735] width 141 height 25
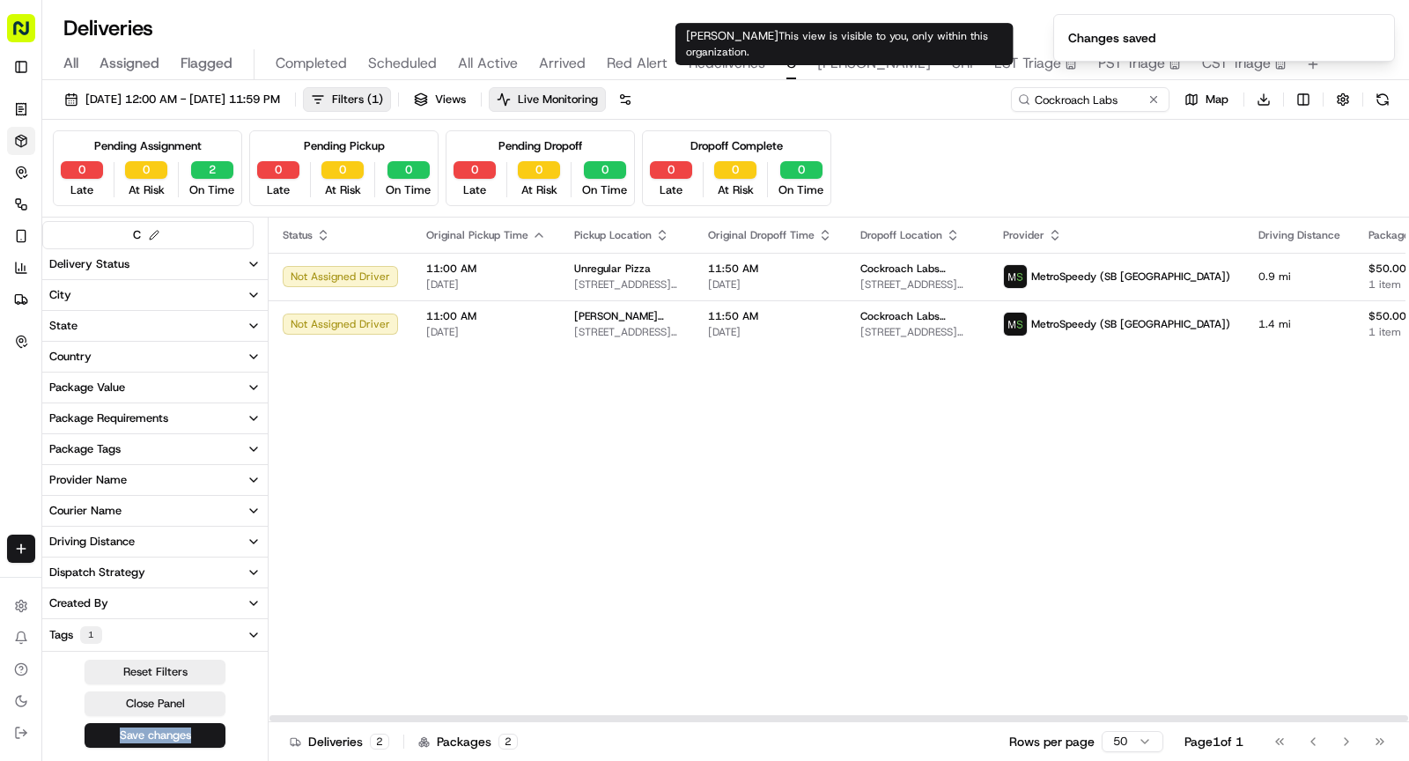
click at [841, 57] on span "SHAW" at bounding box center [874, 63] width 114 height 21
type input "D.E."
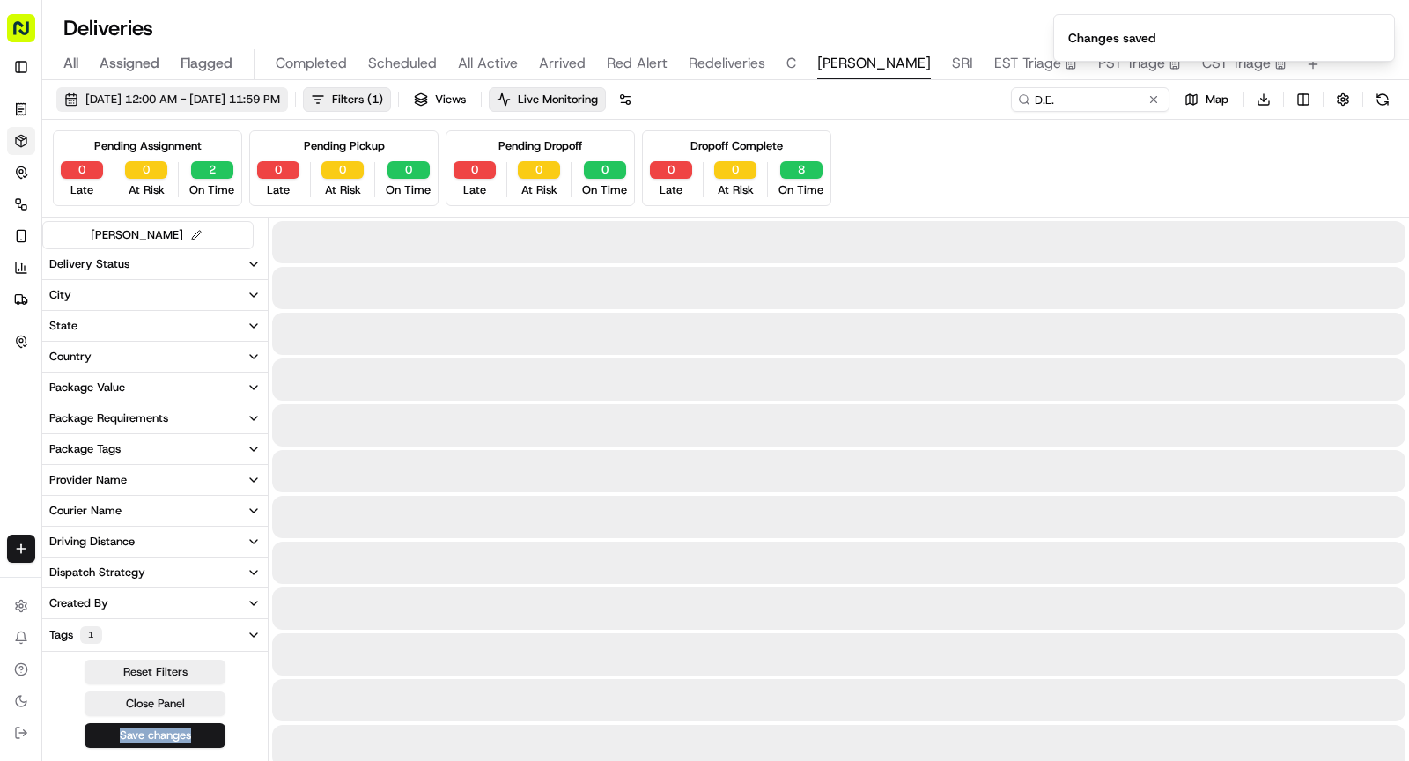
click at [267, 92] on span "09/18/2025 12:00 AM - 09/18/2025 11:59 PM" at bounding box center [182, 100] width 195 height 16
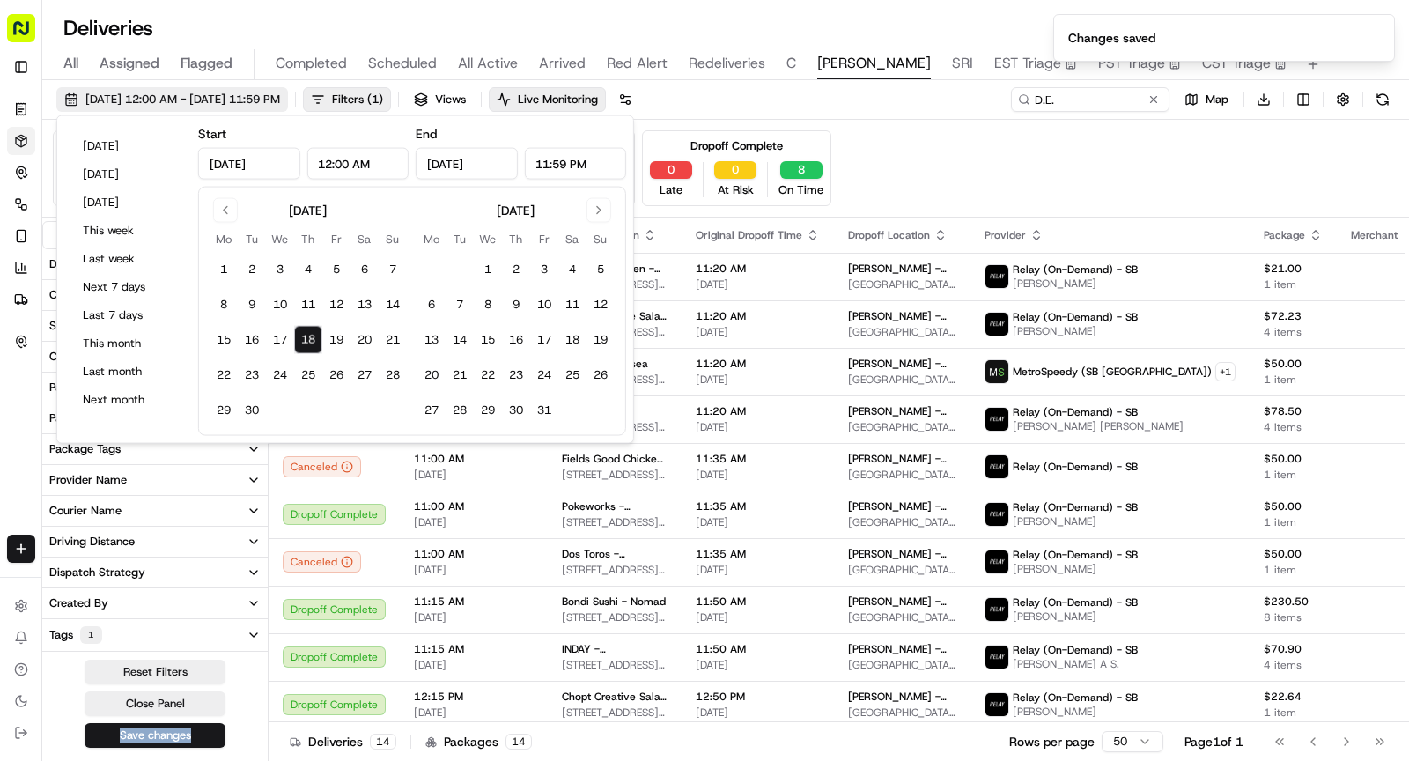
type input "Sep 18, 2025"
type input "12:00 AM"
type input "Sep 18, 2025"
type input "11:59 PM"
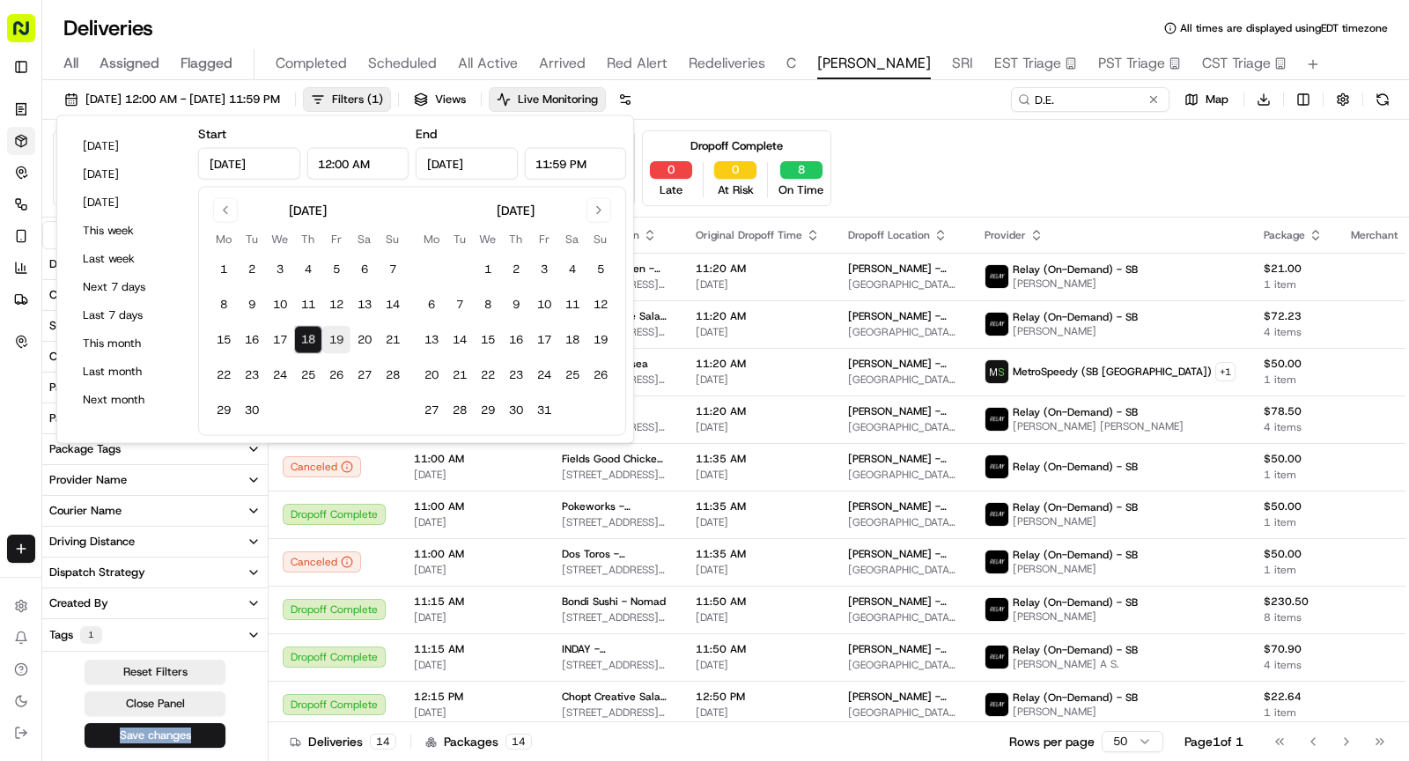
click at [336, 341] on button "19" at bounding box center [336, 340] width 28 height 28
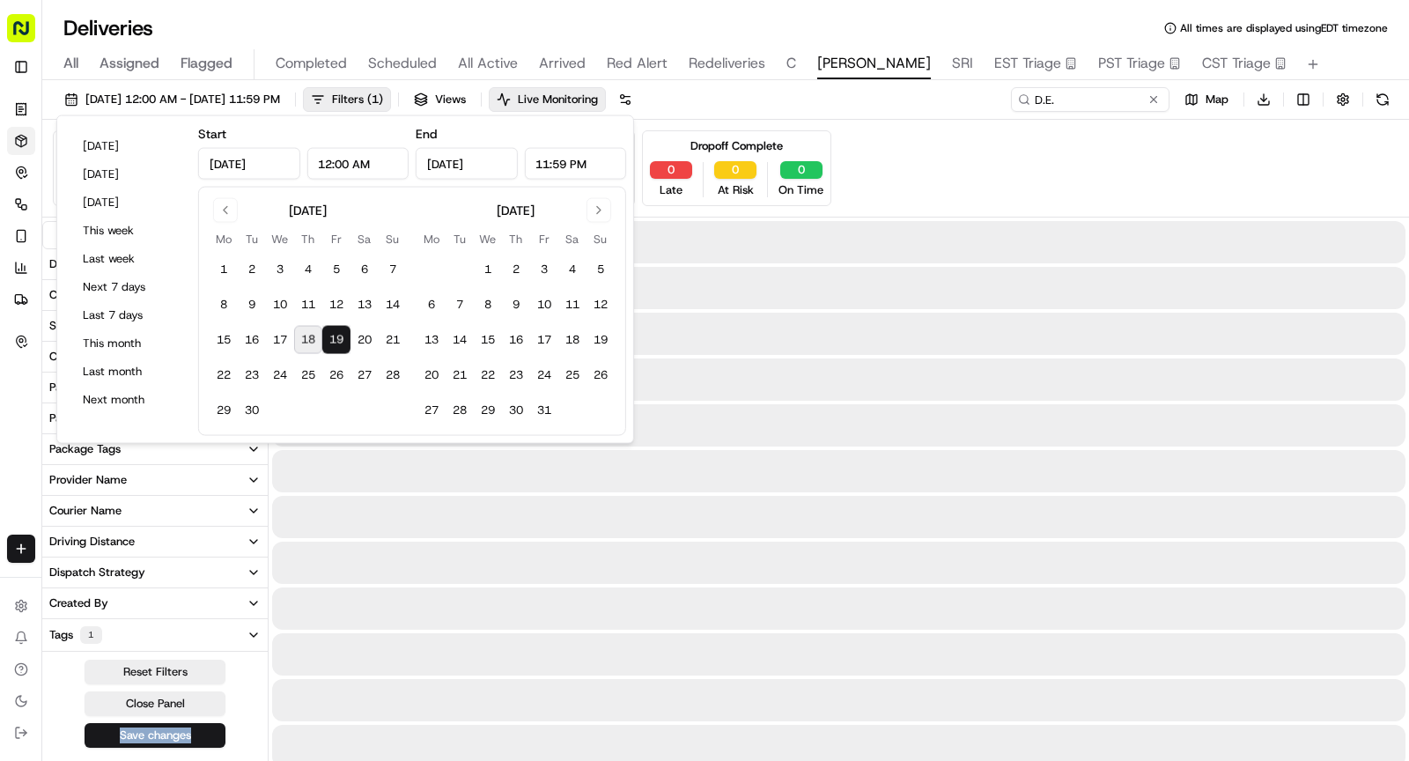
click at [336, 341] on button "19" at bounding box center [336, 340] width 28 height 28
type input "Sep 19, 2025"
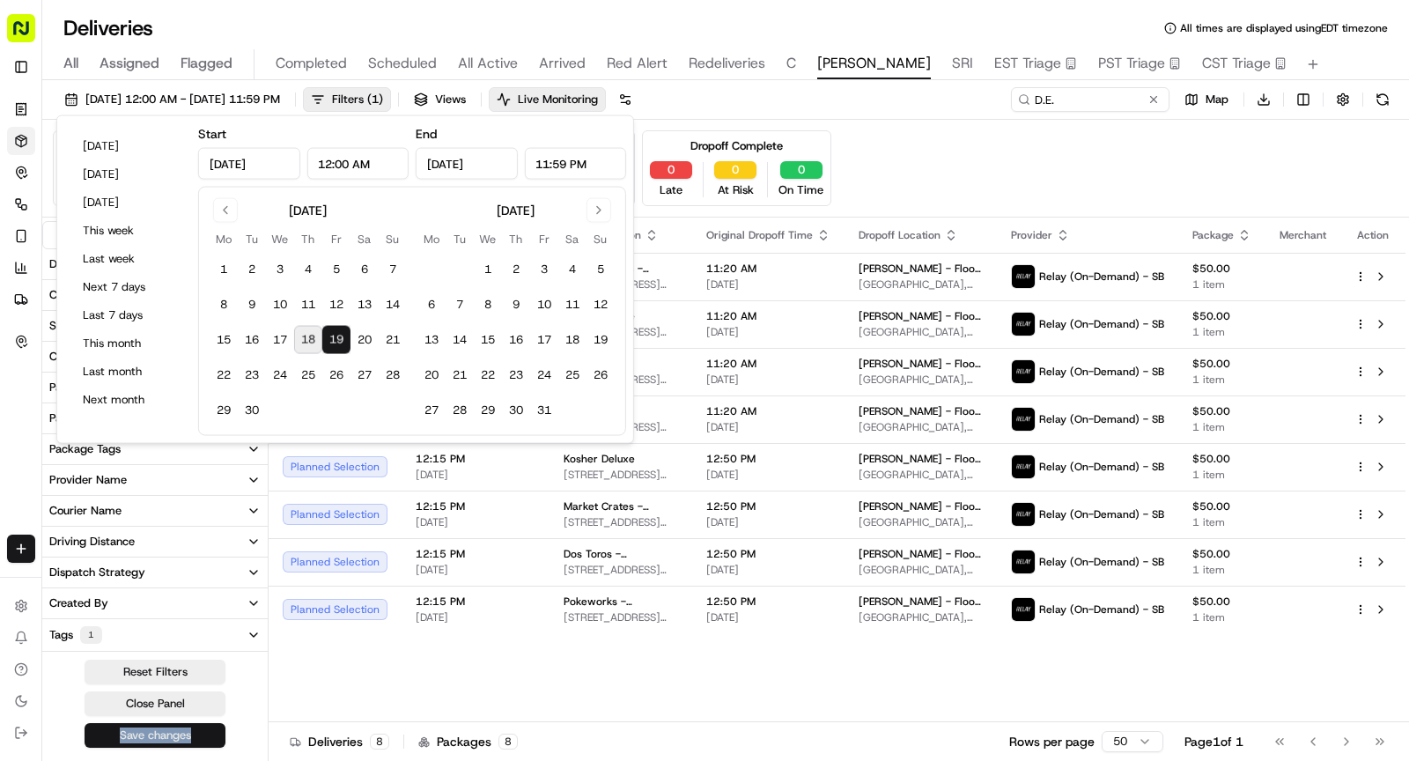
click at [202, 725] on button "Save changes" at bounding box center [155, 735] width 141 height 25
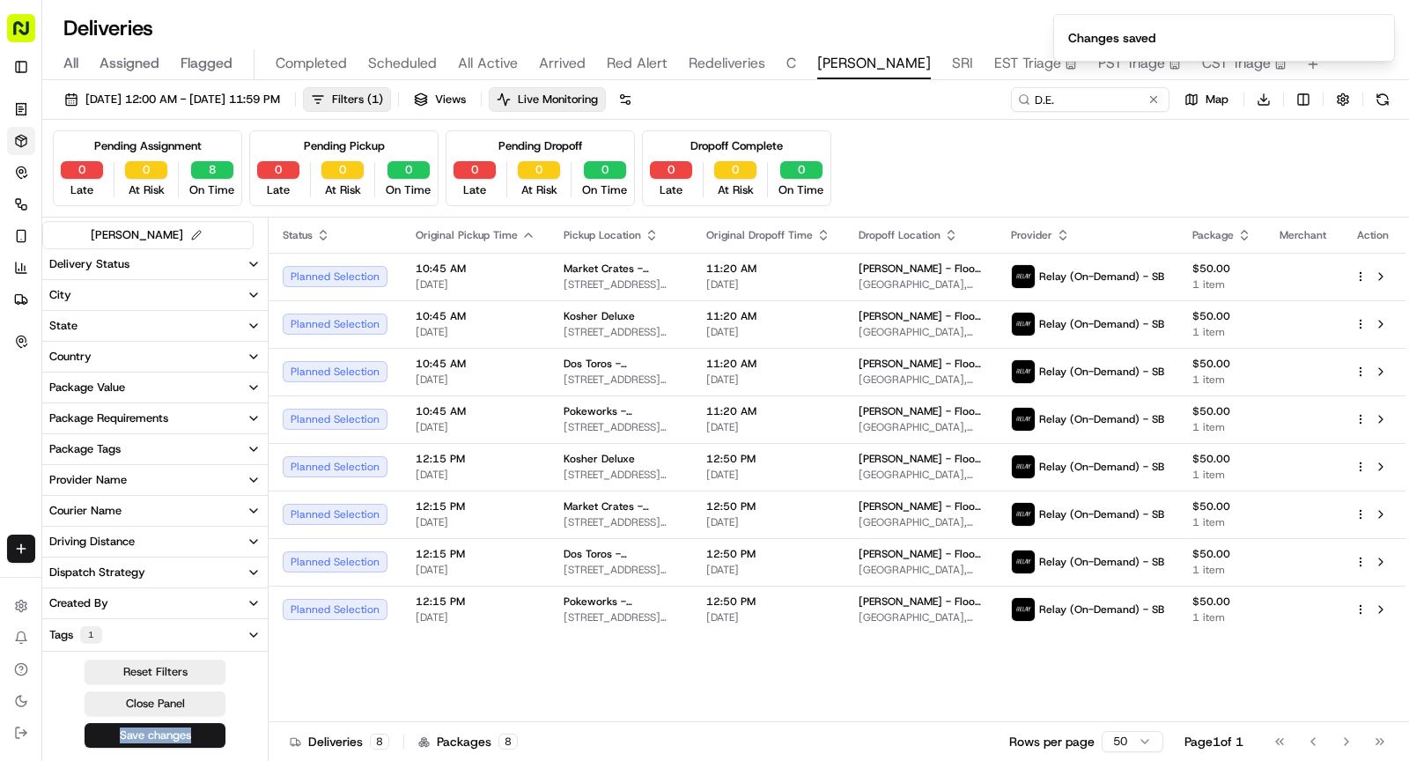
click at [952, 63] on span "SRI" at bounding box center [962, 63] width 21 height 21
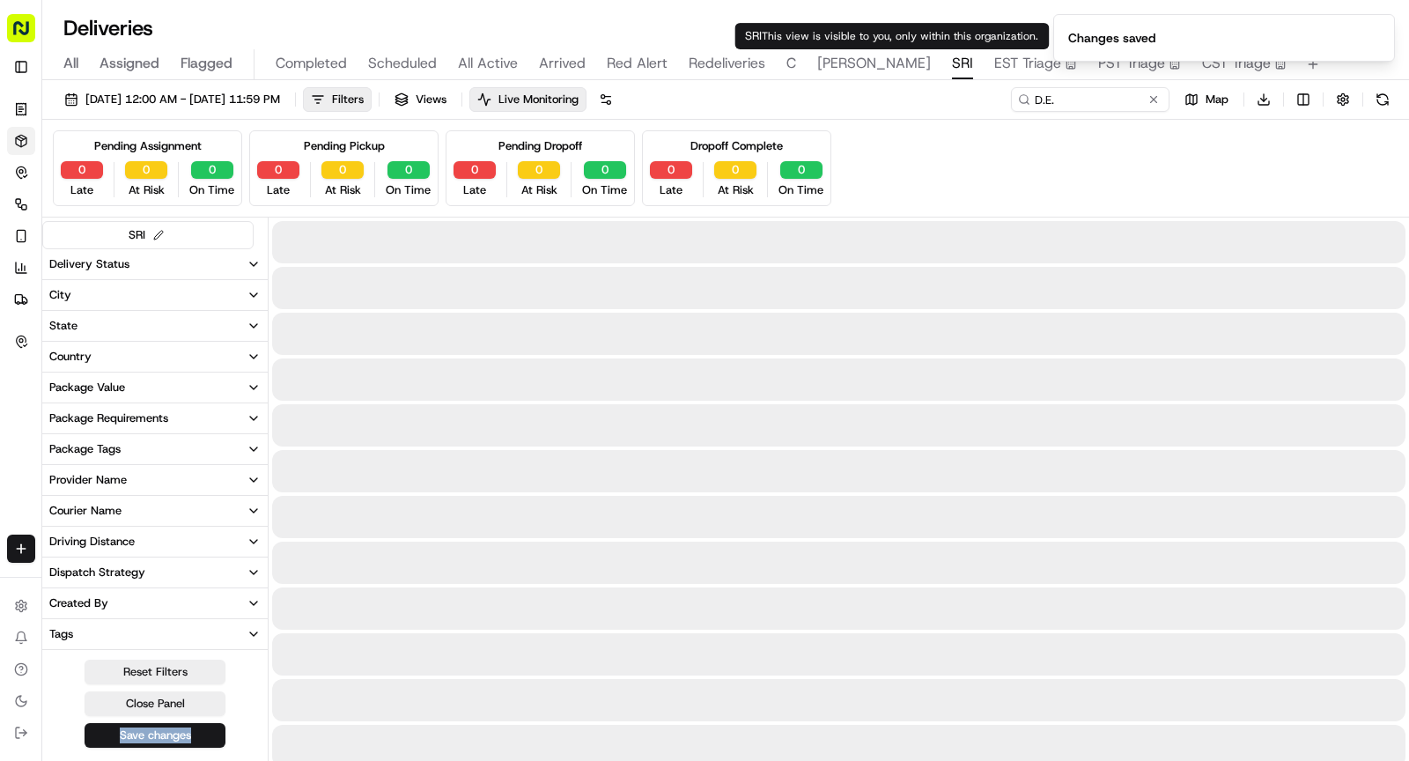
type input "DESRI"
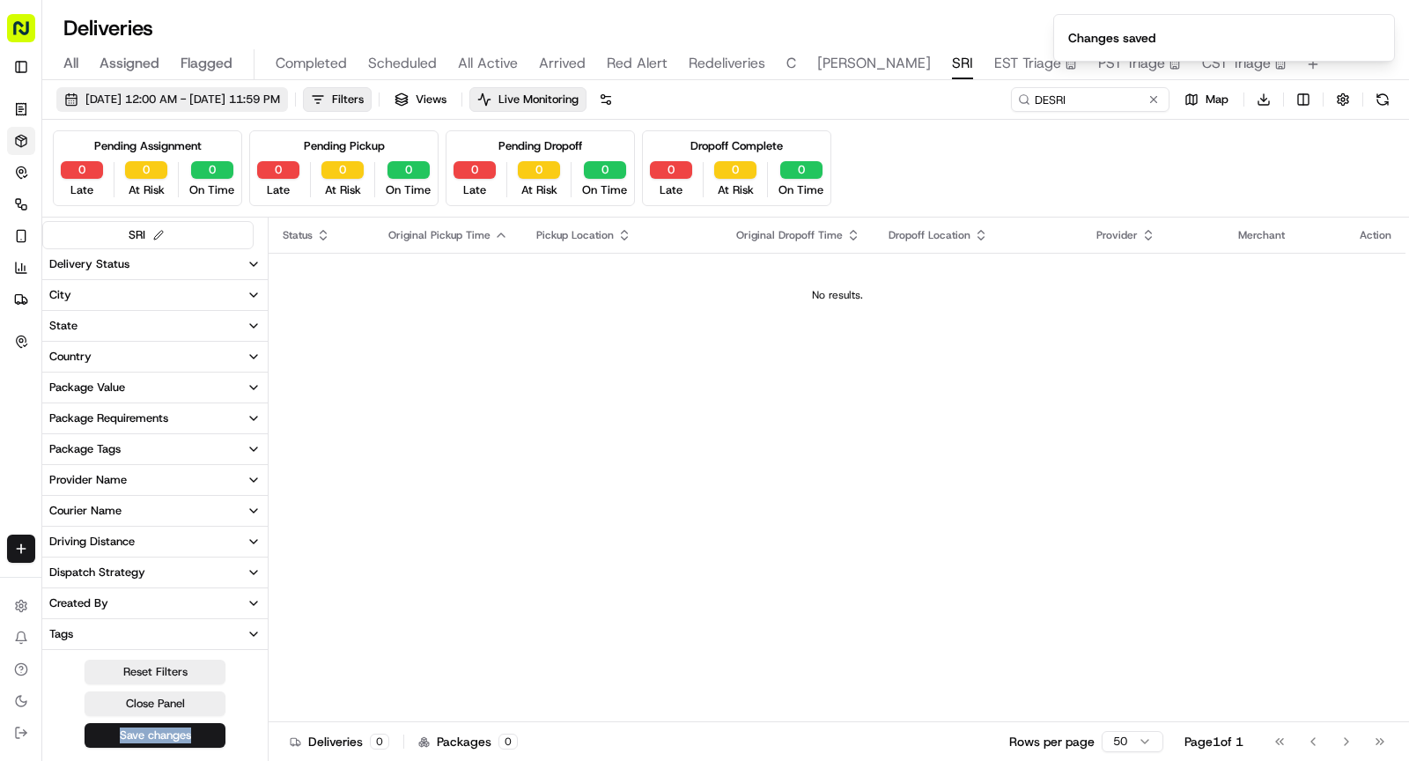
click at [280, 95] on span "09/18/2025 12:00 AM - 09/18/2025 11:59 PM" at bounding box center [182, 100] width 195 height 16
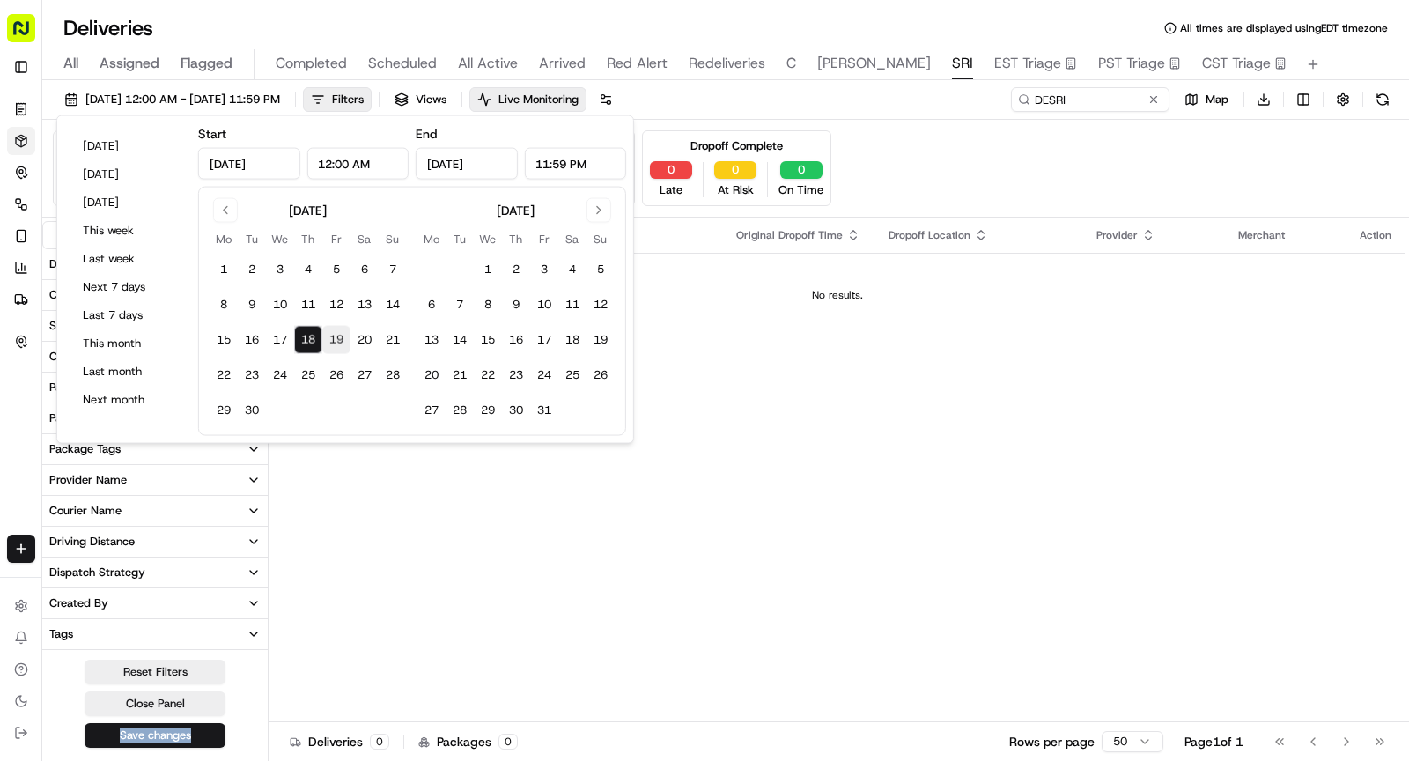
click at [339, 338] on button "19" at bounding box center [336, 340] width 28 height 28
type input "Sep 19, 2025"
click at [183, 725] on button "Save changes" at bounding box center [155, 735] width 141 height 25
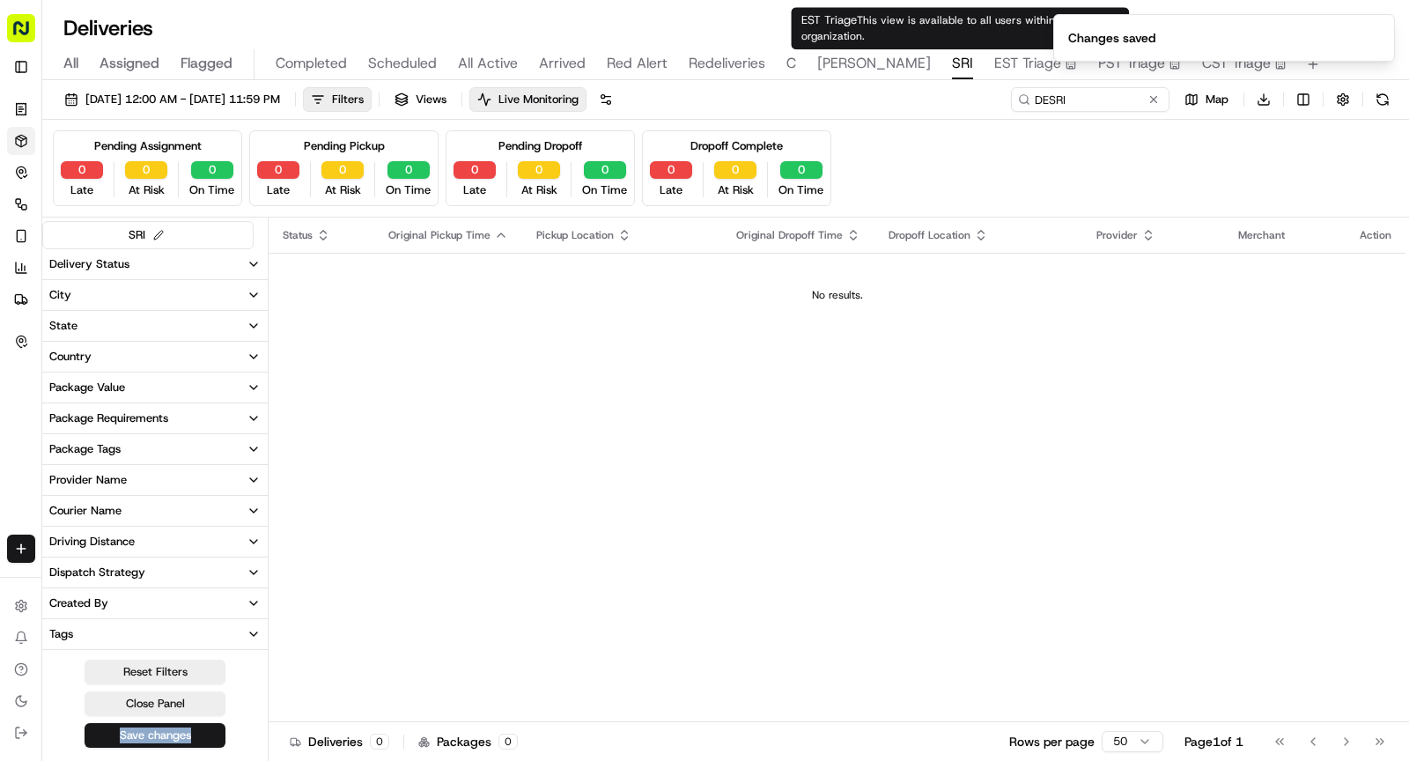
click at [994, 64] on span "EST Triage" at bounding box center [1027, 63] width 67 height 21
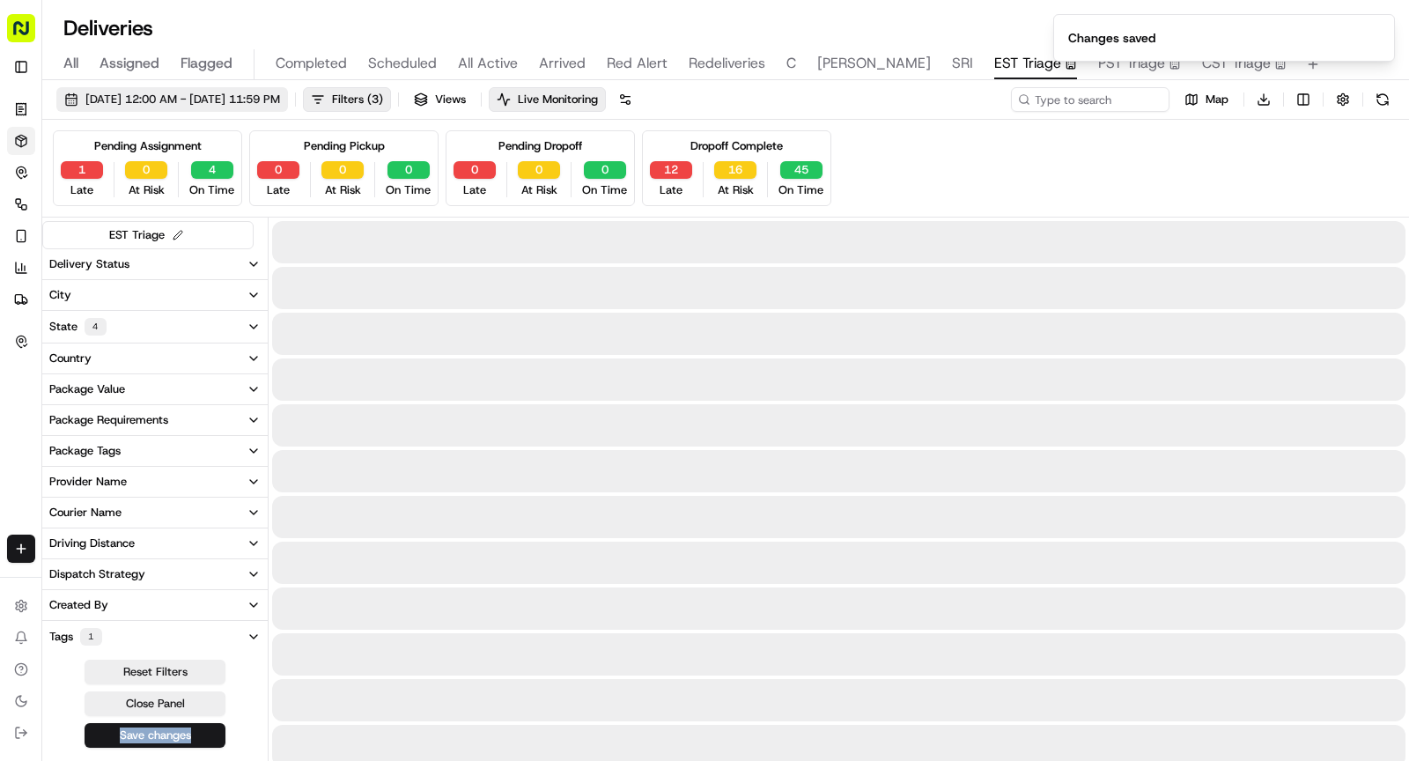
click at [269, 97] on span "09/18/2025 12:00 AM - 09/18/2025 11:59 PM" at bounding box center [182, 100] width 195 height 16
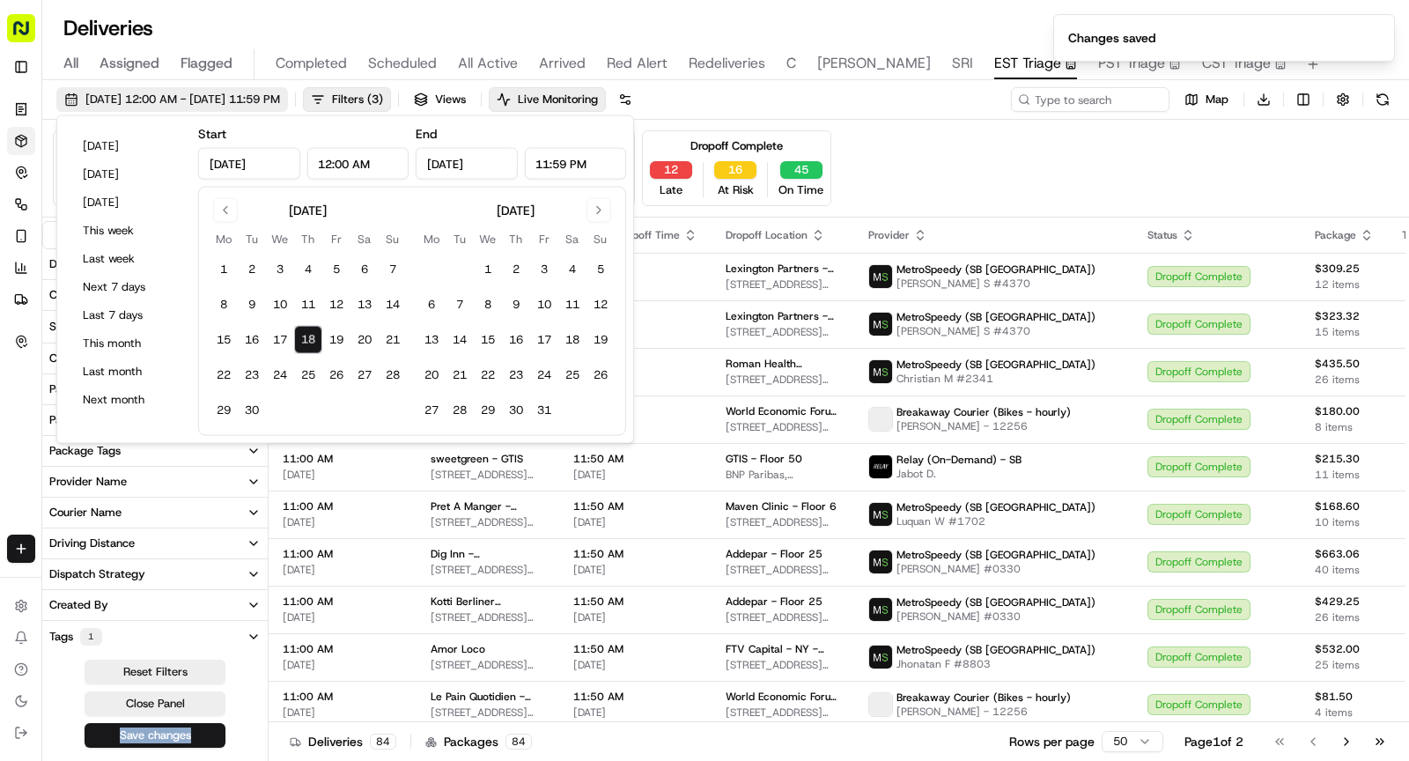
type input "Sep 18, 2025"
type input "12:00 AM"
type input "Sep 18, 2025"
type input "11:59 PM"
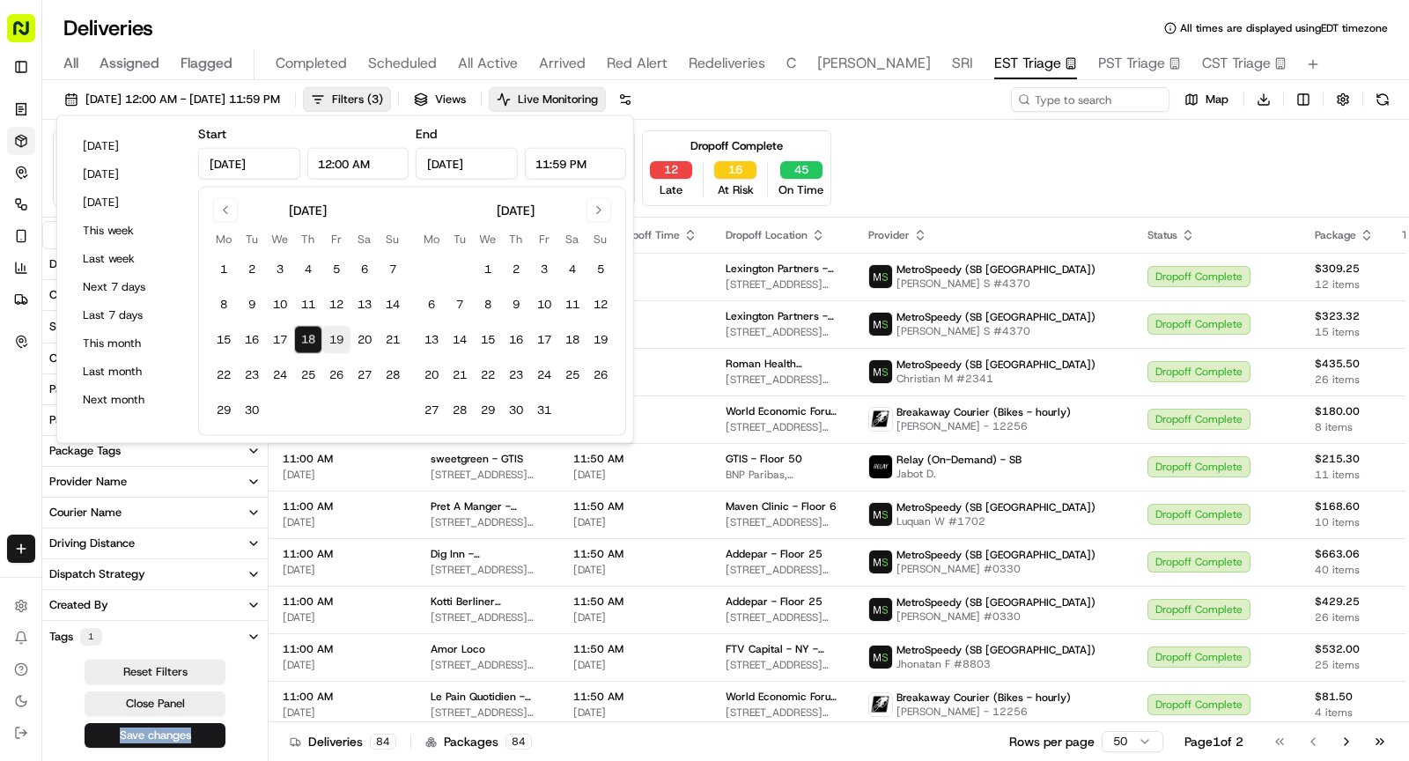
click at [334, 338] on button "19" at bounding box center [336, 340] width 28 height 28
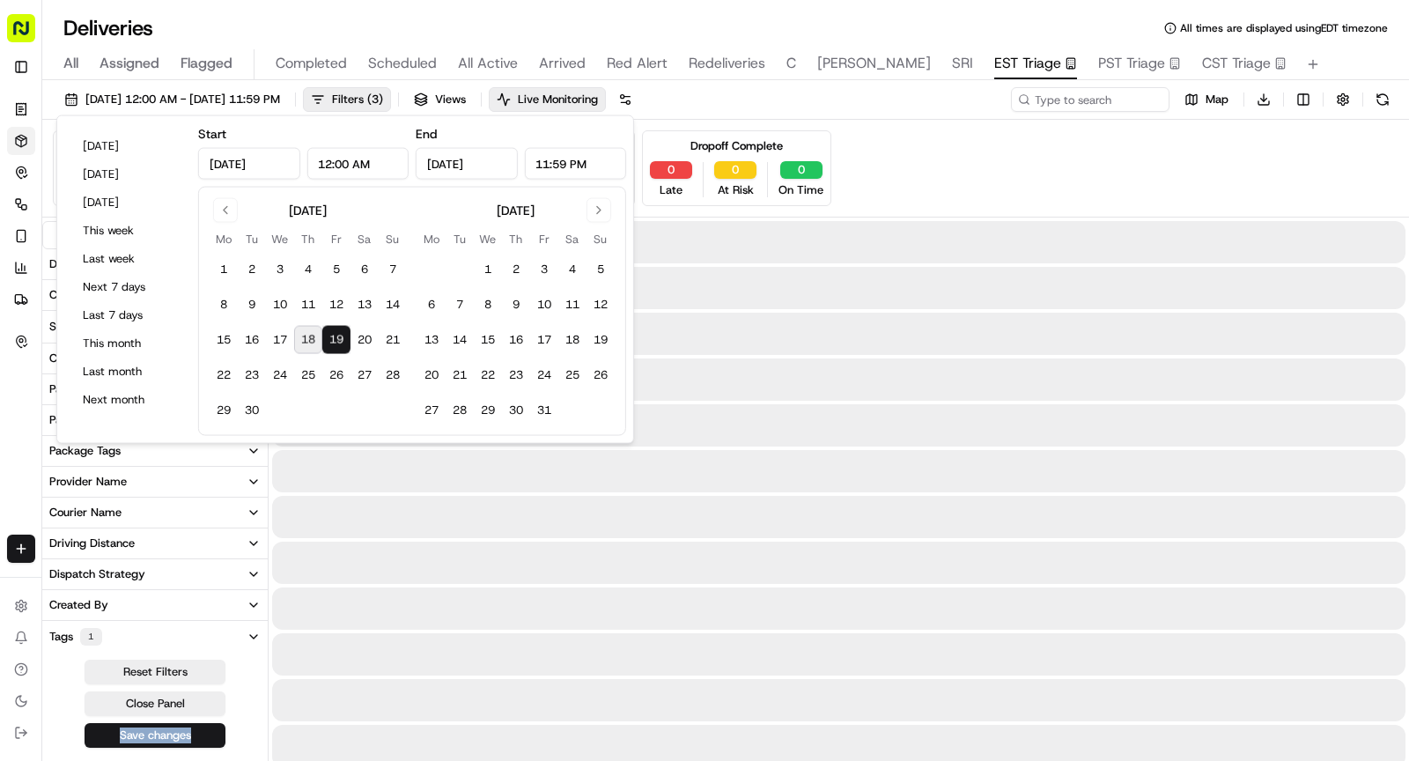
type input "Sep 19, 2025"
click at [187, 729] on button "Save changes" at bounding box center [155, 735] width 141 height 25
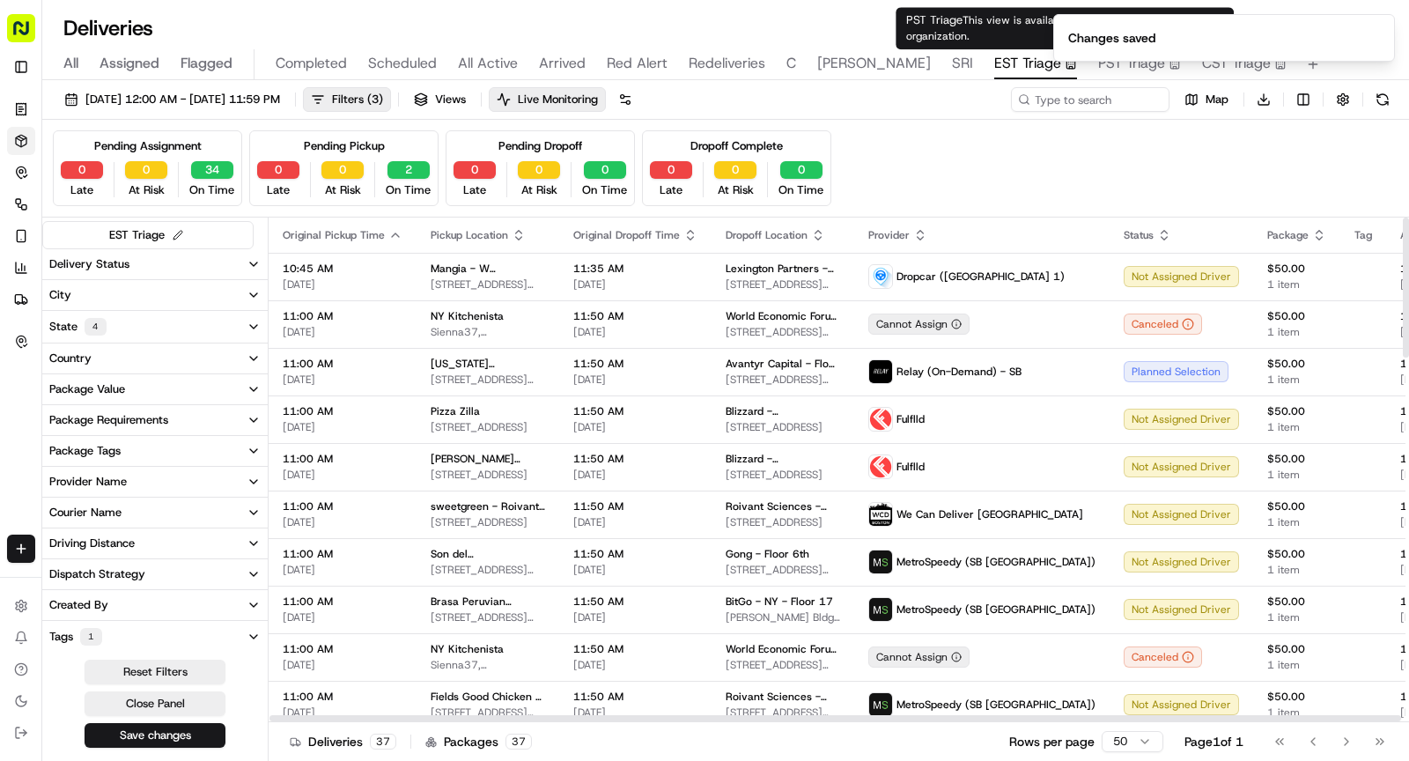
click at [1041, 63] on ol "Changes saved" at bounding box center [1224, 38] width 370 height 76
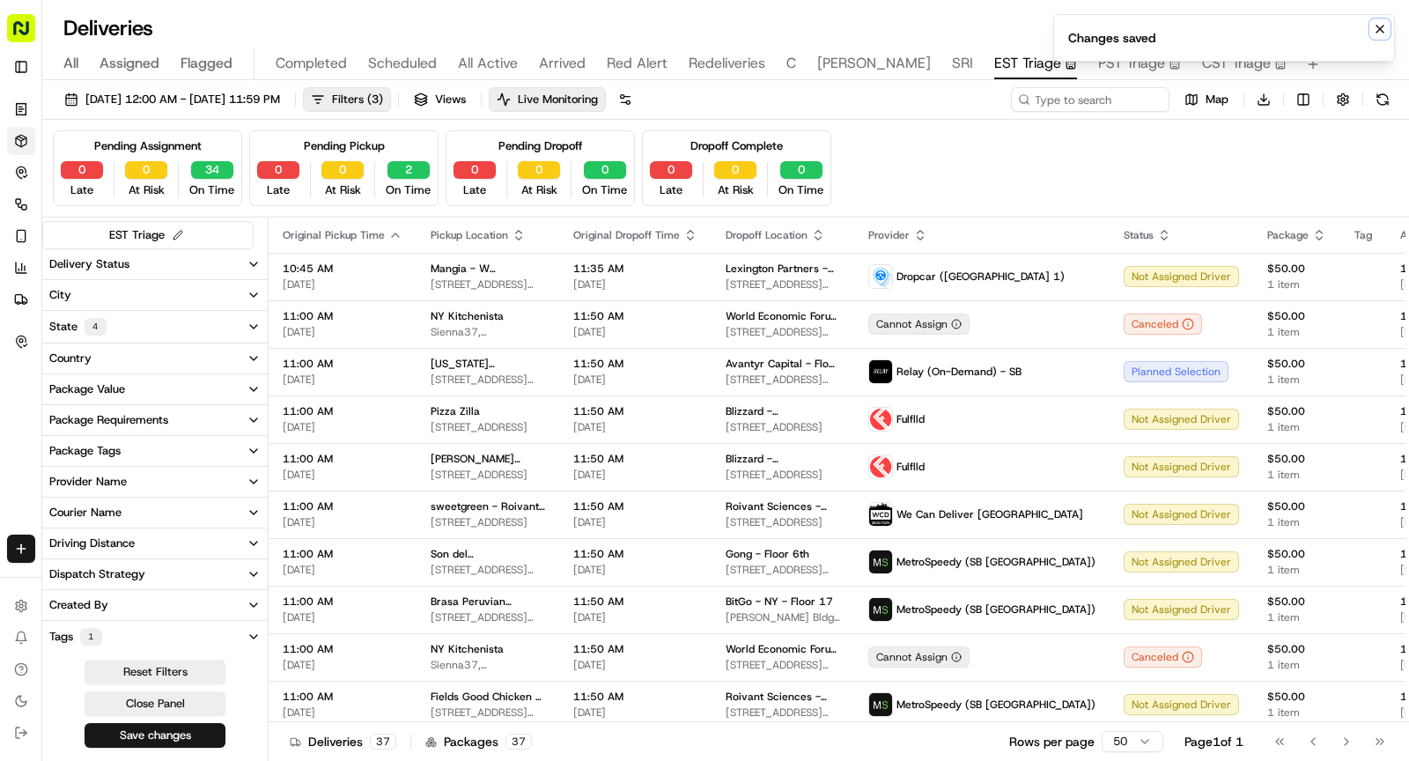
click at [1381, 24] on icon "Notifications (F8)" at bounding box center [1379, 29] width 14 height 14
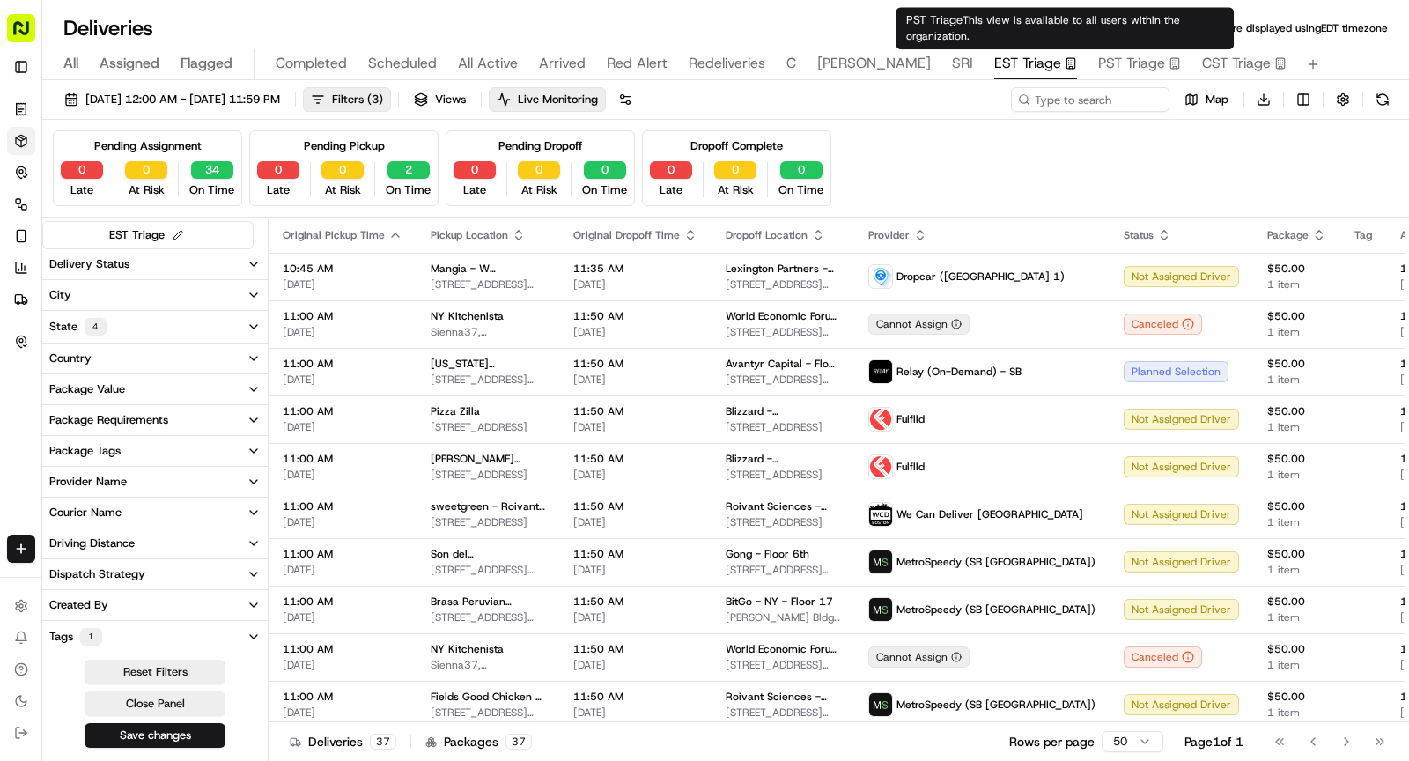
click at [1098, 67] on span "PST Triage" at bounding box center [1131, 63] width 67 height 21
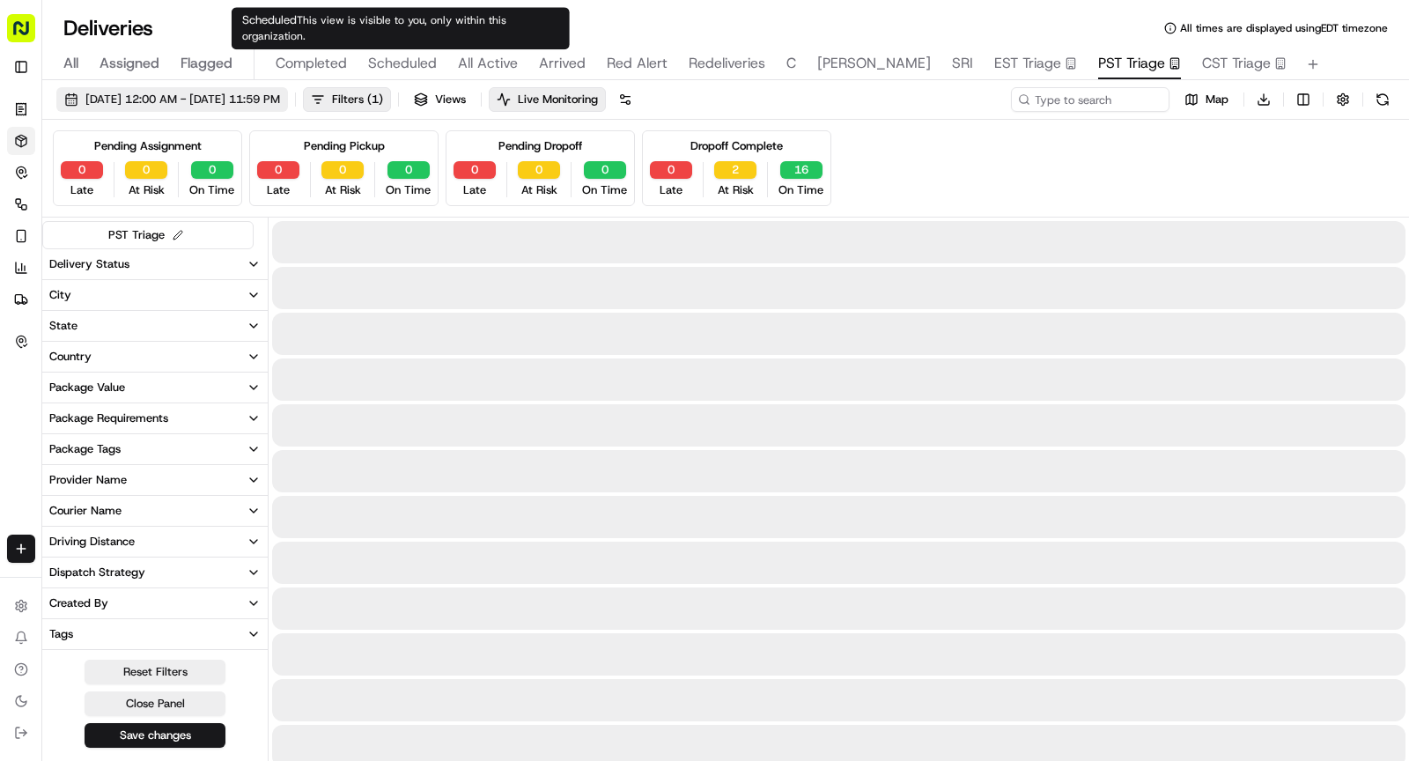
click at [280, 92] on span "09/18/2025 12:00 AM - 09/18/2025 11:59 PM" at bounding box center [182, 100] width 195 height 16
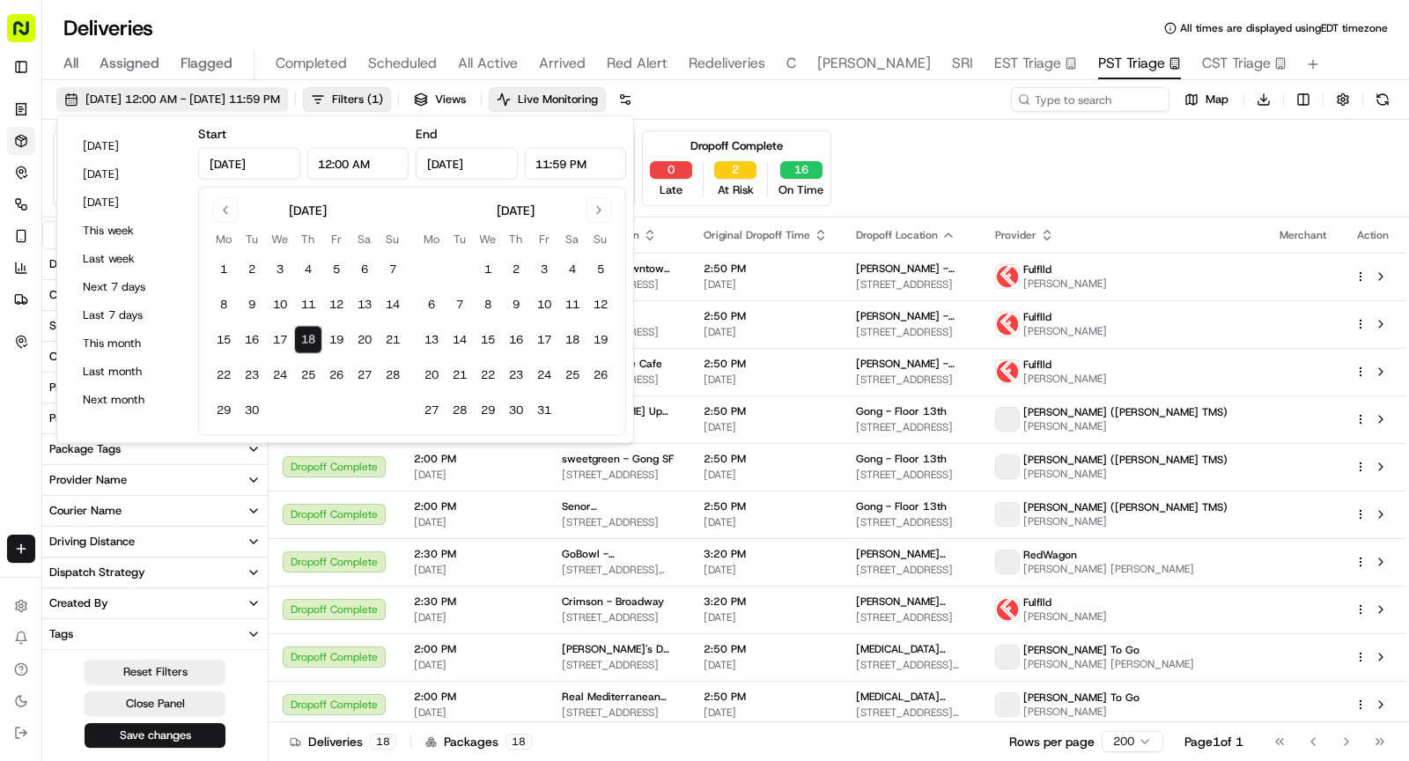
type input "Sep 18, 2025"
type input "12:00 AM"
type input "Sep 18, 2025"
type input "11:59 PM"
click at [333, 342] on button "19" at bounding box center [336, 340] width 28 height 28
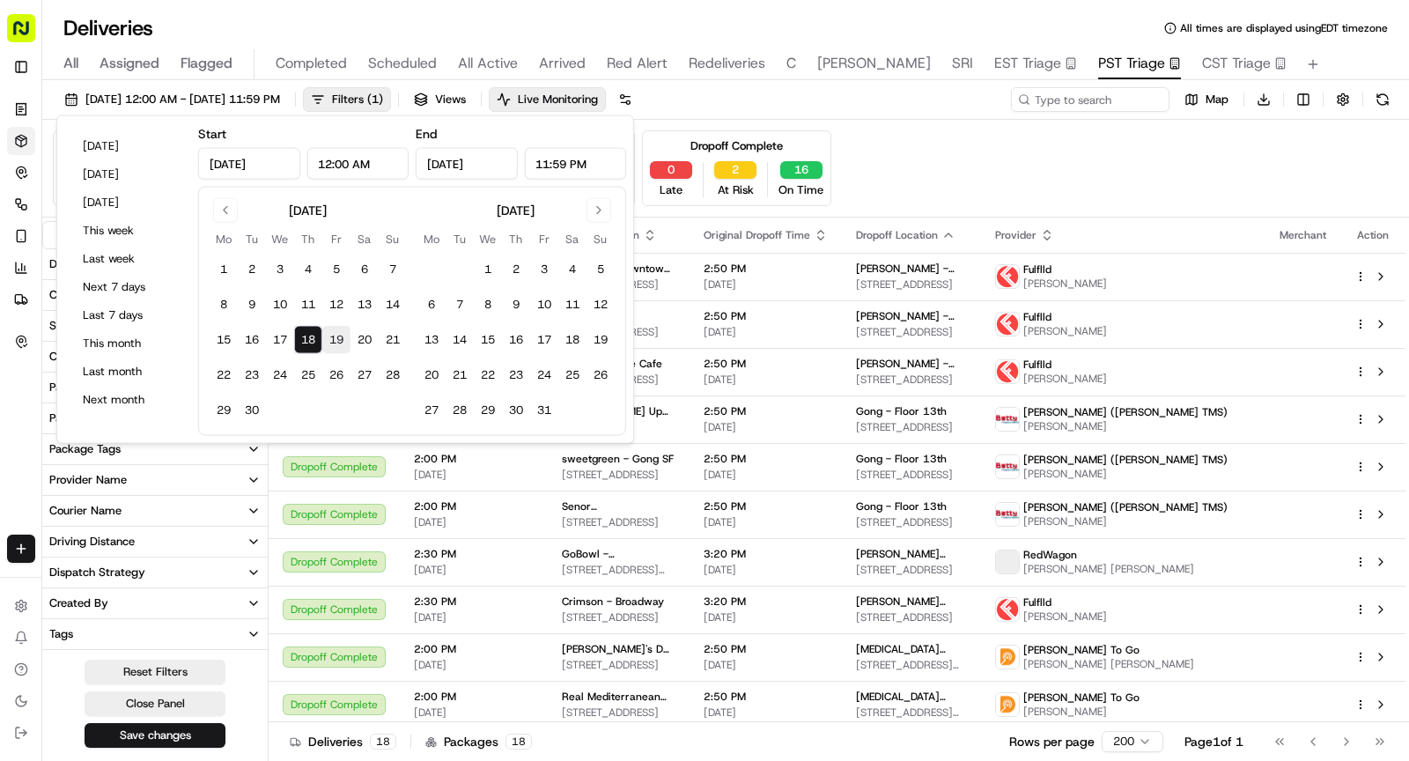
click at [333, 342] on button "19" at bounding box center [336, 340] width 28 height 28
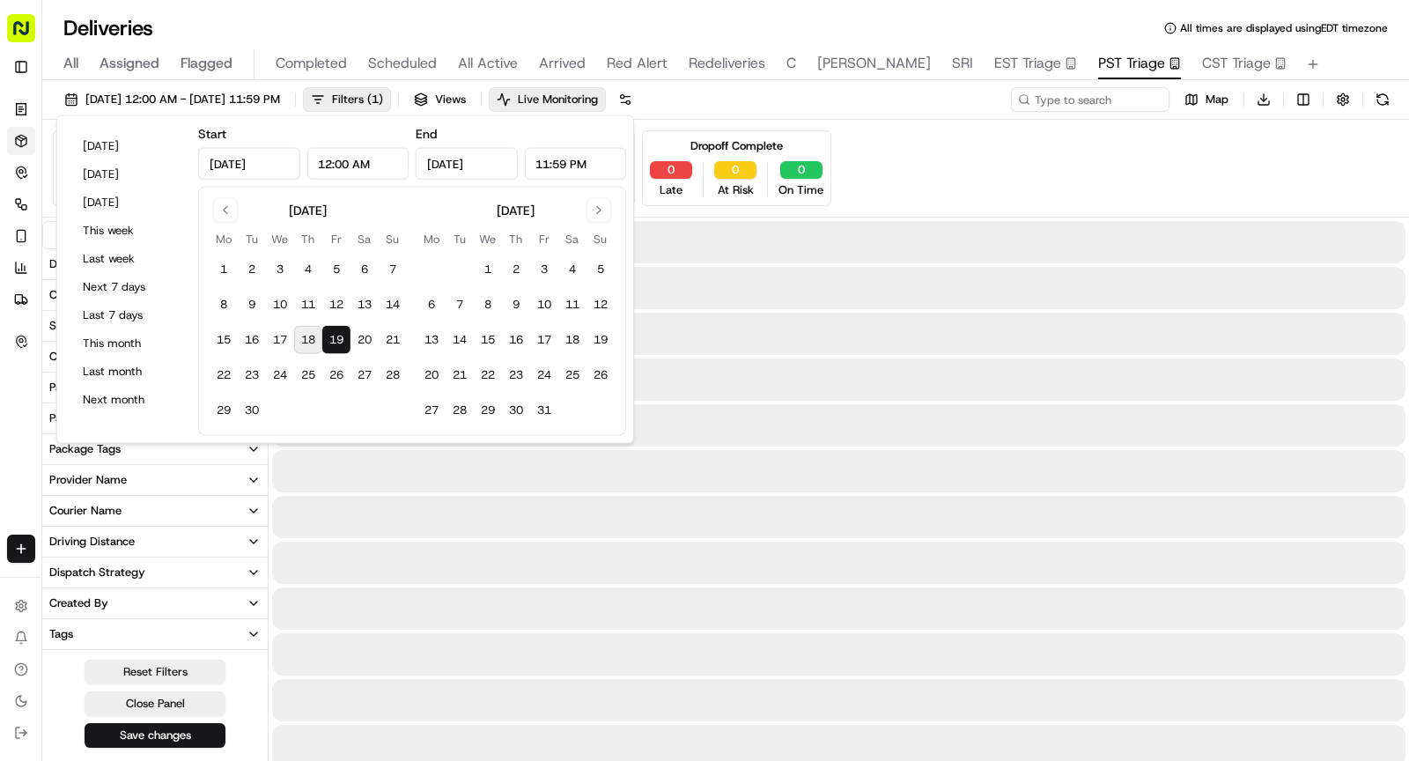
type input "Sep 19, 2025"
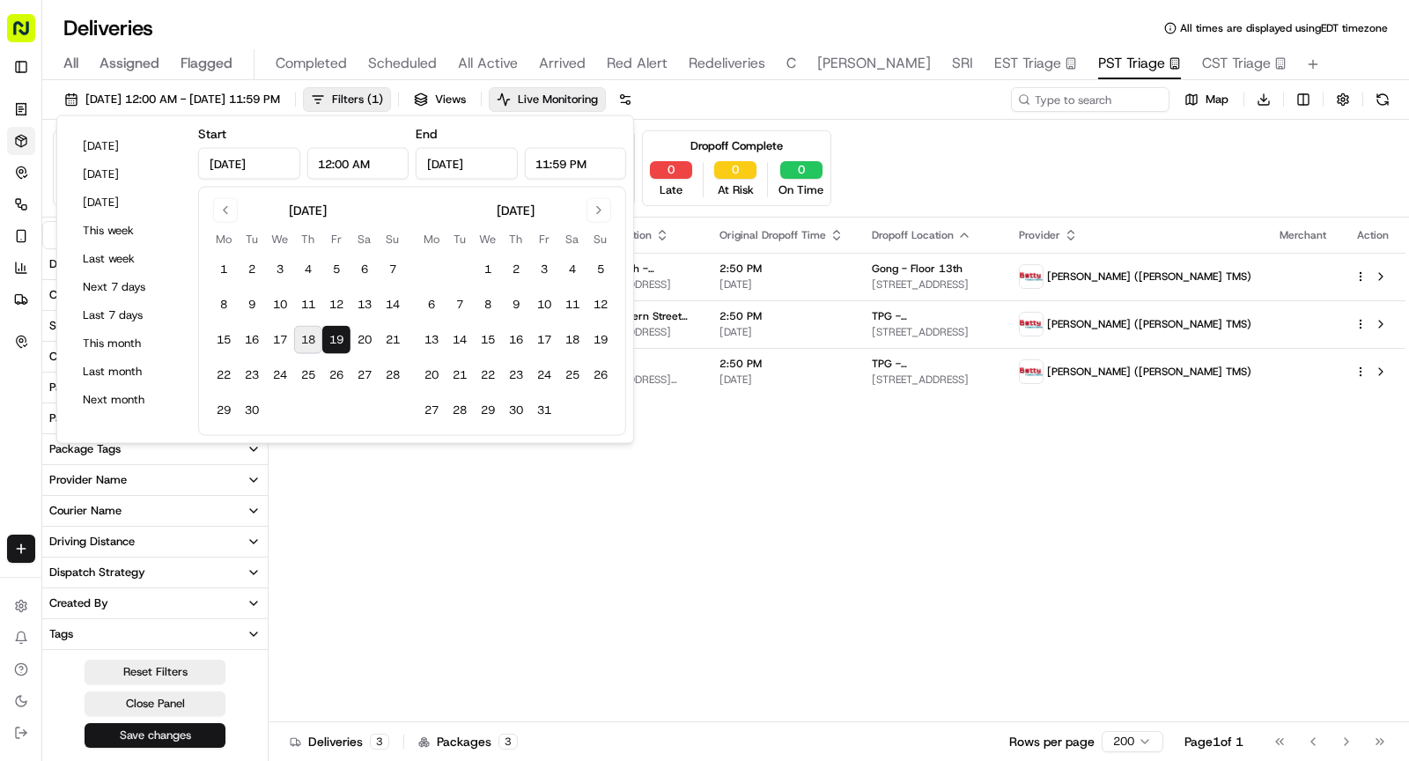
click at [177, 726] on button "Save changes" at bounding box center [155, 735] width 141 height 25
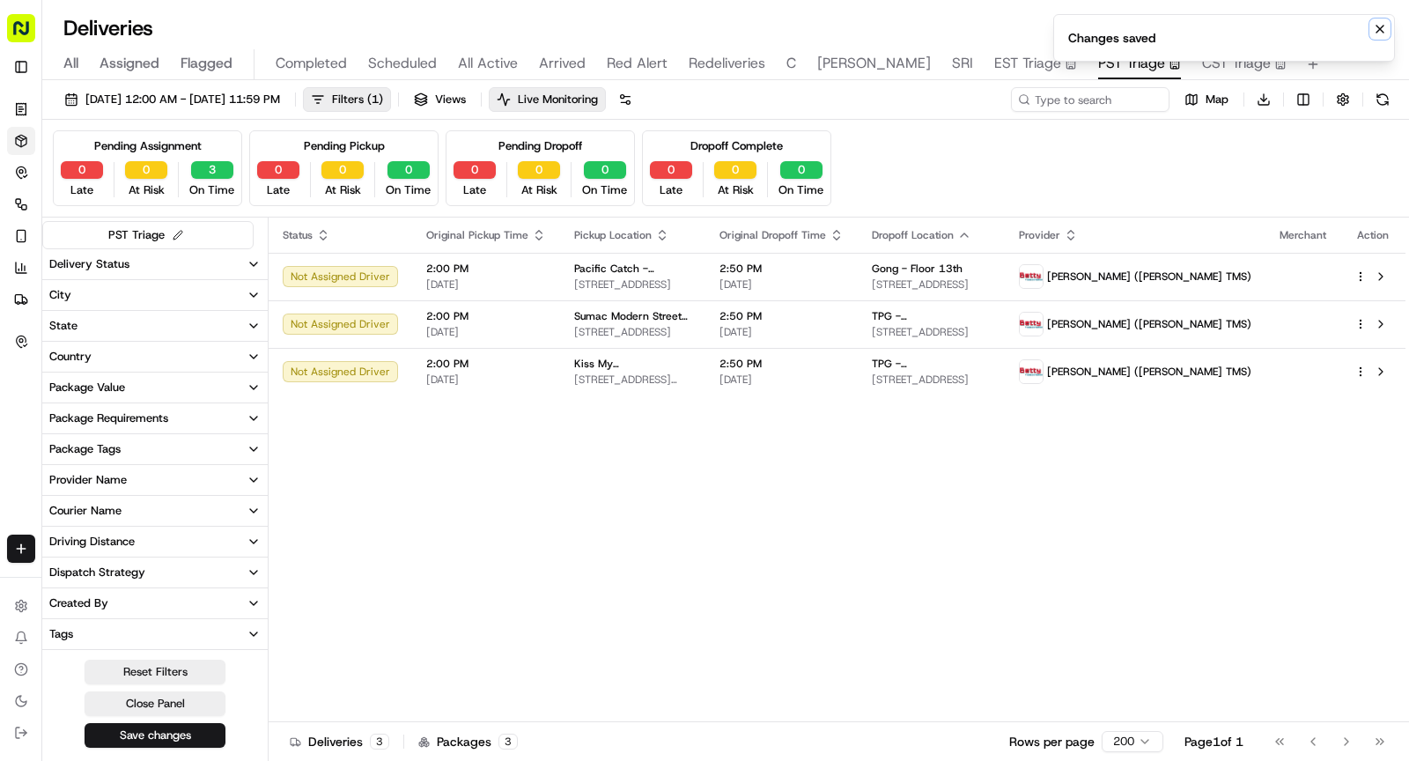
click at [1380, 31] on icon "Notifications (F8)" at bounding box center [1379, 29] width 14 height 14
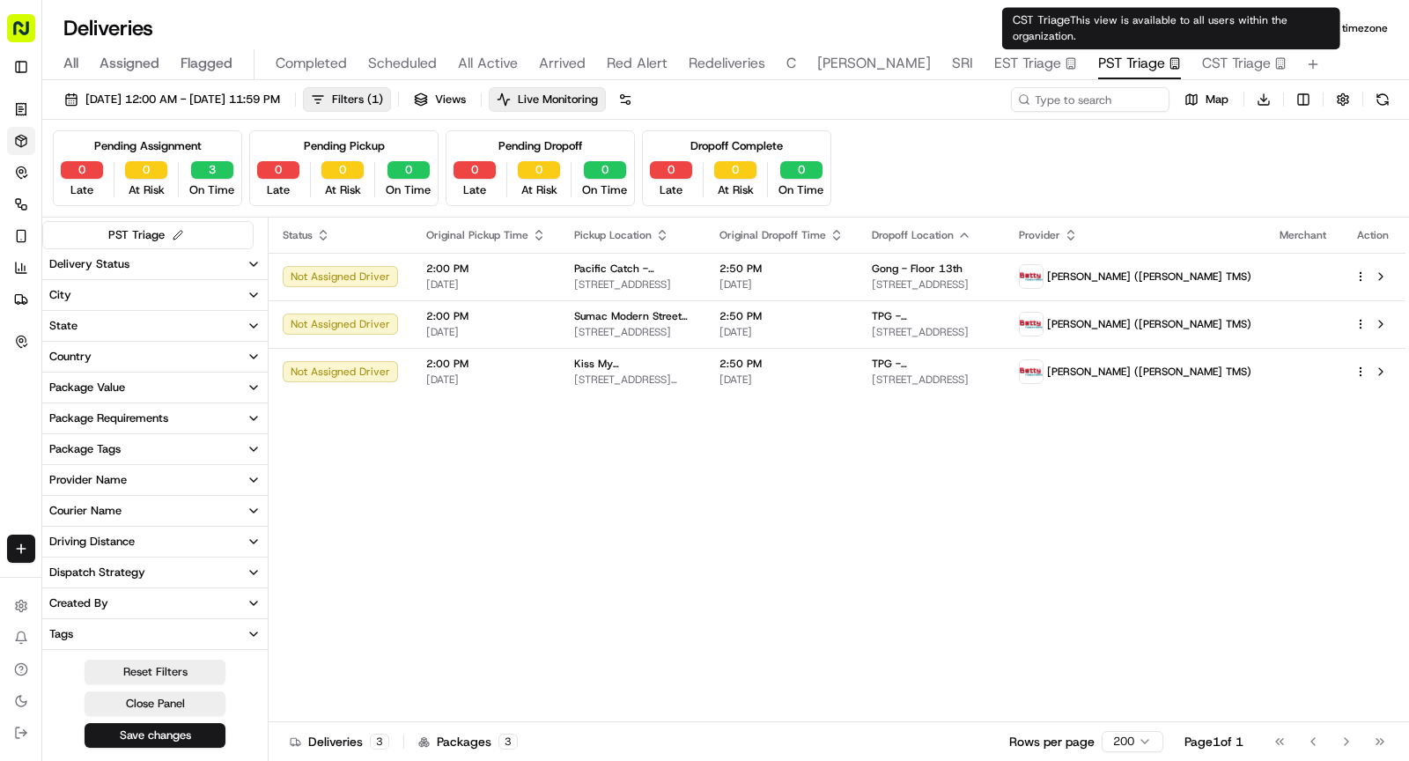
click at [1202, 61] on span "CST Triage" at bounding box center [1236, 63] width 69 height 21
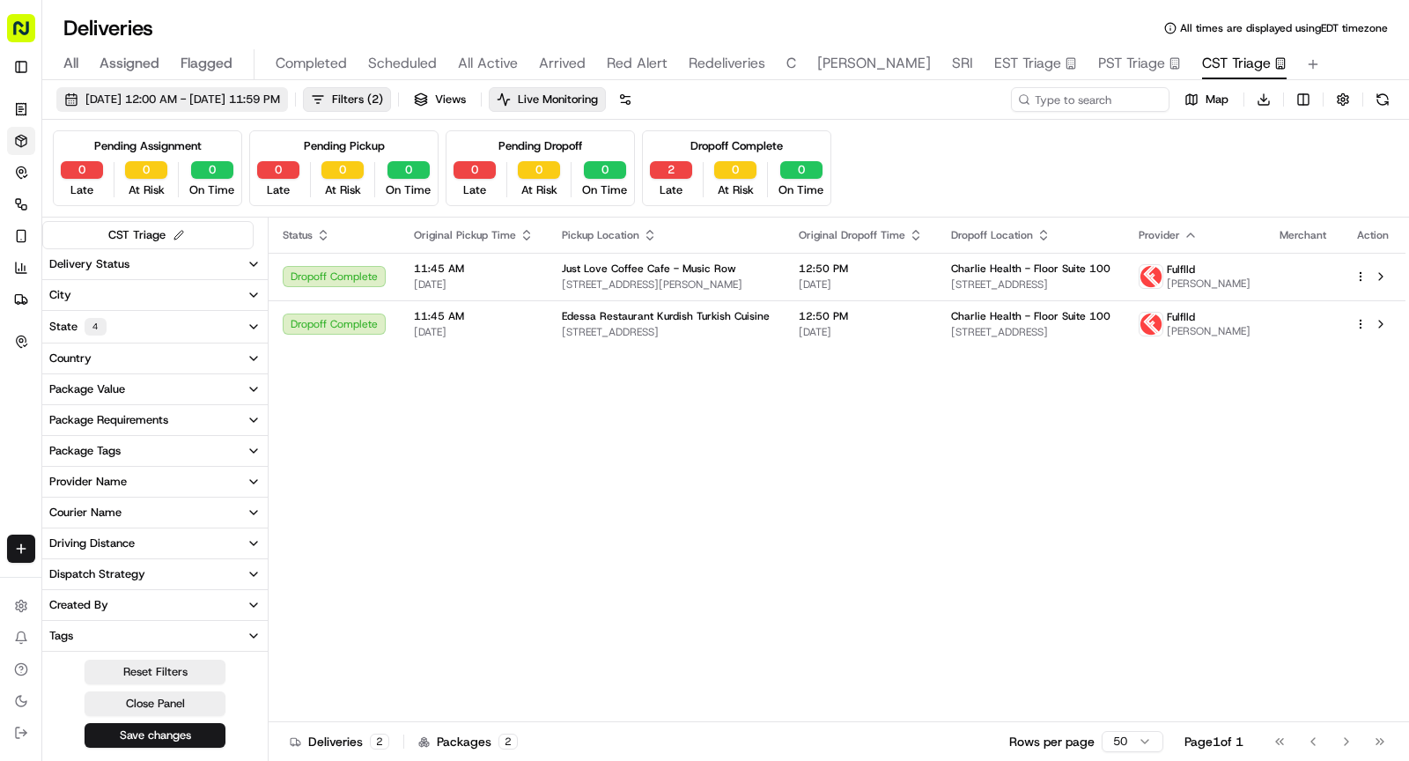
click at [239, 94] on span "09/18/2025 12:00 AM - 09/18/2025 11:59 PM" at bounding box center [182, 100] width 195 height 16
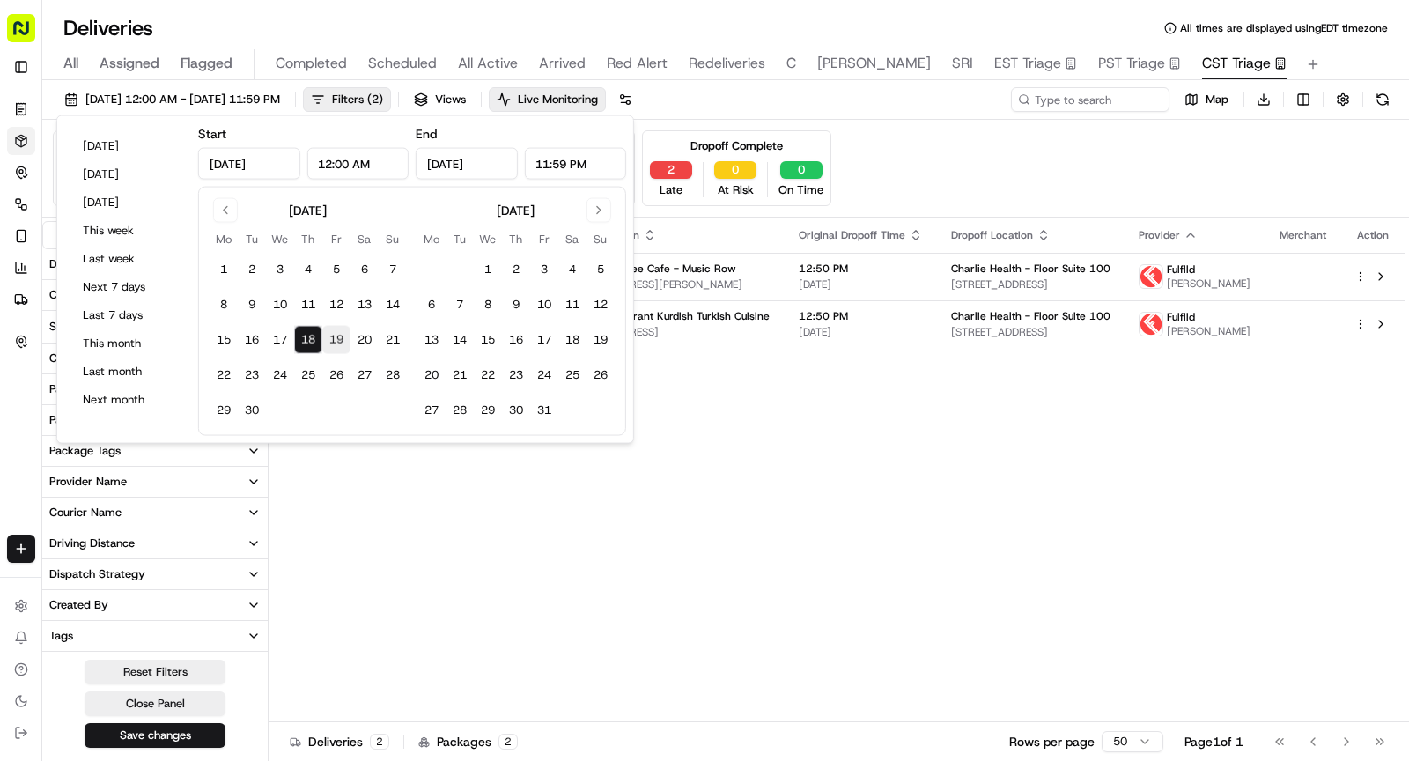
click at [332, 331] on button "19" at bounding box center [336, 340] width 28 height 28
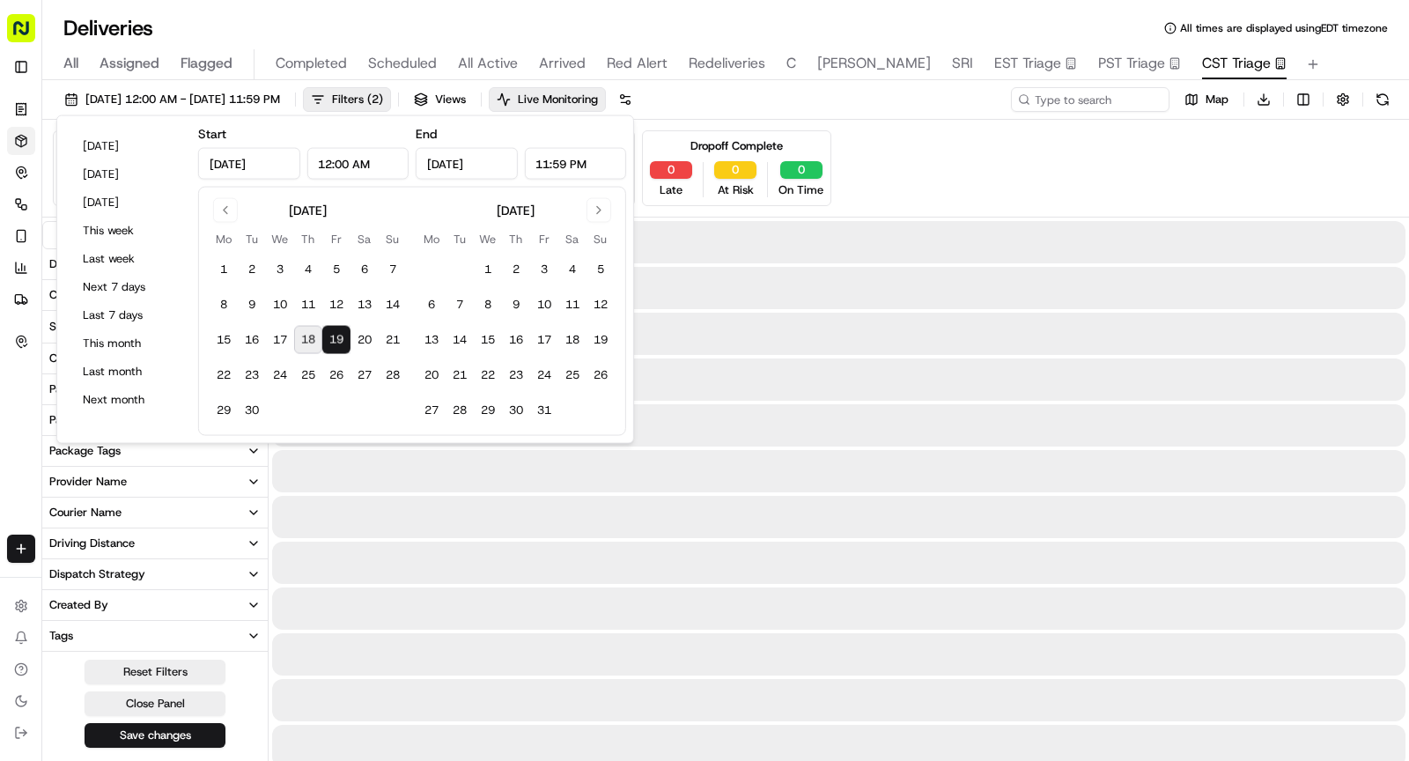
type input "Sep 19, 2025"
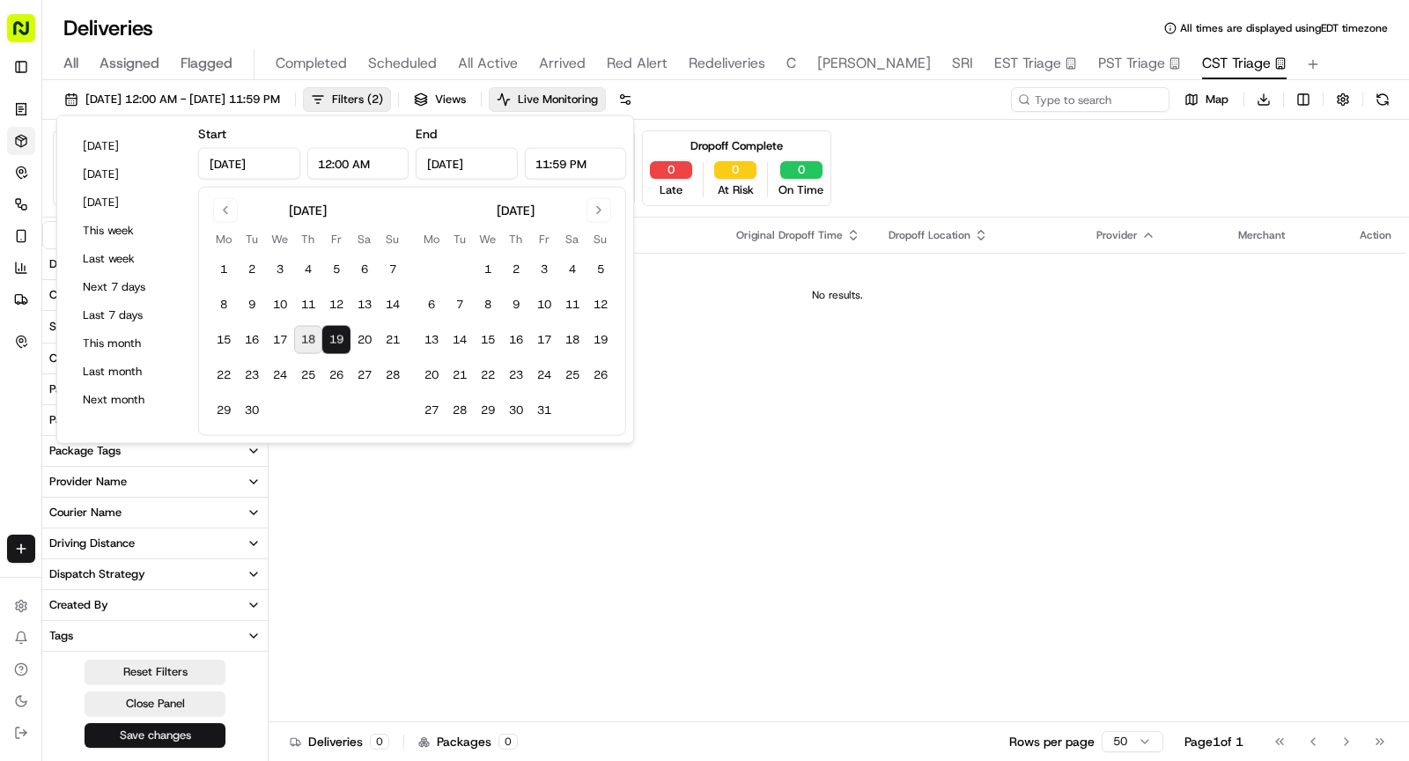
click at [166, 736] on button "Save changes" at bounding box center [155, 735] width 141 height 25
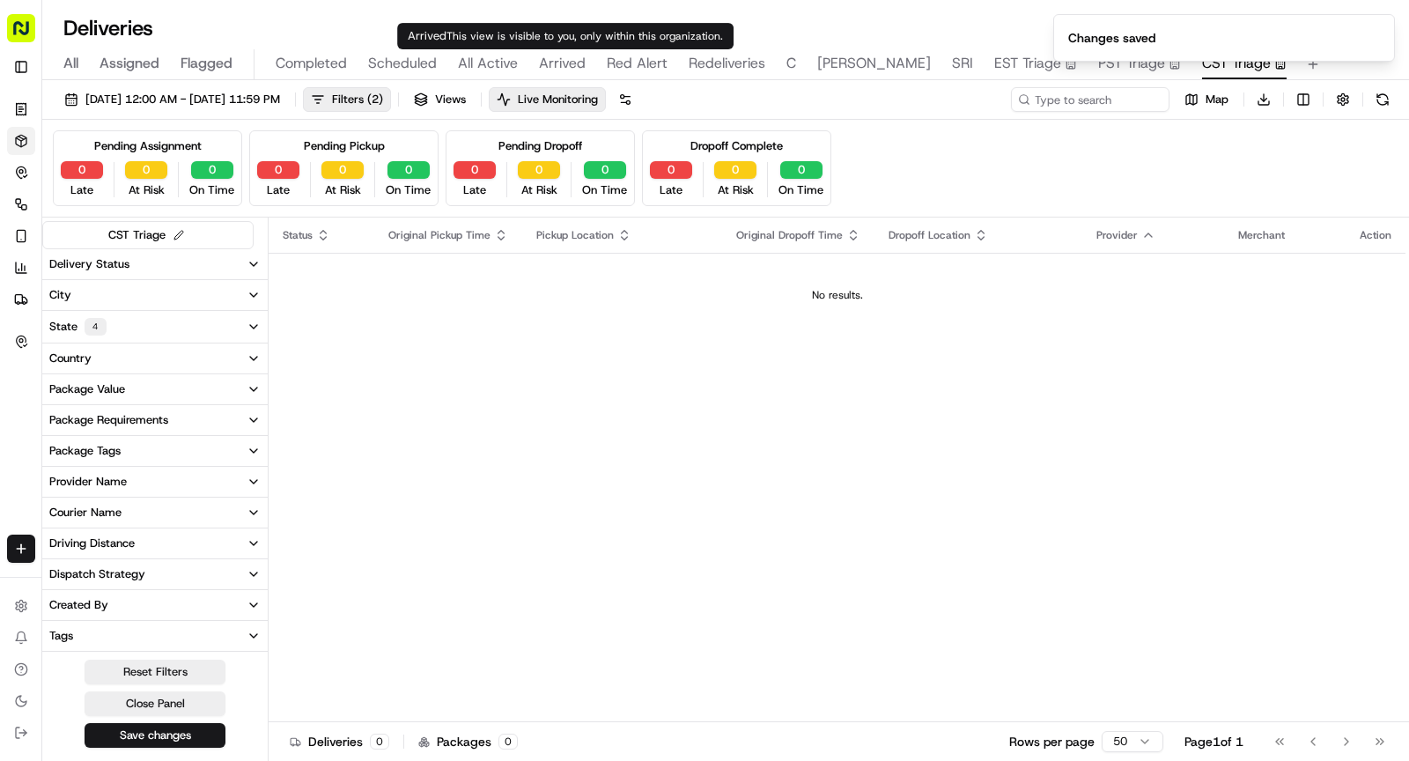
click at [576, 66] on span "Arrived" at bounding box center [562, 63] width 47 height 21
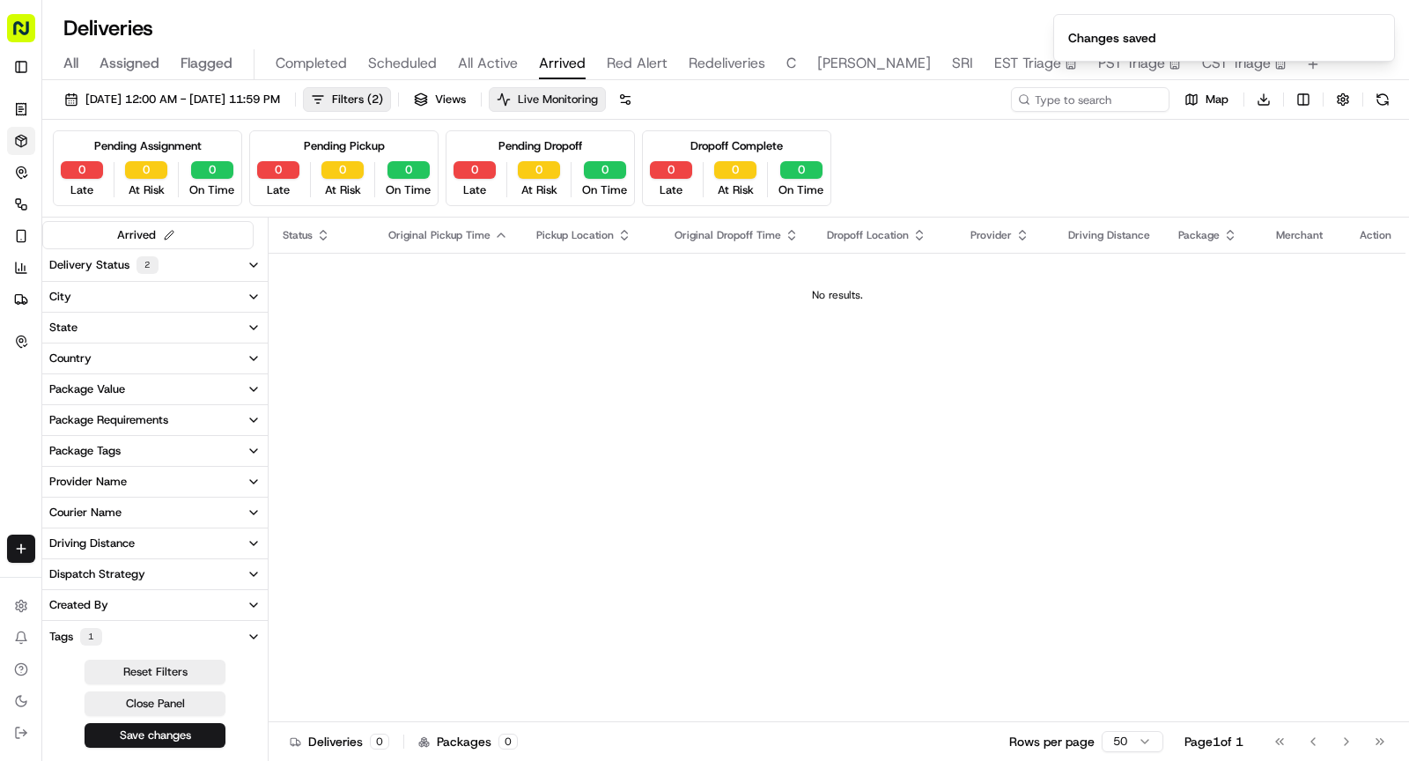
click at [589, 92] on span "Live Monitoring" at bounding box center [558, 100] width 80 height 16
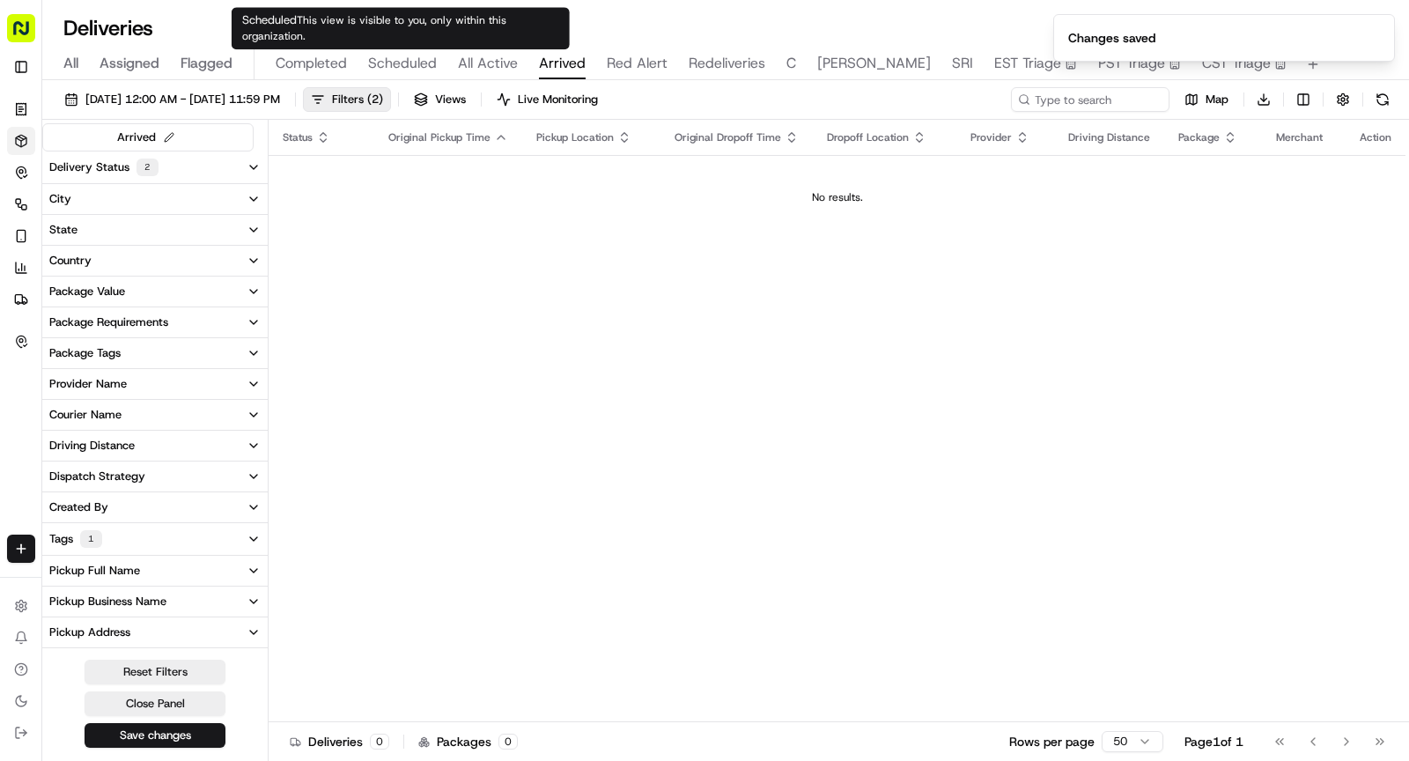
click at [397, 69] on span "Scheduled" at bounding box center [402, 63] width 69 height 21
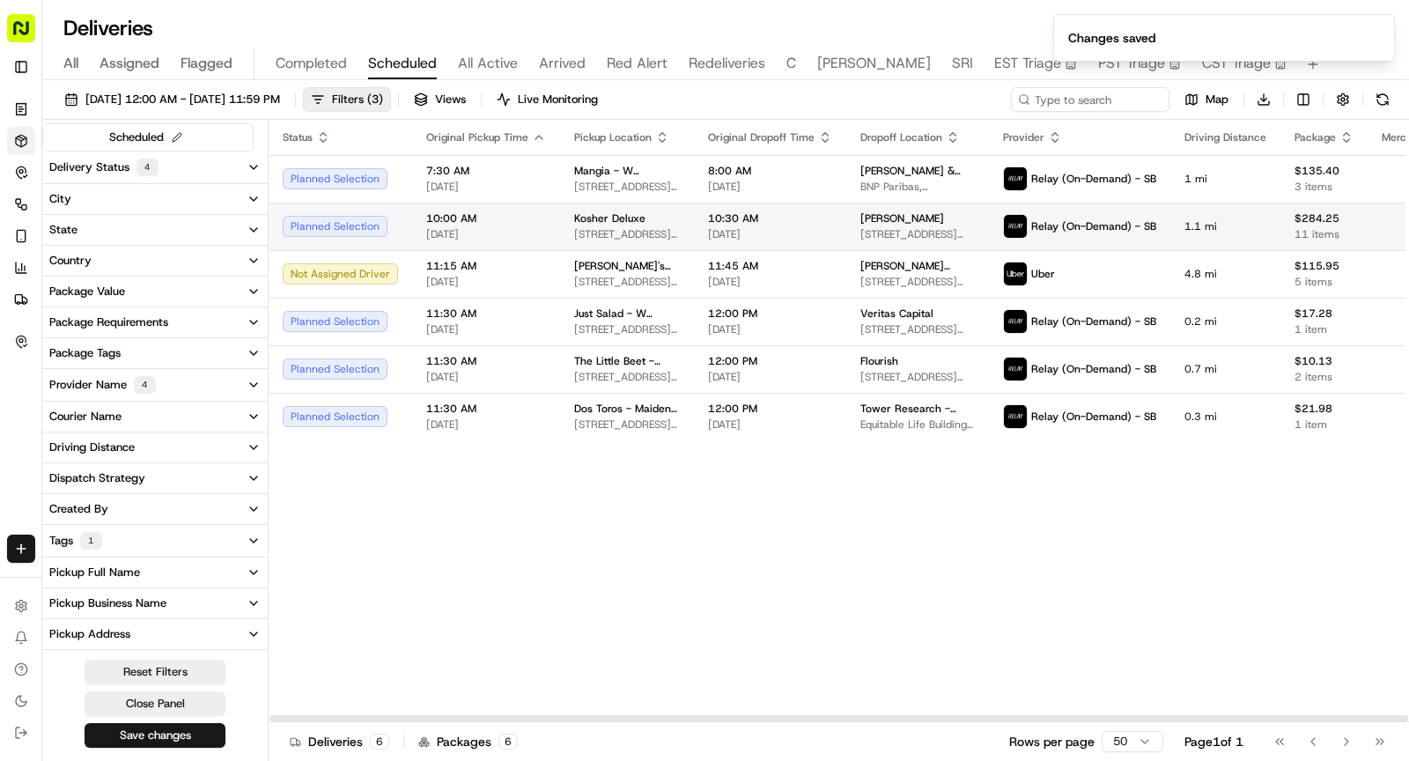
click at [613, 221] on span "Kosher Deluxe" at bounding box center [609, 218] width 71 height 14
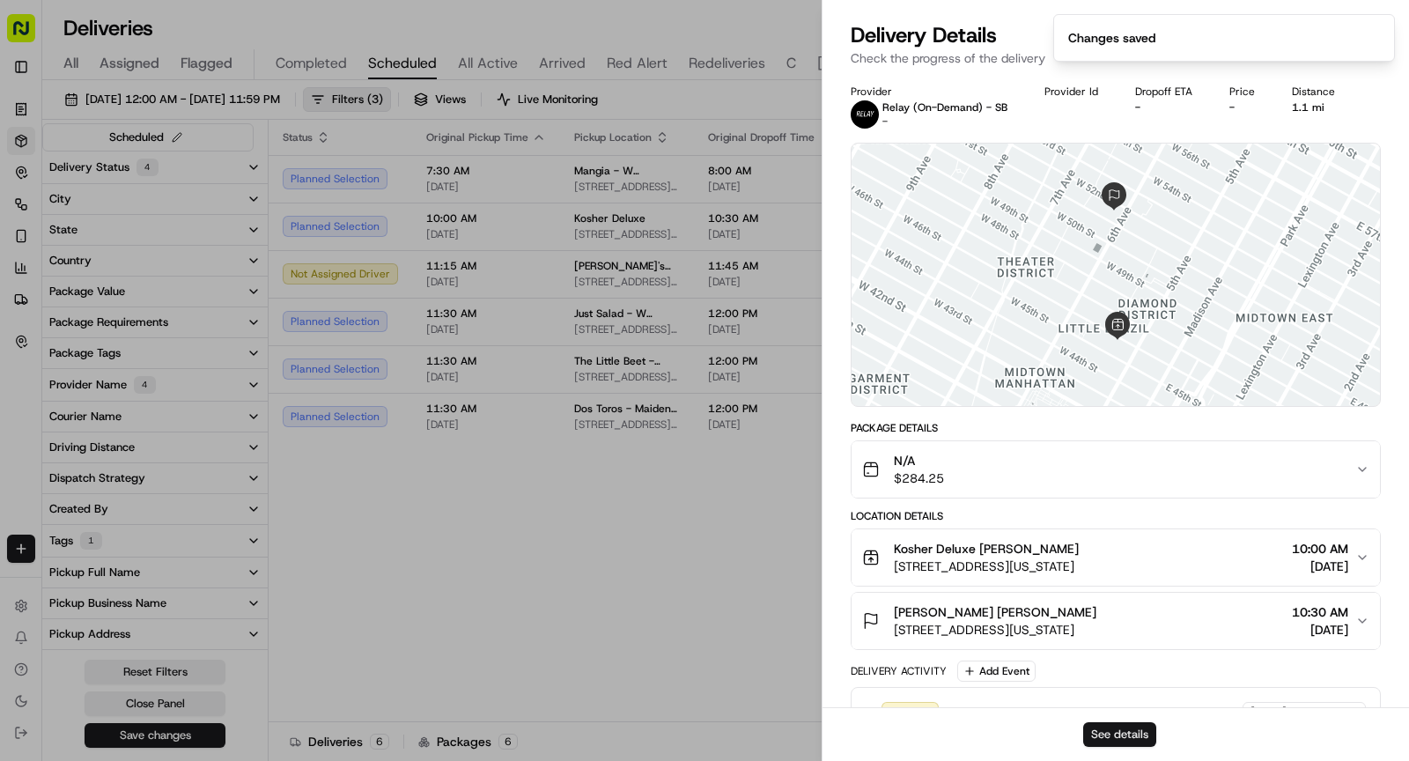
click at [1103, 736] on button "See details" at bounding box center [1119, 734] width 73 height 25
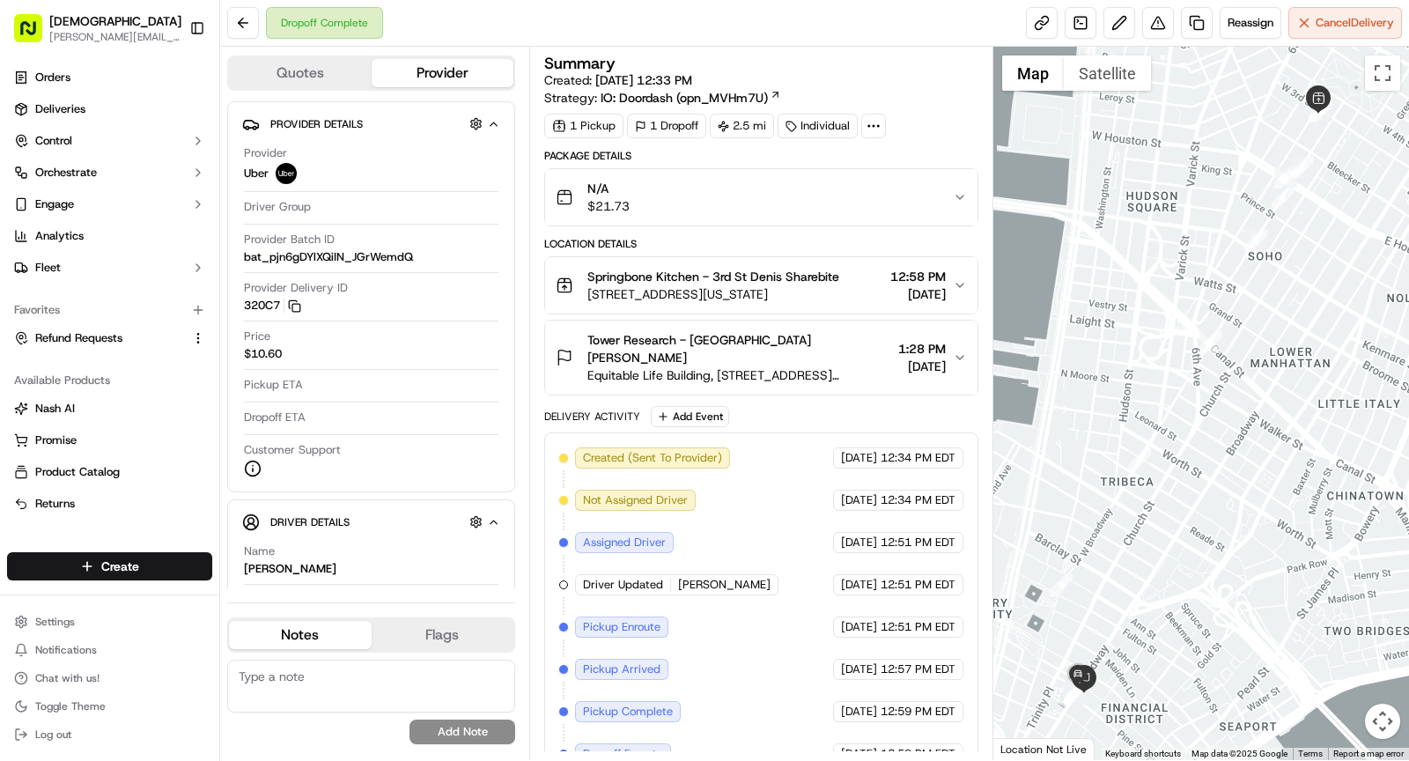
click at [878, 125] on circle at bounding box center [879, 126] width 2 height 2
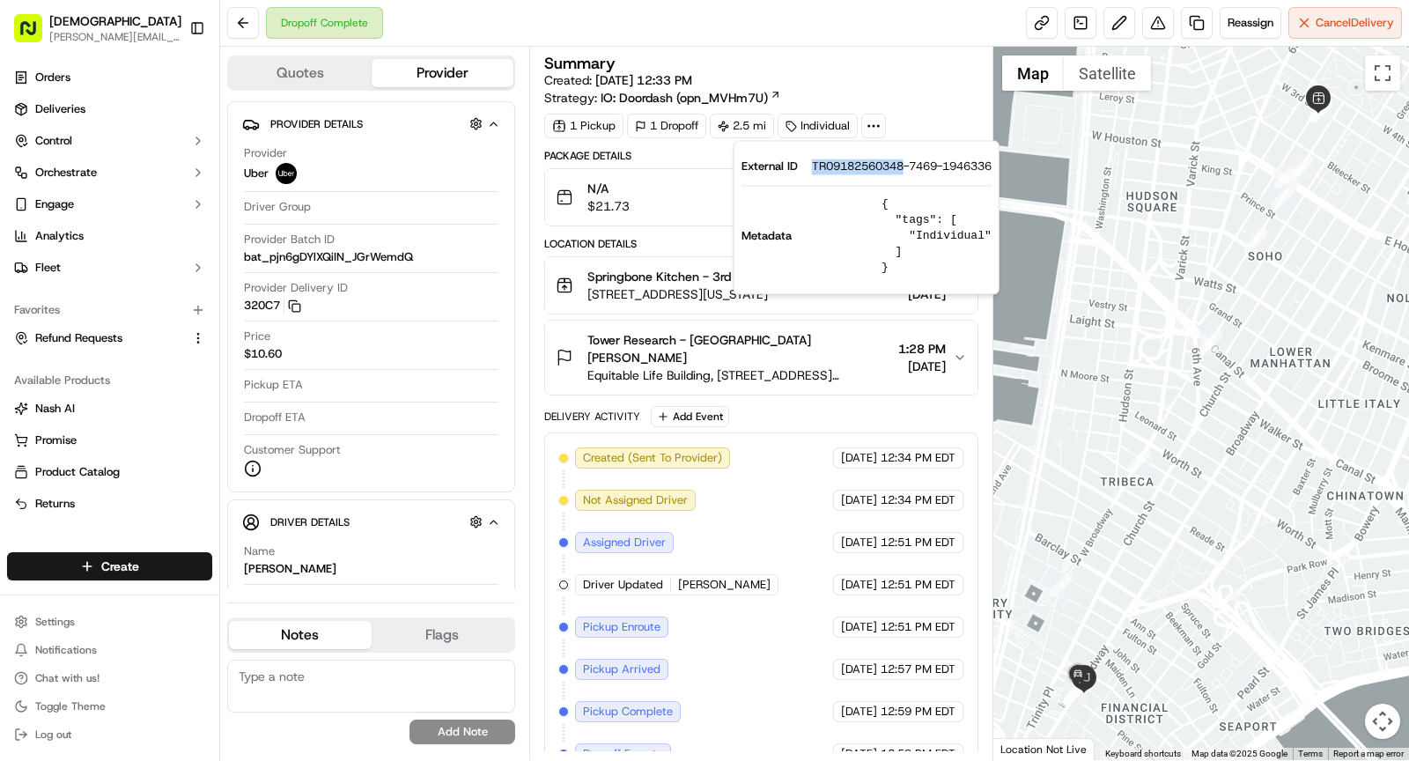
drag, startPoint x: 809, startPoint y: 167, endPoint x: 904, endPoint y: 173, distance: 95.2
click at [904, 173] on div "External ID TR09182560348-7469-1946336" at bounding box center [866, 166] width 250 height 16
copy span "TR09182560348"
click at [818, 76] on div "Summary Created: 09/18/2025 12:33 PM Strategy: IO: Doordash (opn_MVHm7U)" at bounding box center [761, 80] width 434 height 51
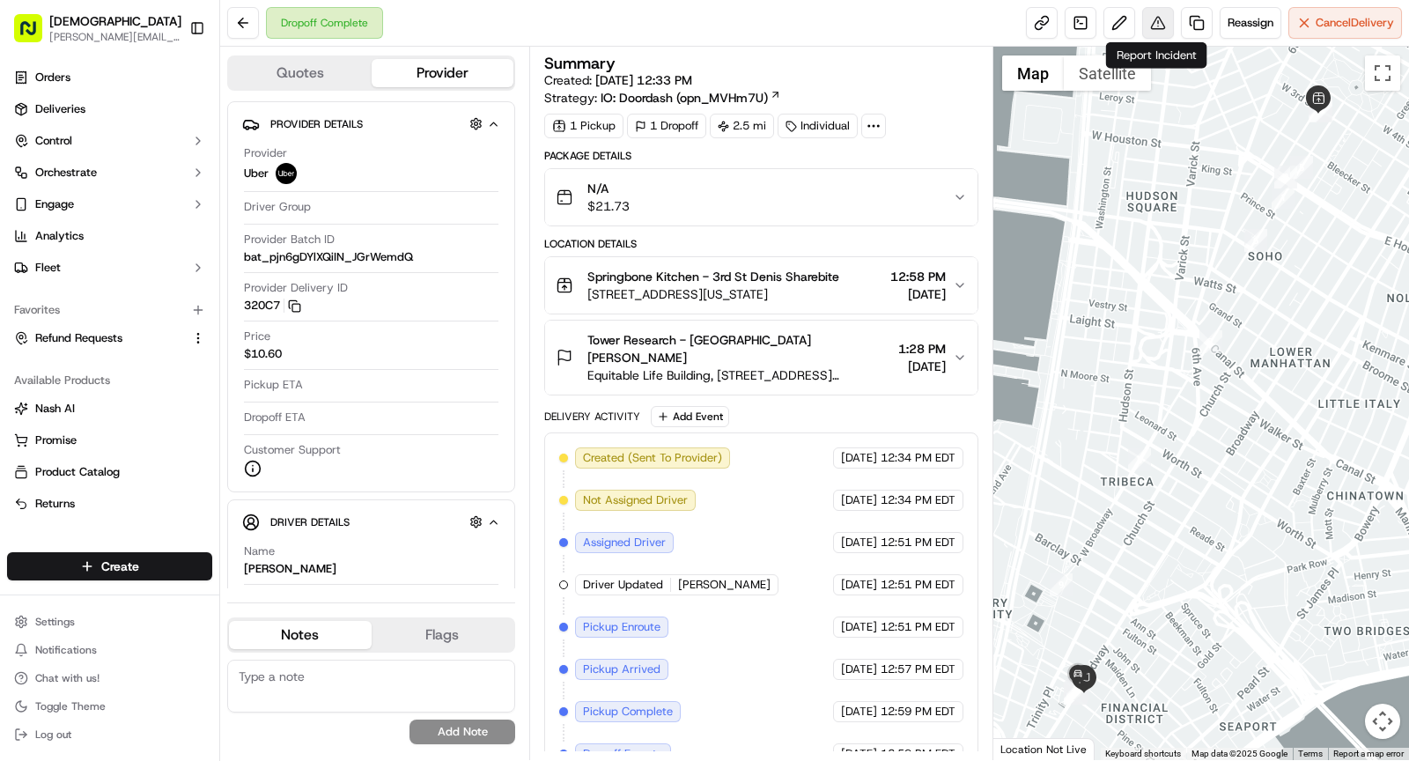
click at [1159, 25] on button at bounding box center [1158, 23] width 32 height 32
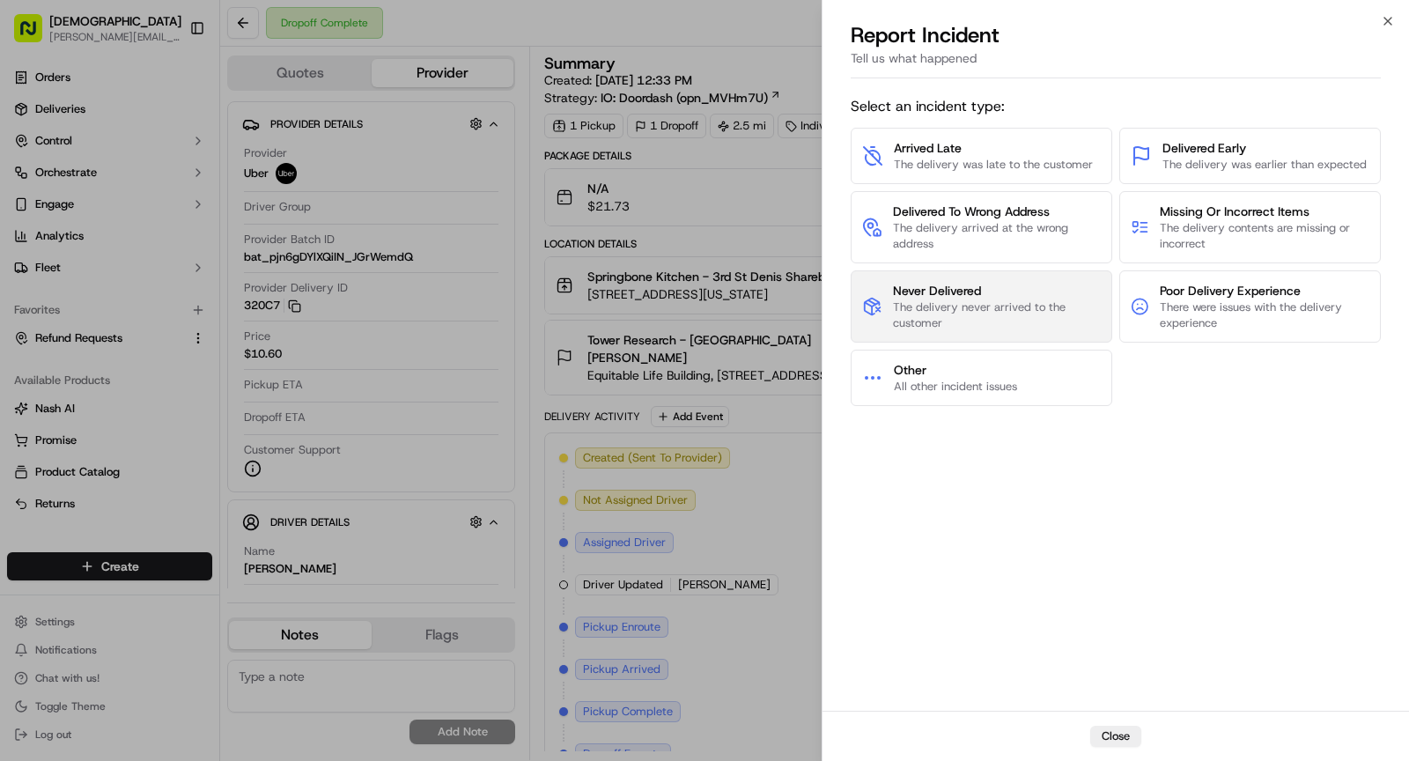
click at [1033, 291] on span "Never Delivered" at bounding box center [997, 291] width 209 height 18
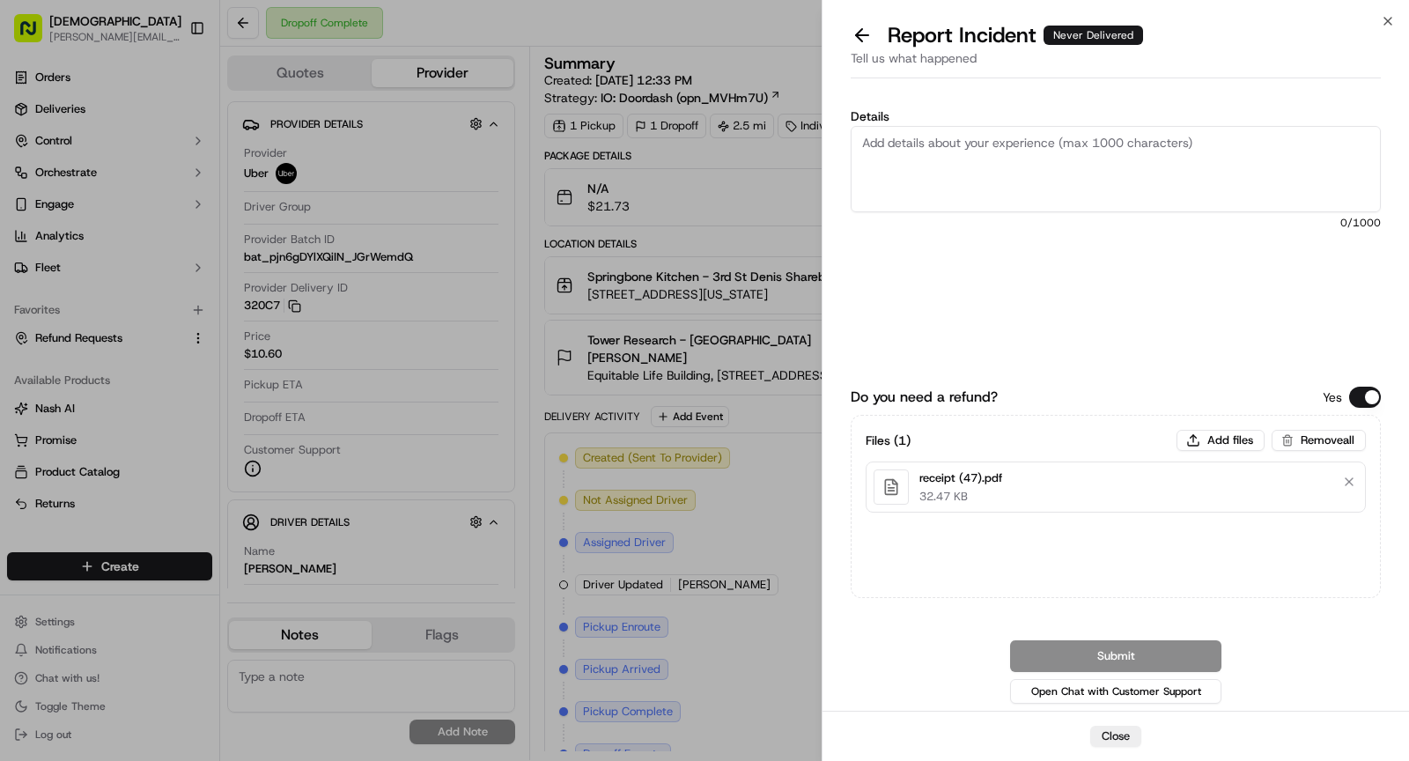
click at [1089, 139] on textarea "Details" at bounding box center [1115, 169] width 530 height 86
paste textarea "CS reporting food never arrived."
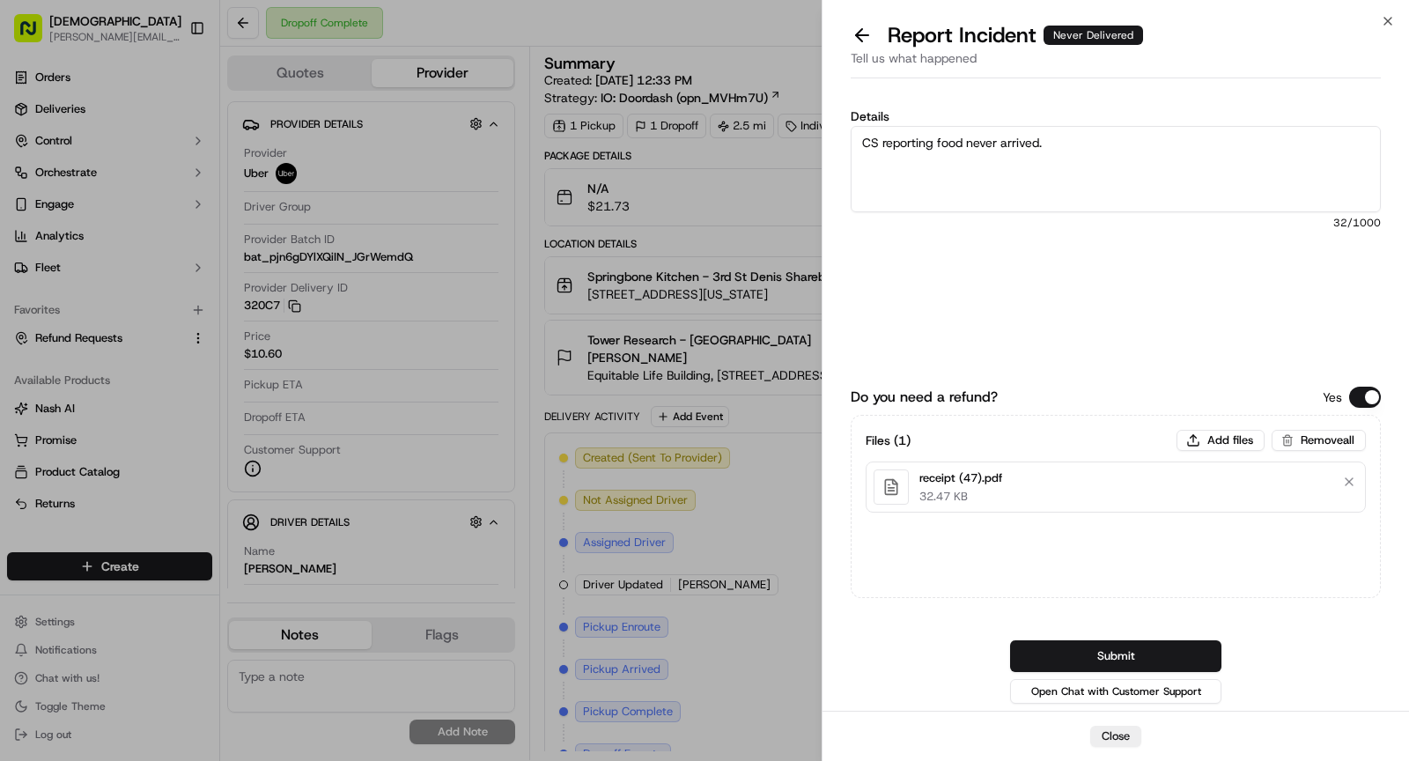
click at [877, 147] on textarea "CS reporting food never arrived." at bounding box center [1115, 169] width 530 height 86
click at [1134, 158] on textarea "Customer is reporting food never arrived." at bounding box center [1115, 169] width 530 height 86
type textarea "Customer is reporting food never arrived. (There's no POD)"
click at [1167, 661] on button "Submit" at bounding box center [1115, 656] width 211 height 32
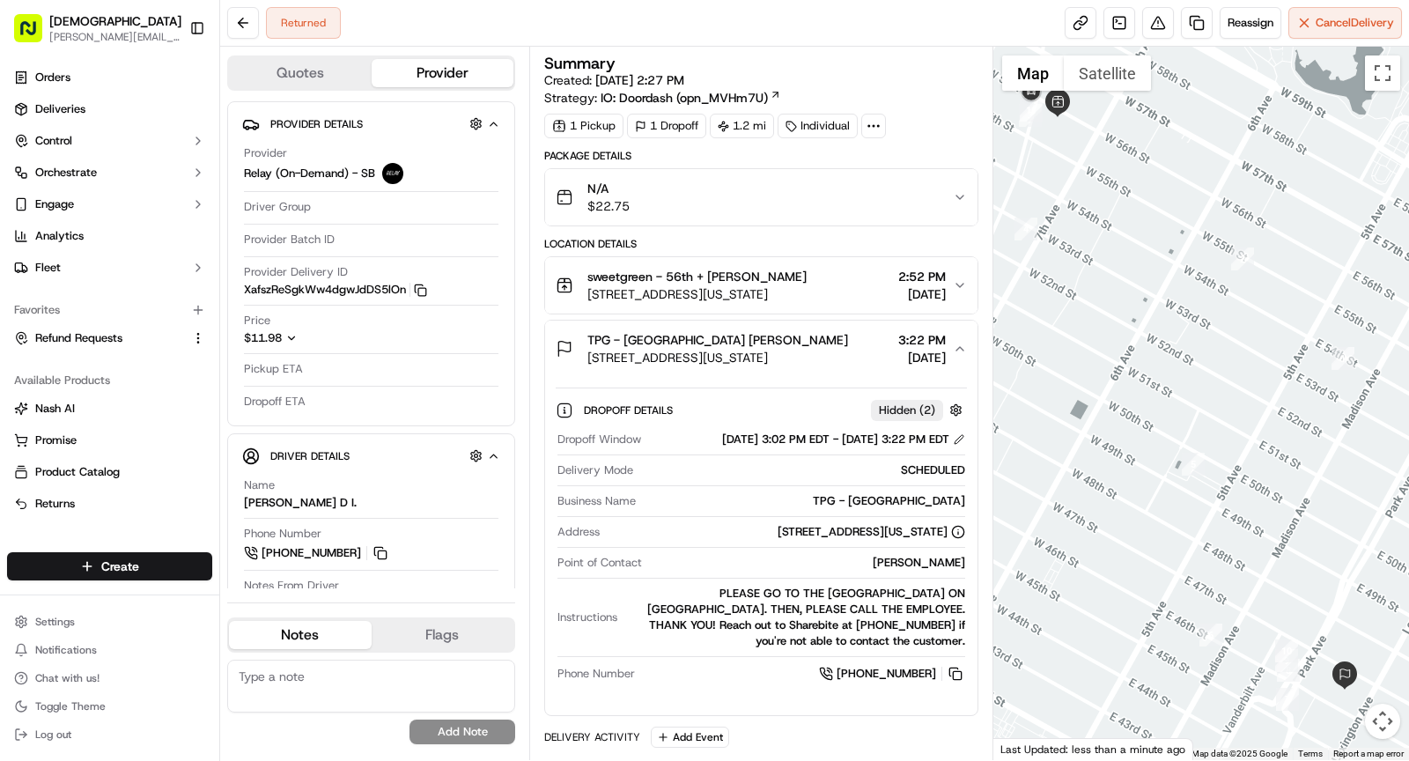
click at [847, 331] on div "TPG - USA Lisa Sosa 245 Park Ave, New York, NY 10167 3:22 PM 09/18/2025" at bounding box center [754, 348] width 397 height 35
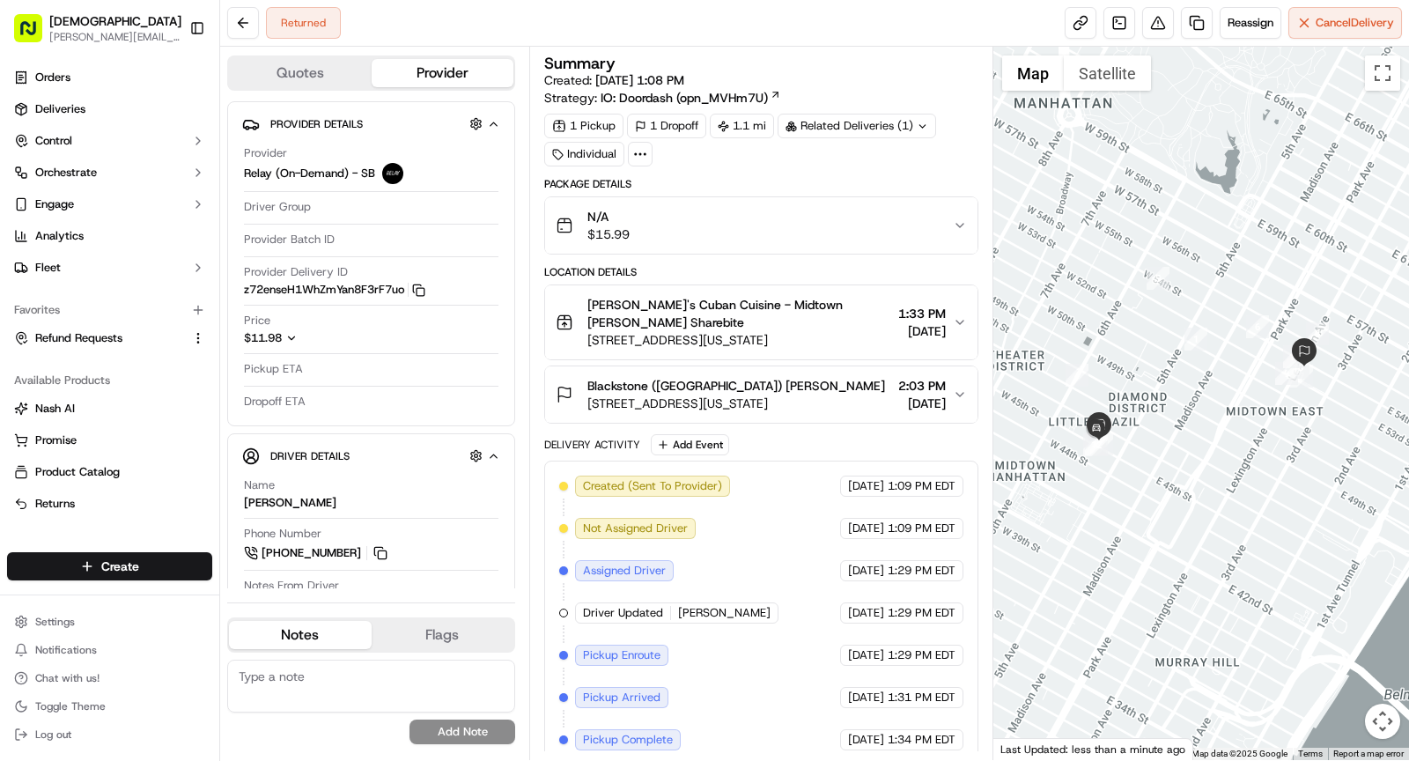
scroll to position [169, 0]
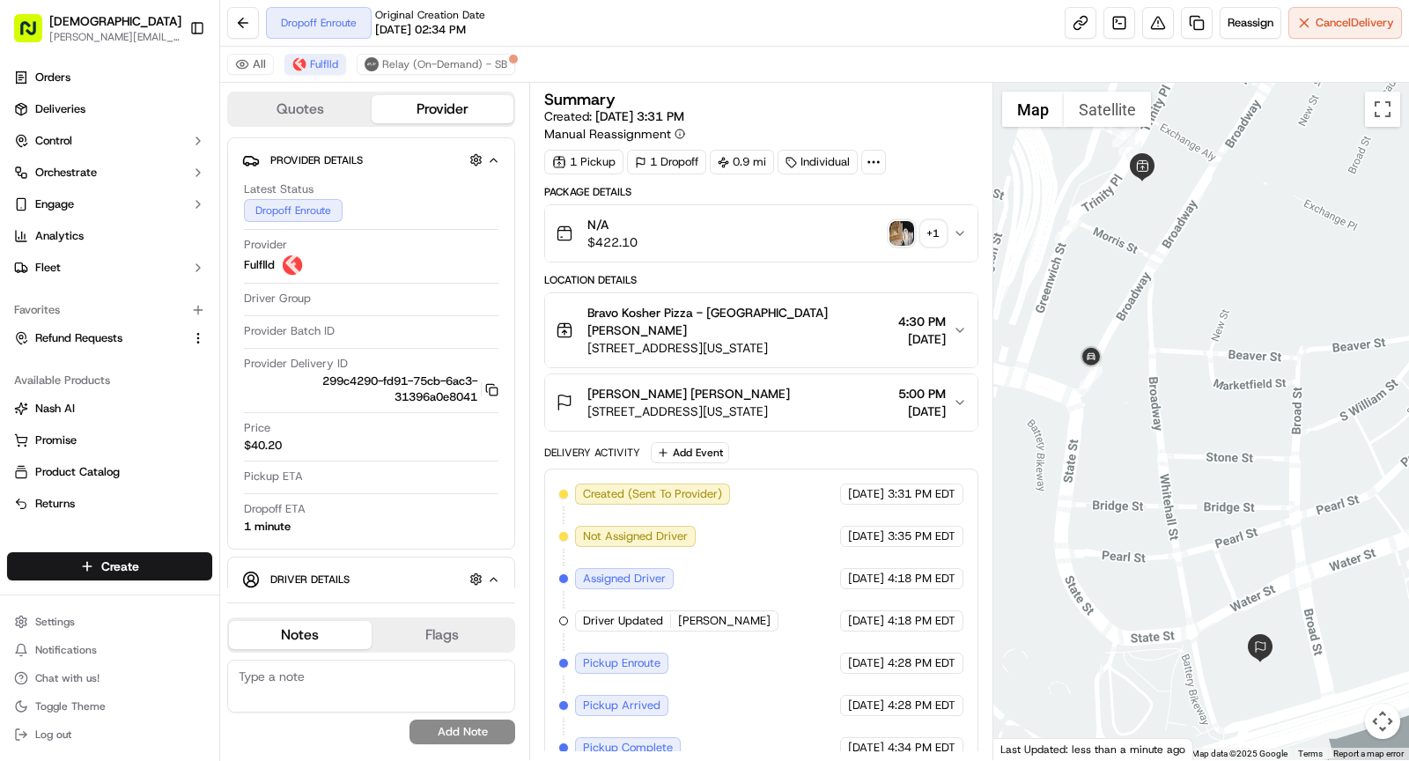
click at [907, 225] on img "button" at bounding box center [901, 233] width 25 height 25
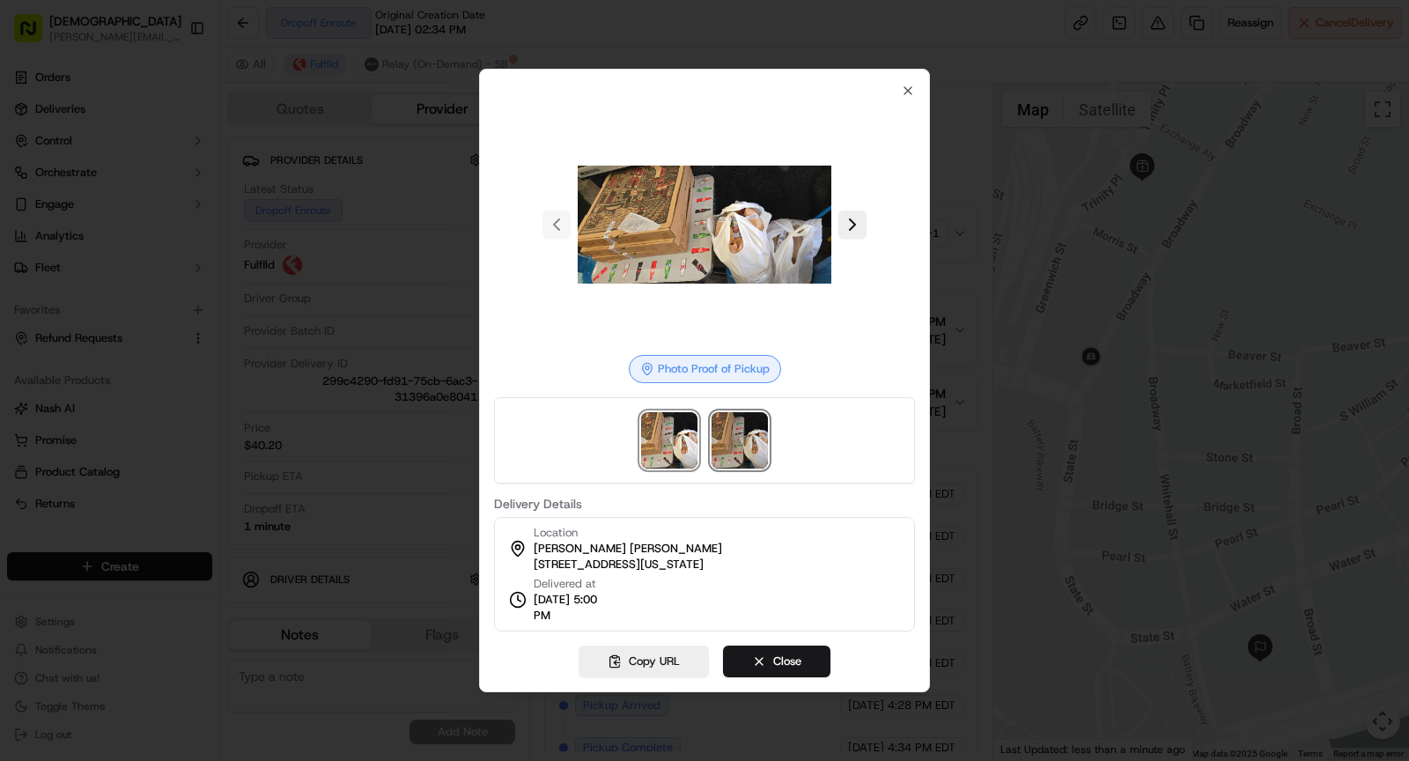
click at [753, 459] on img at bounding box center [739, 440] width 56 height 56
click at [911, 94] on icon "button" at bounding box center [907, 90] width 7 height 7
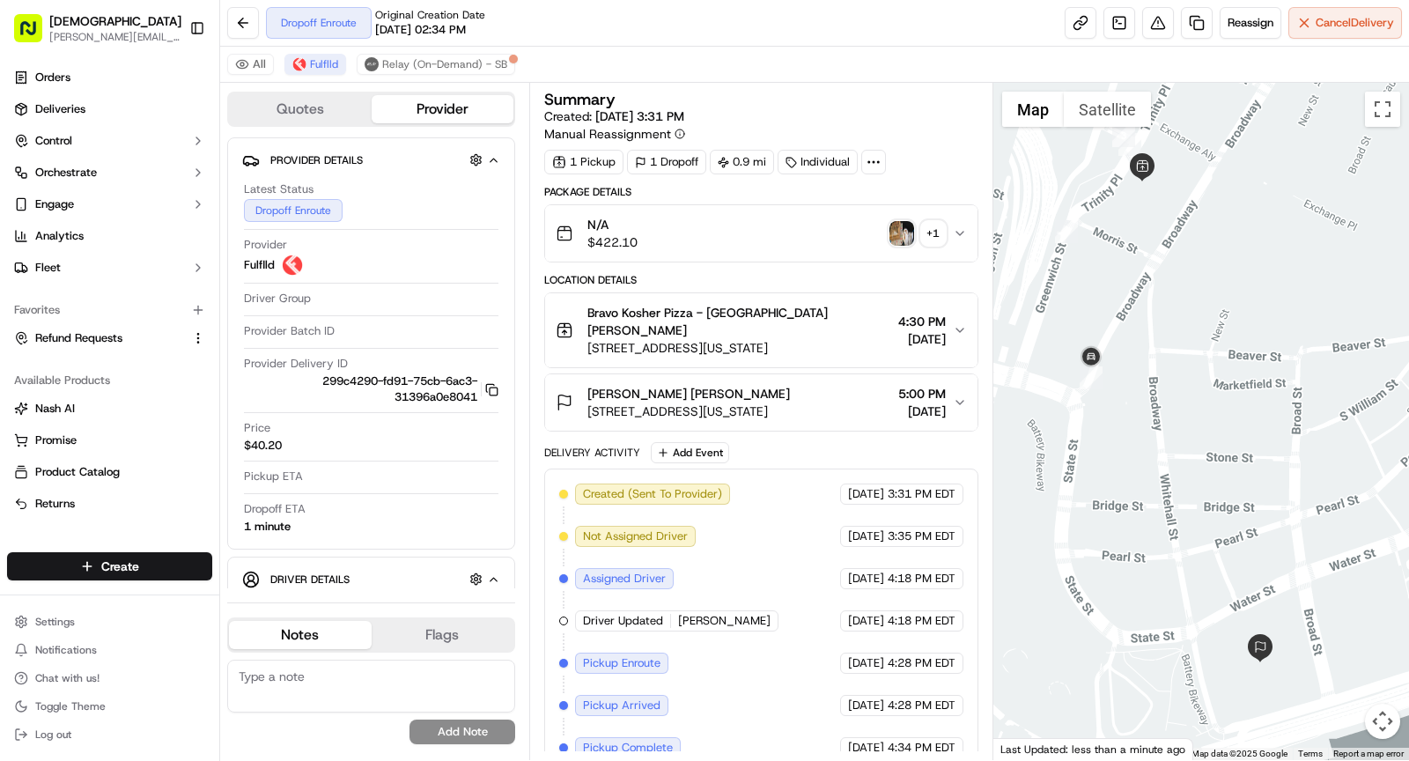
click at [732, 408] on span "1 Water Street, New York, NY 10004, USA" at bounding box center [688, 411] width 202 height 18
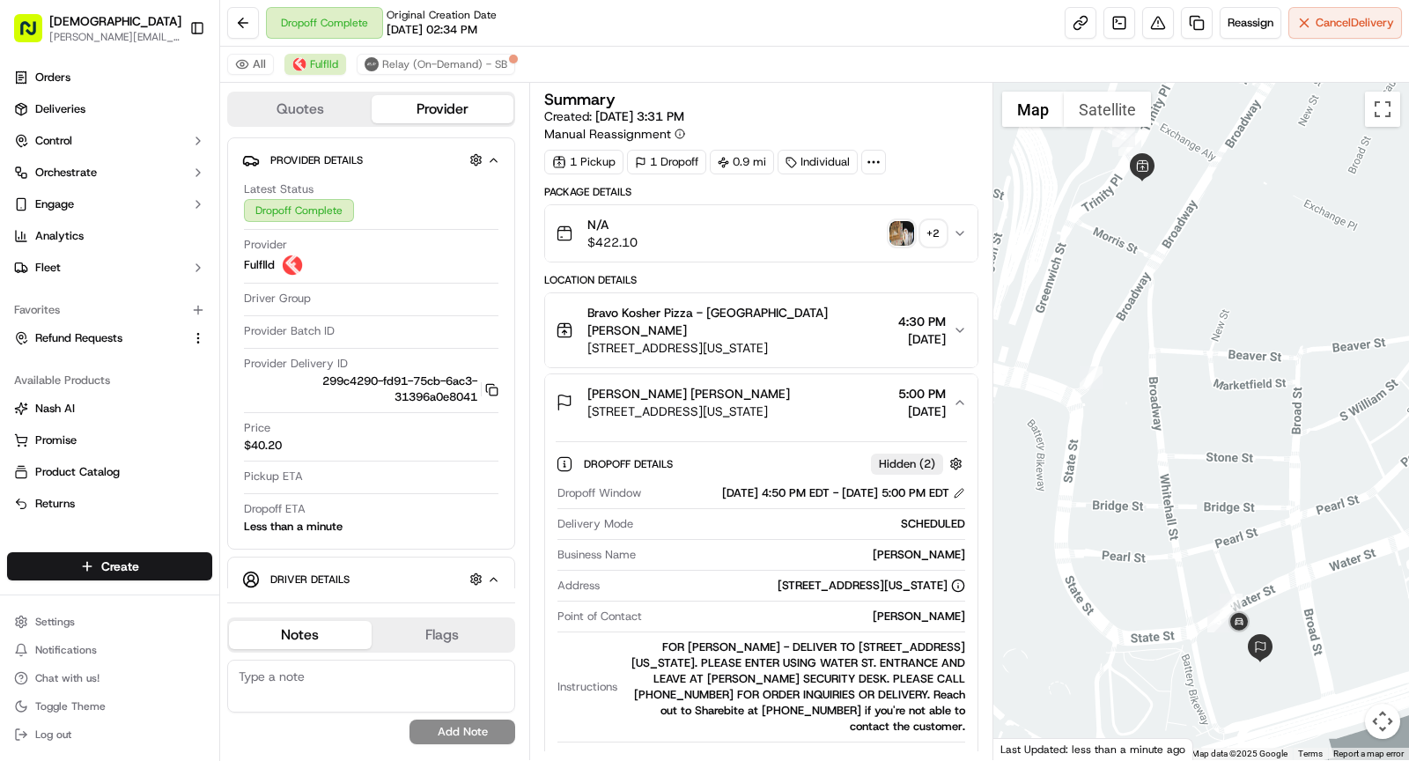
click at [896, 222] on img "button" at bounding box center [901, 233] width 25 height 25
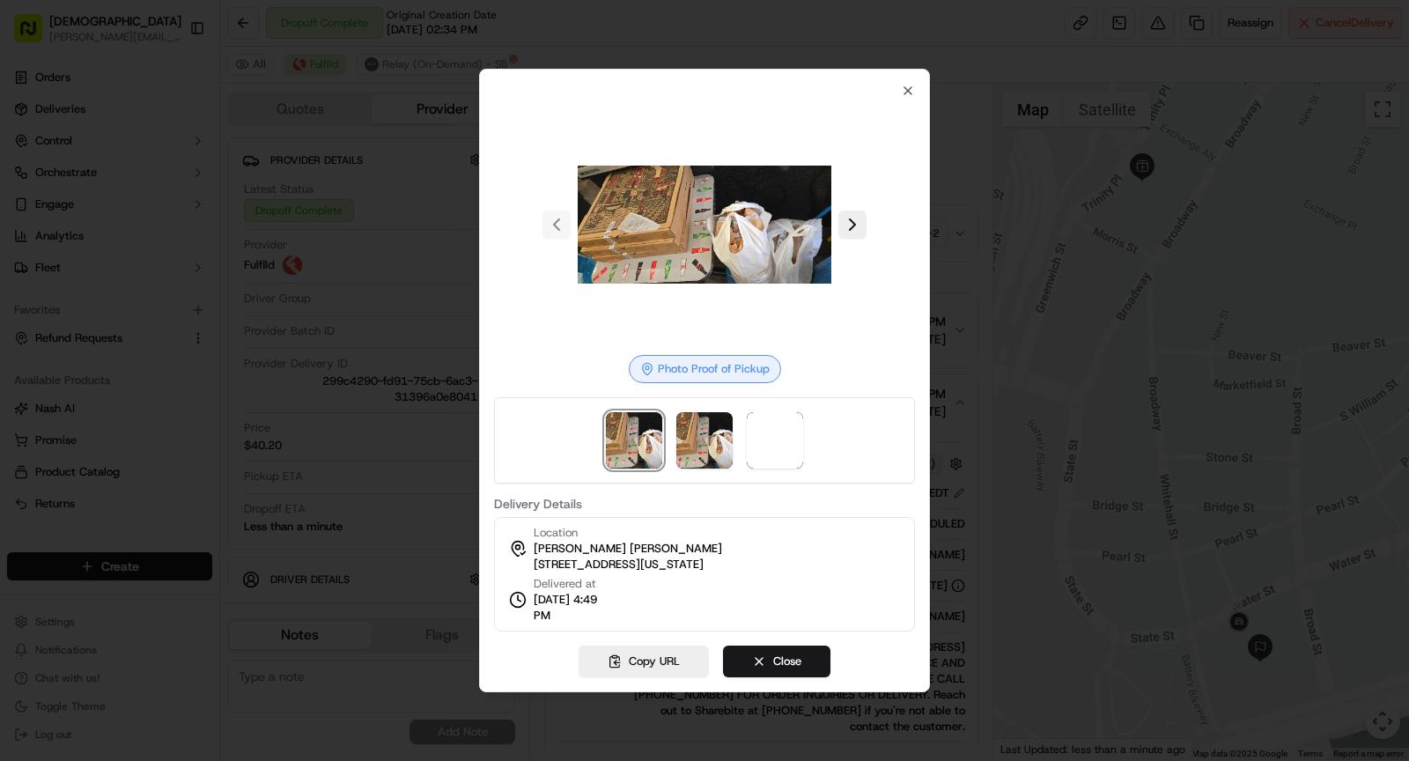
click at [784, 468] on div at bounding box center [704, 440] width 421 height 86
click at [774, 436] on span at bounding box center [775, 440] width 56 height 56
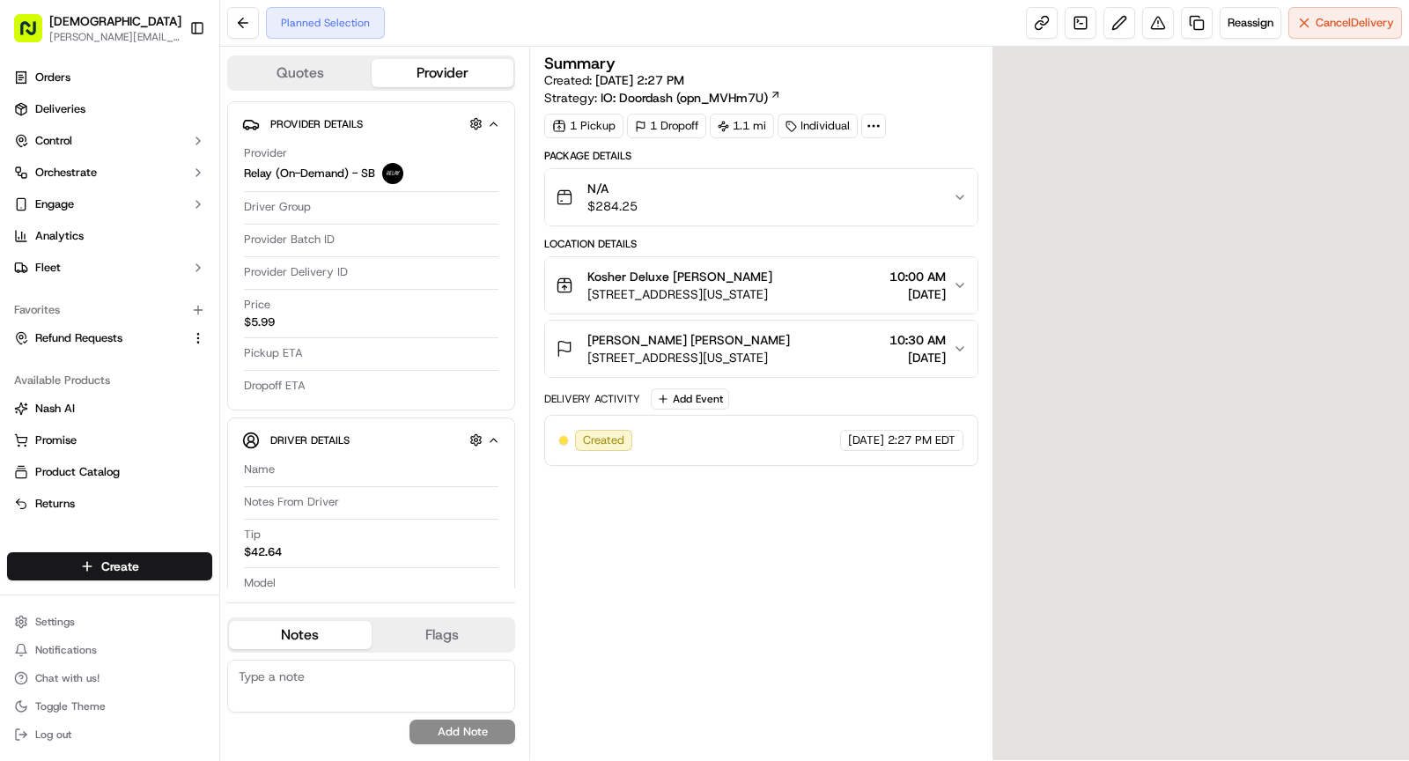
click at [872, 122] on icon at bounding box center [873, 126] width 16 height 16
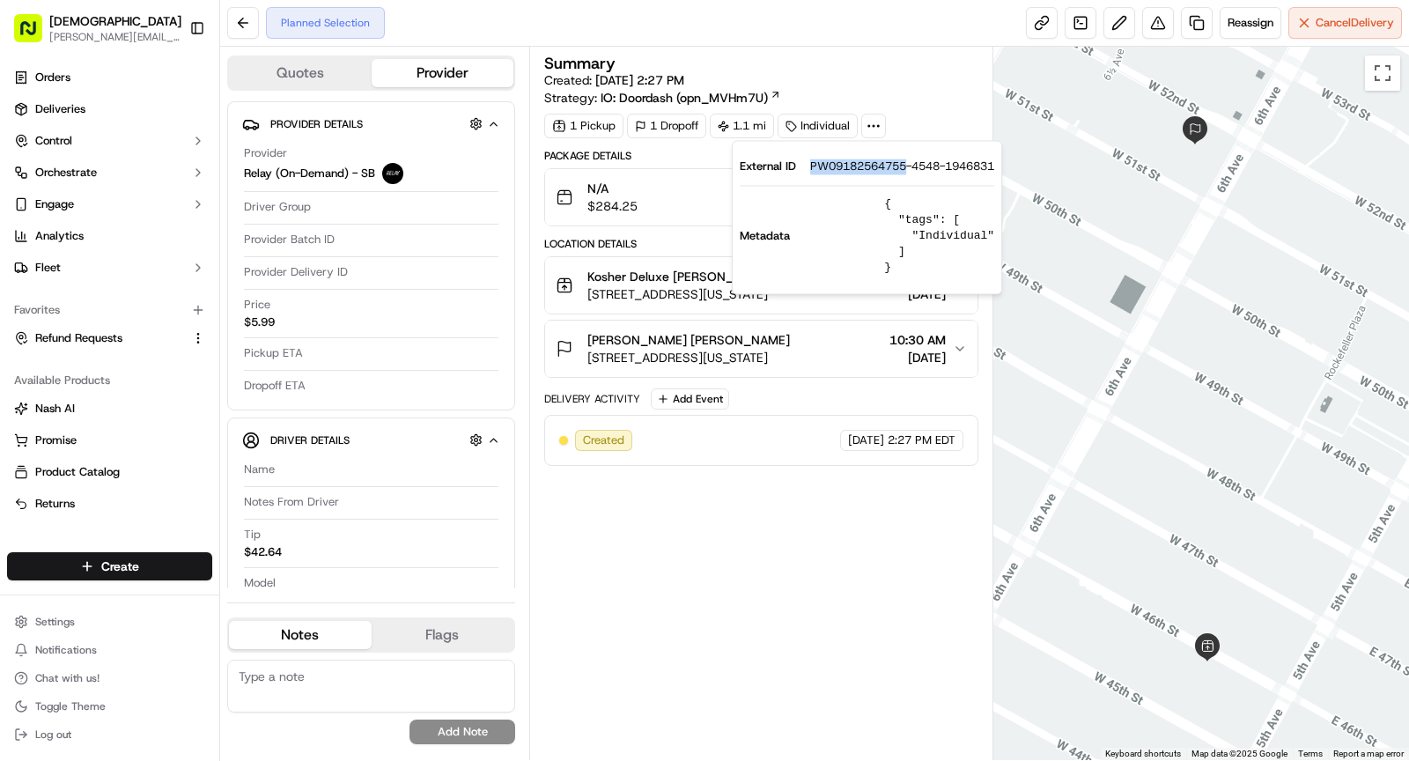
drag, startPoint x: 805, startPoint y: 166, endPoint x: 909, endPoint y: 165, distance: 103.9
click at [909, 165] on div "External ID PW09182564755-4548-1946831" at bounding box center [866, 166] width 254 height 16
click at [339, 654] on div "[PERSON_NAME][EMAIL_ADDRESS][DOMAIN_NAME] [DOMAIN_NAME][EMAIL_ADDRESS][DOMAIN_N…" at bounding box center [371, 701] width 288 height 99
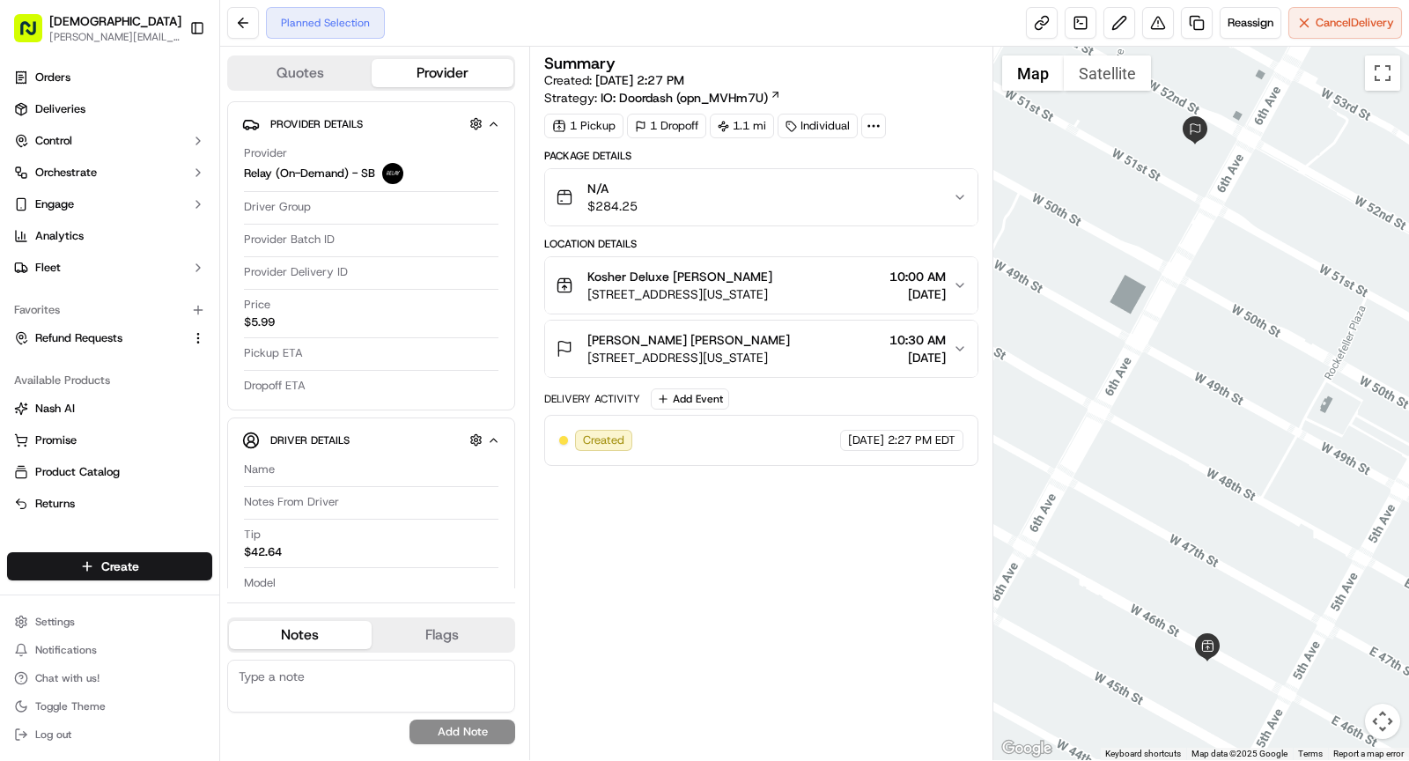
click at [339, 699] on textarea at bounding box center [371, 685] width 288 height 53
type textarea "Assign 2 drivers"
click at [481, 733] on button "Add Note" at bounding box center [462, 731] width 106 height 25
